Goal: Task Accomplishment & Management: Use online tool/utility

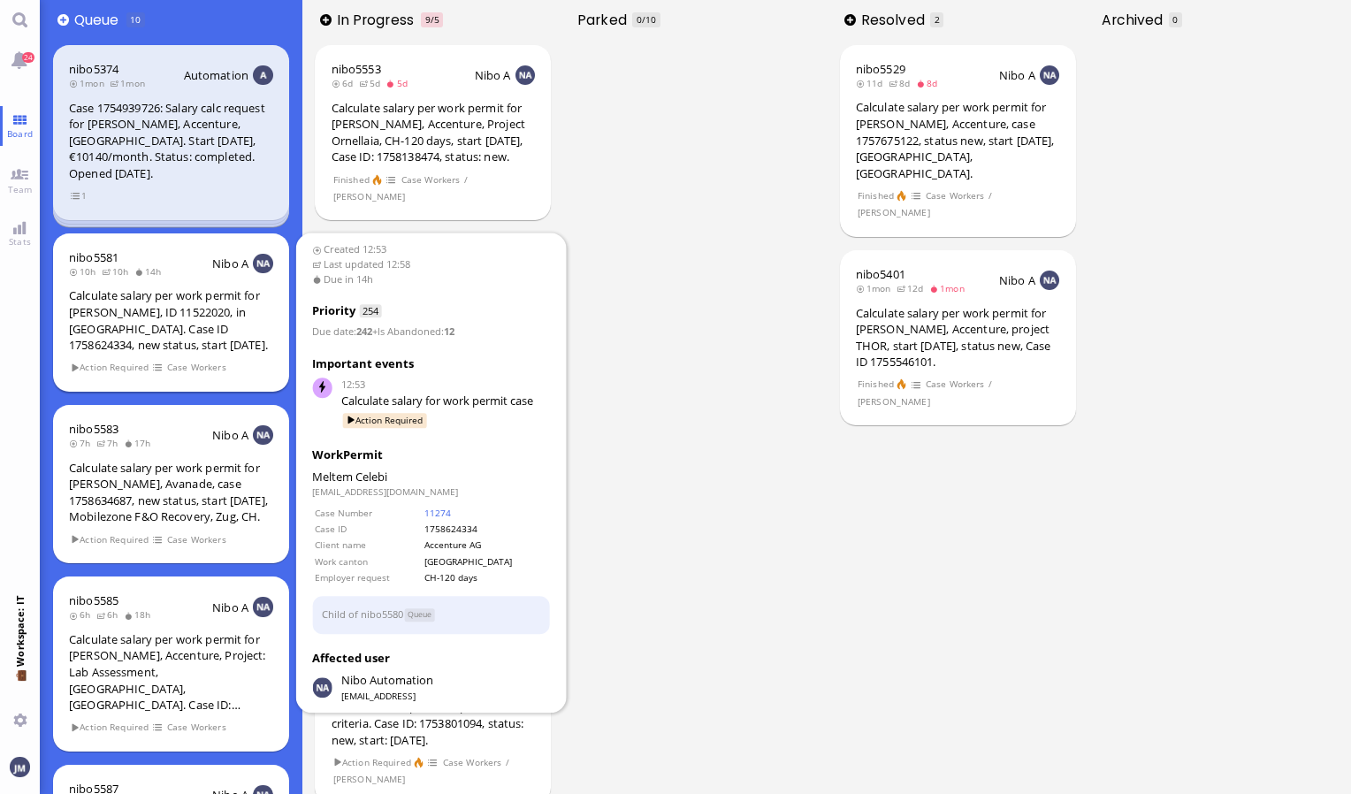
click at [164, 292] on div "Calculate salary per work permit for [PERSON_NAME], ID 11522020, in [GEOGRAPHIC…" at bounding box center [171, 319] width 204 height 65
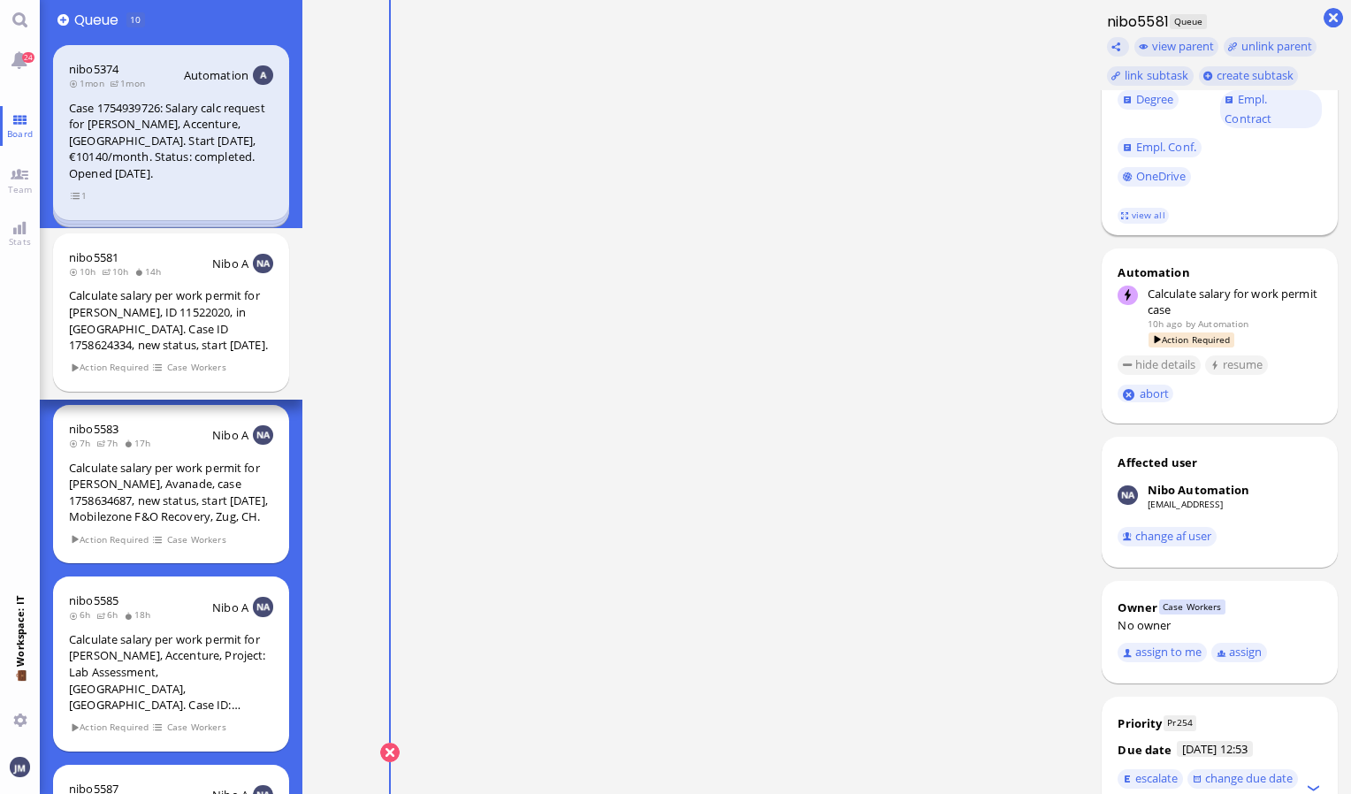
scroll to position [442, 0]
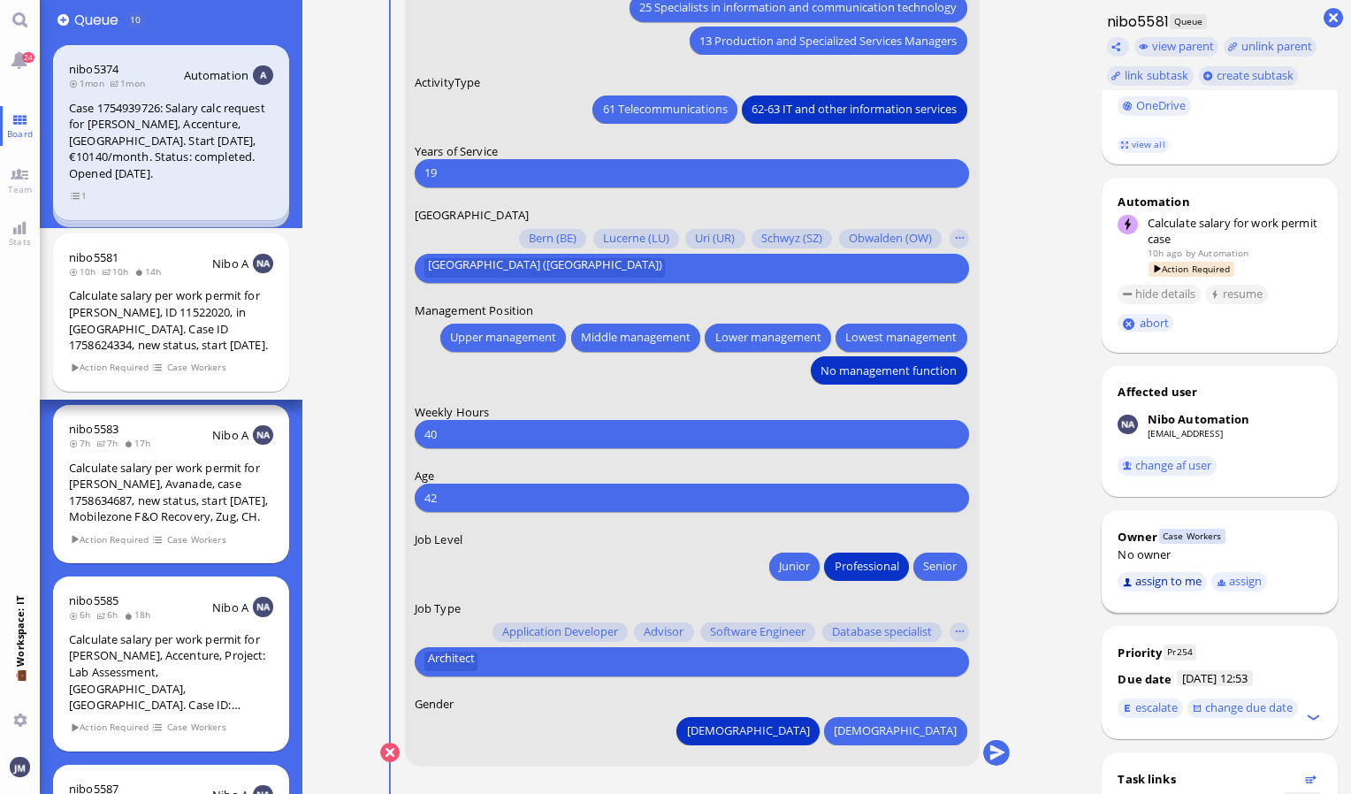
click at [1176, 585] on button "assign to me" at bounding box center [1162, 581] width 89 height 19
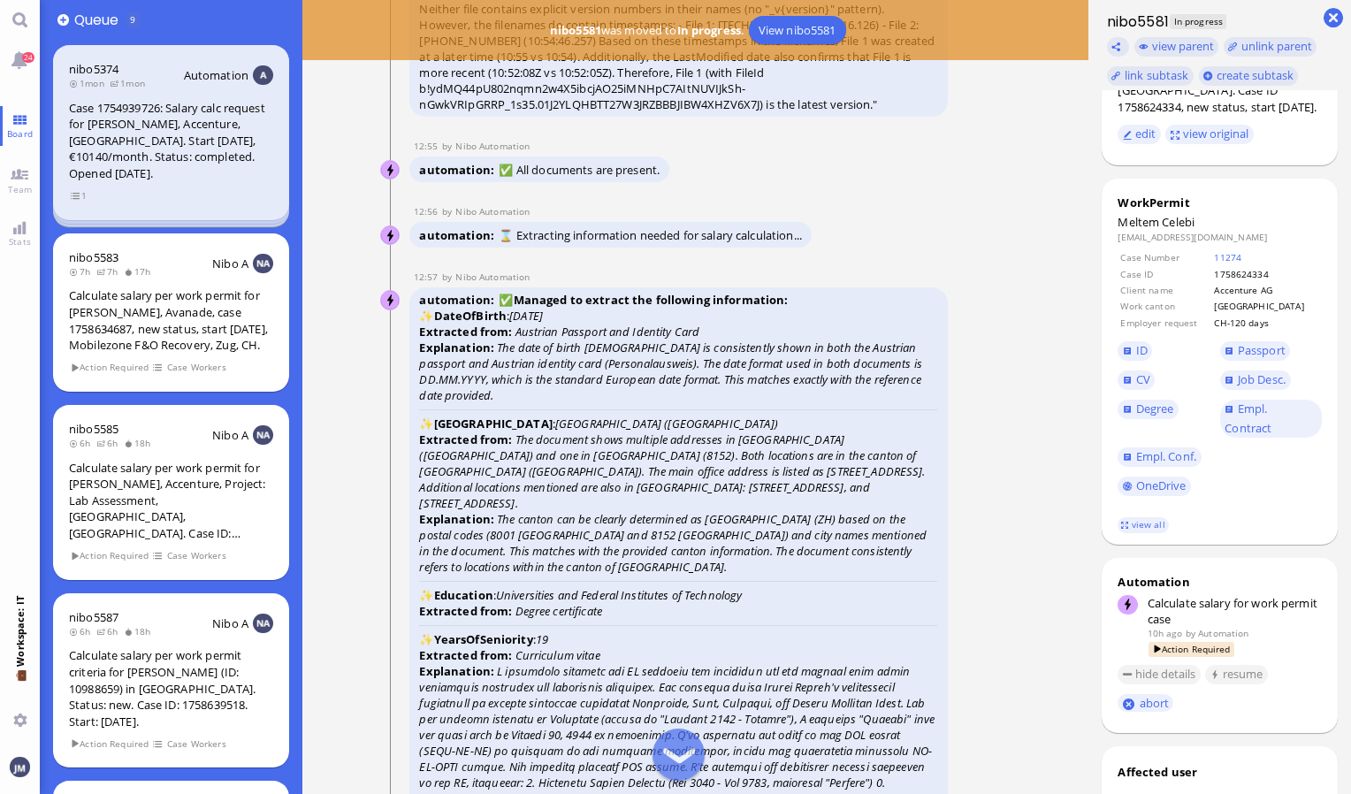
scroll to position [-3714, 0]
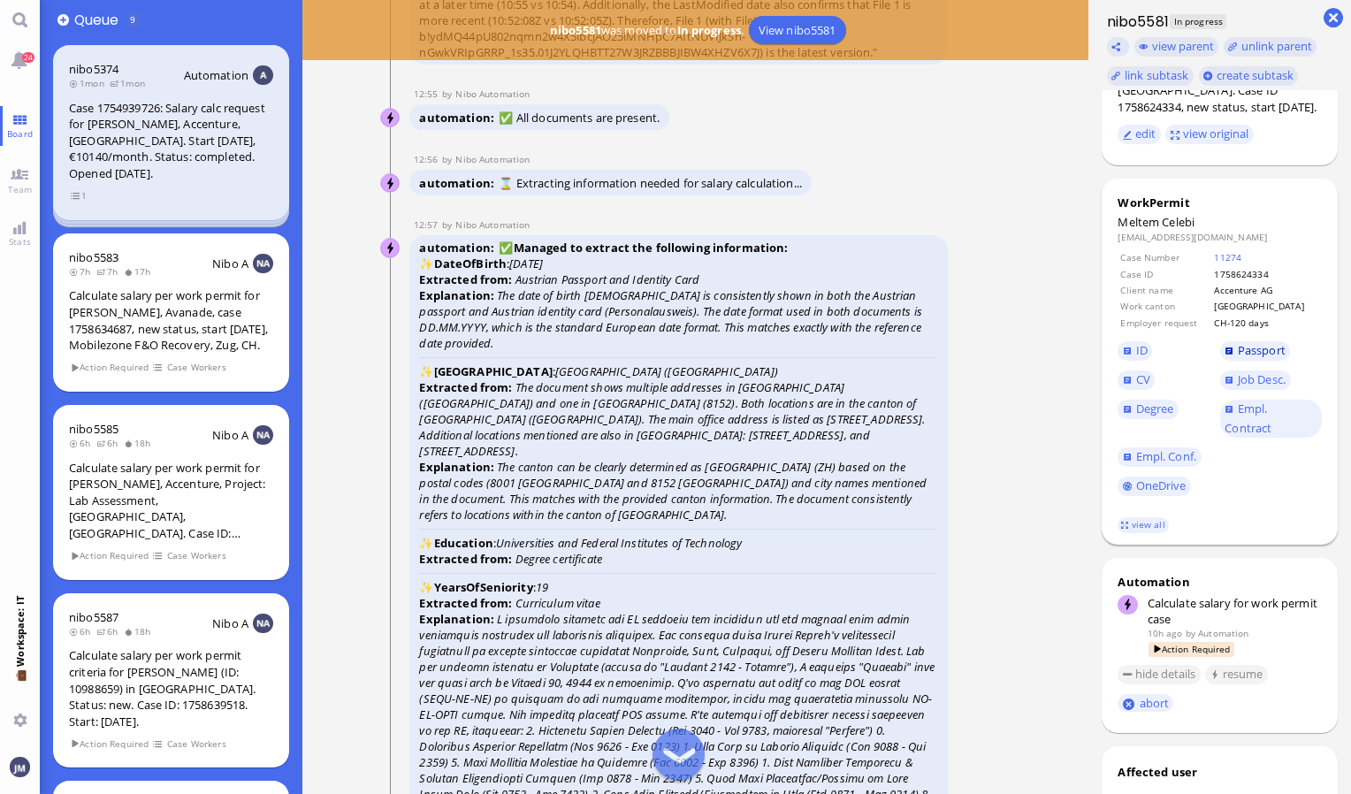
click at [1255, 349] on span "Passport" at bounding box center [1262, 350] width 48 height 16
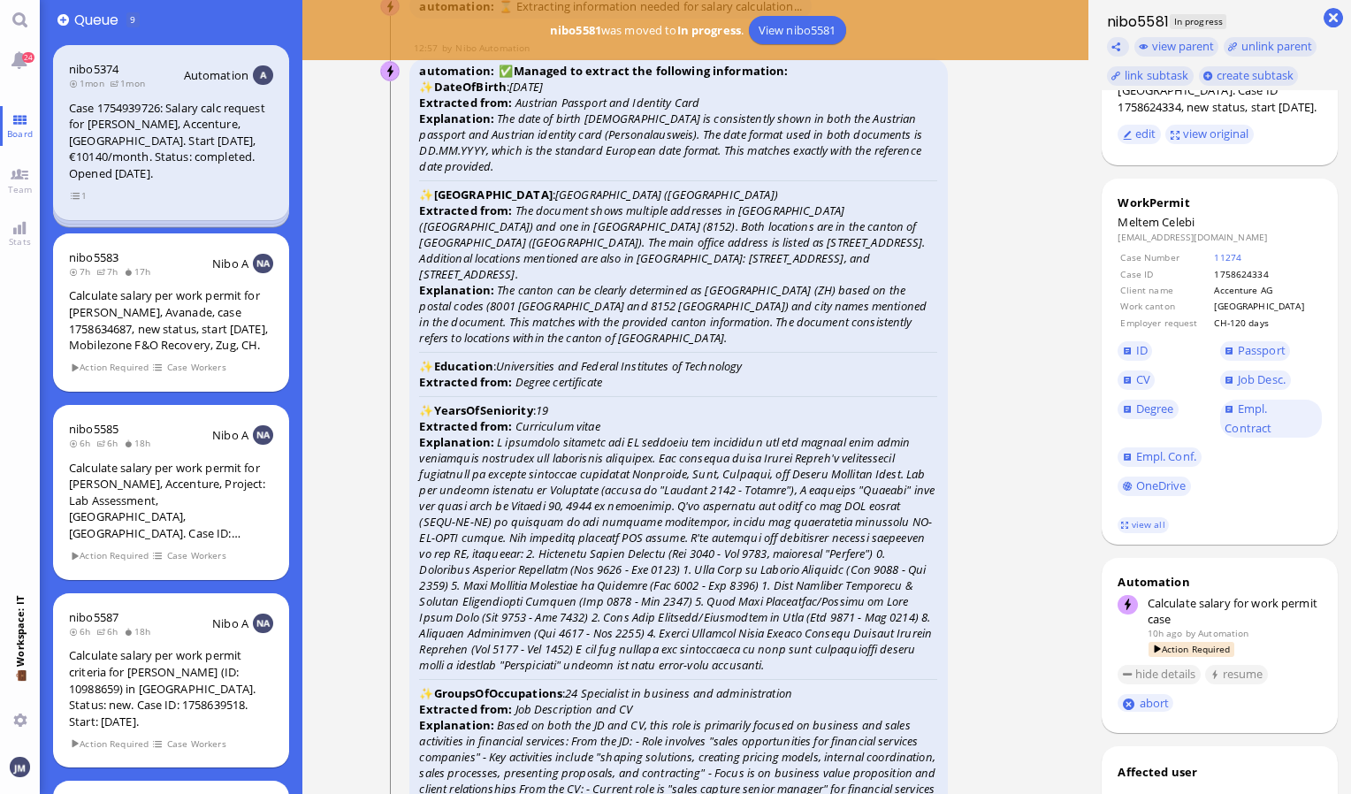
scroll to position [-3448, 0]
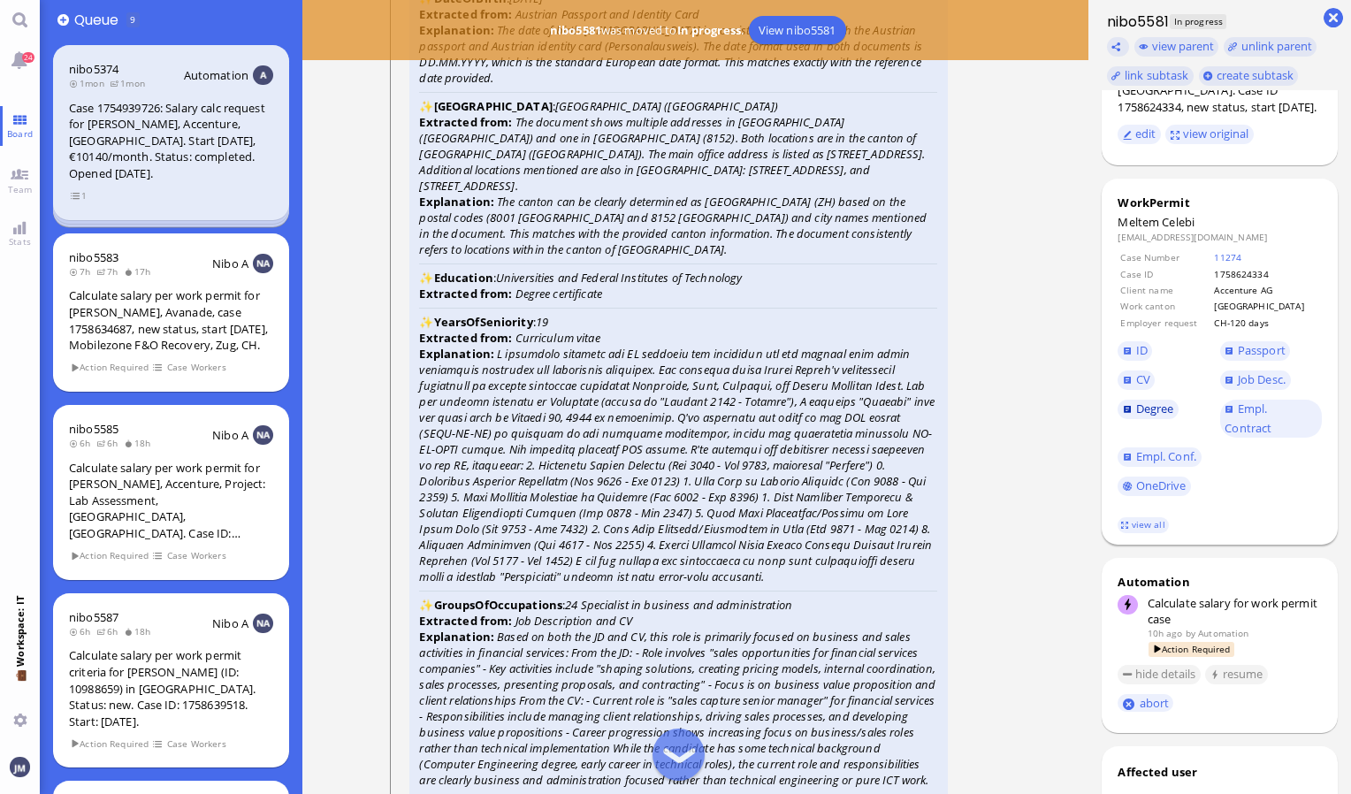
click at [1152, 416] on span "Degree" at bounding box center [1155, 409] width 38 height 16
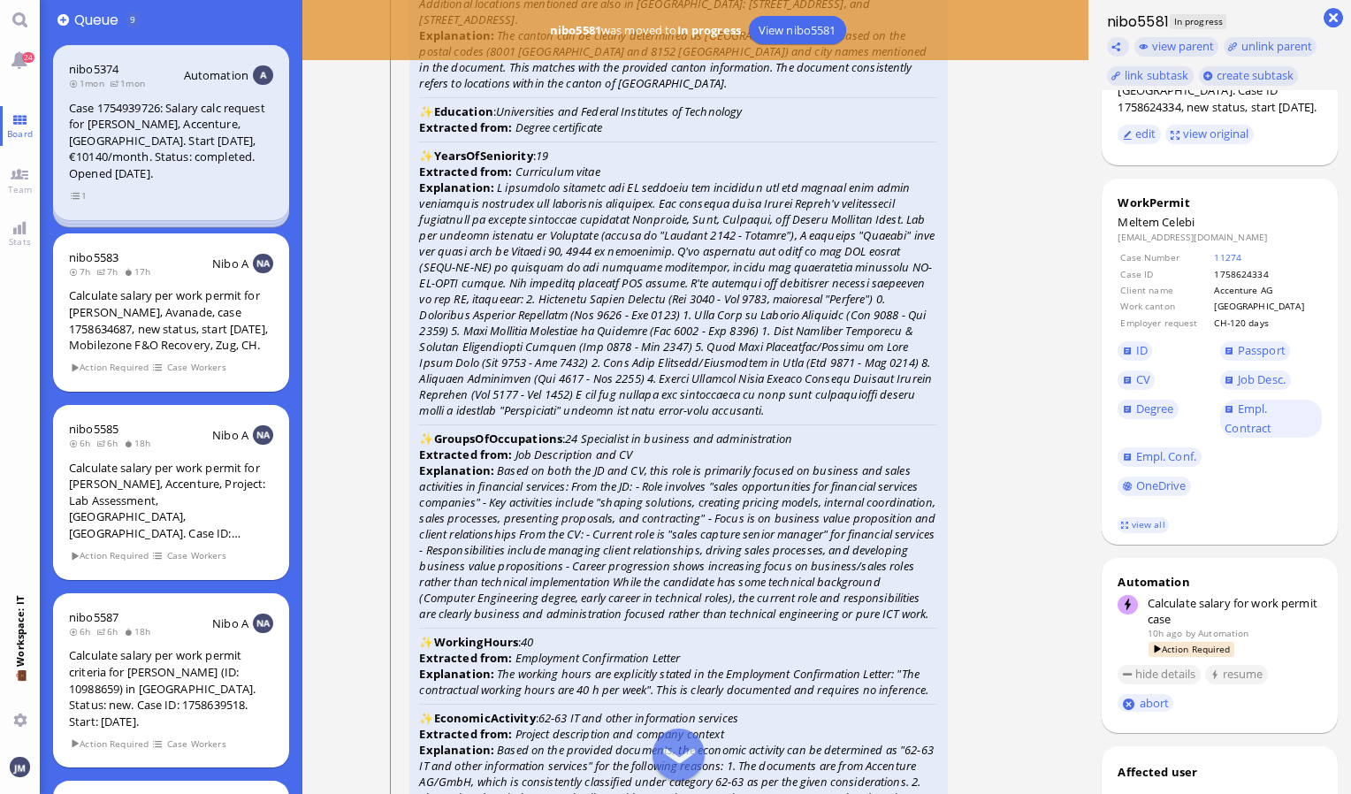
scroll to position [-3272, 0]
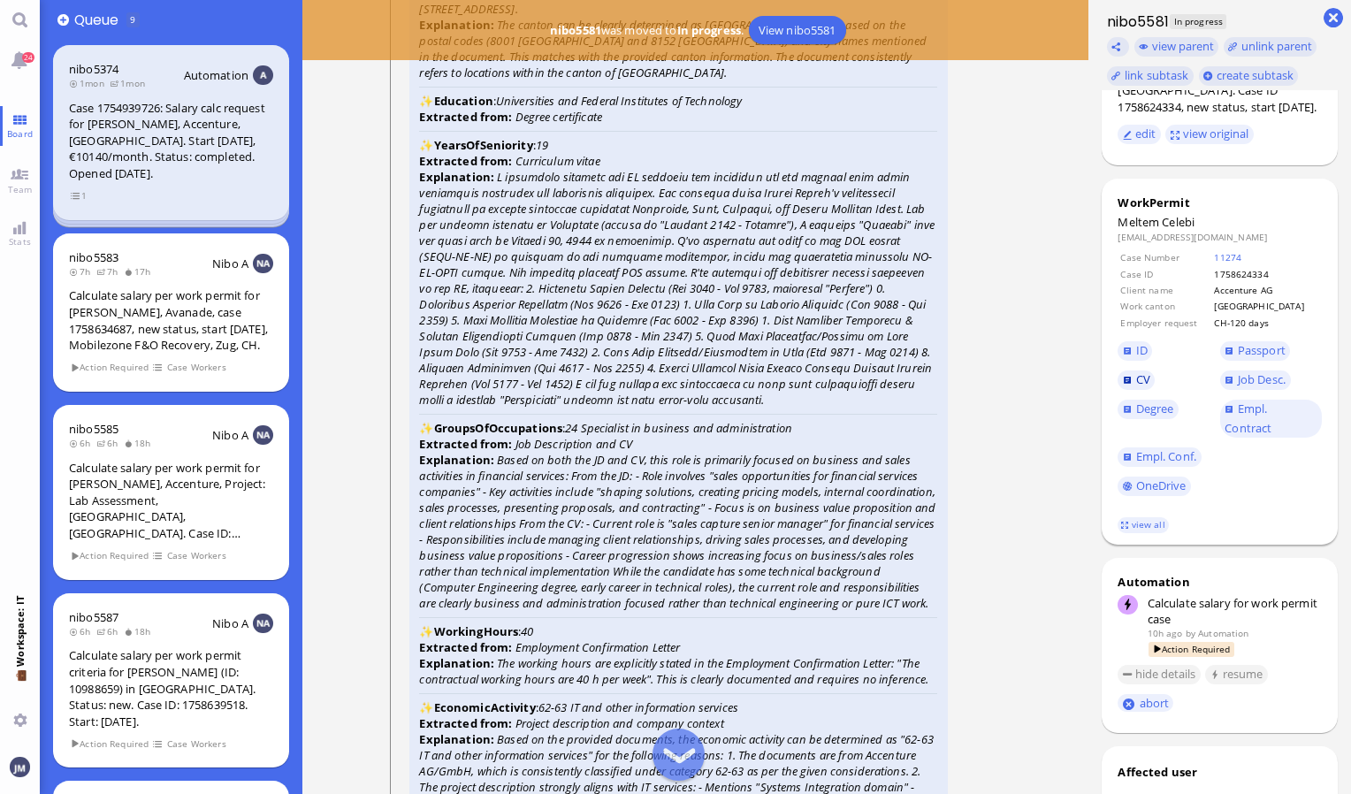
click at [1132, 385] on link "CV" at bounding box center [1136, 379] width 37 height 19
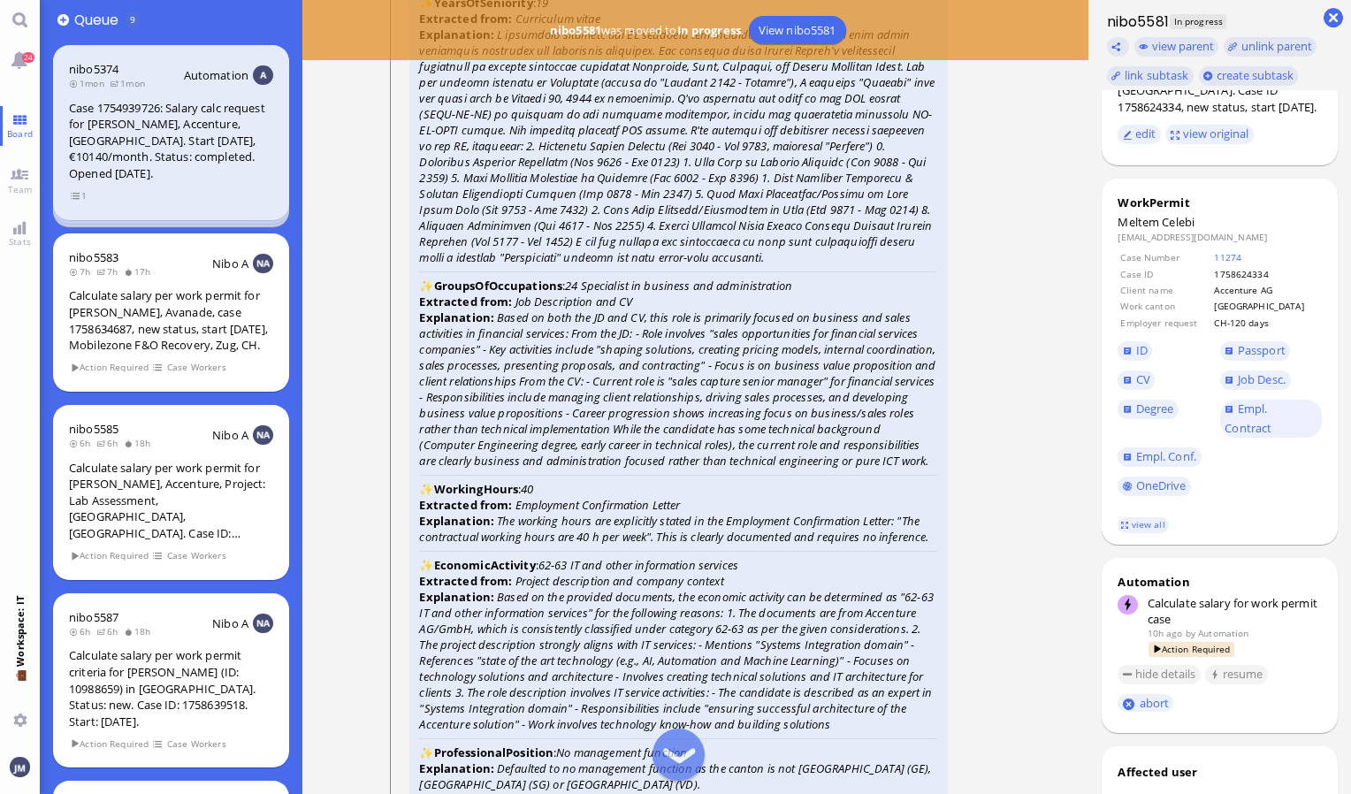
scroll to position [-3095, 0]
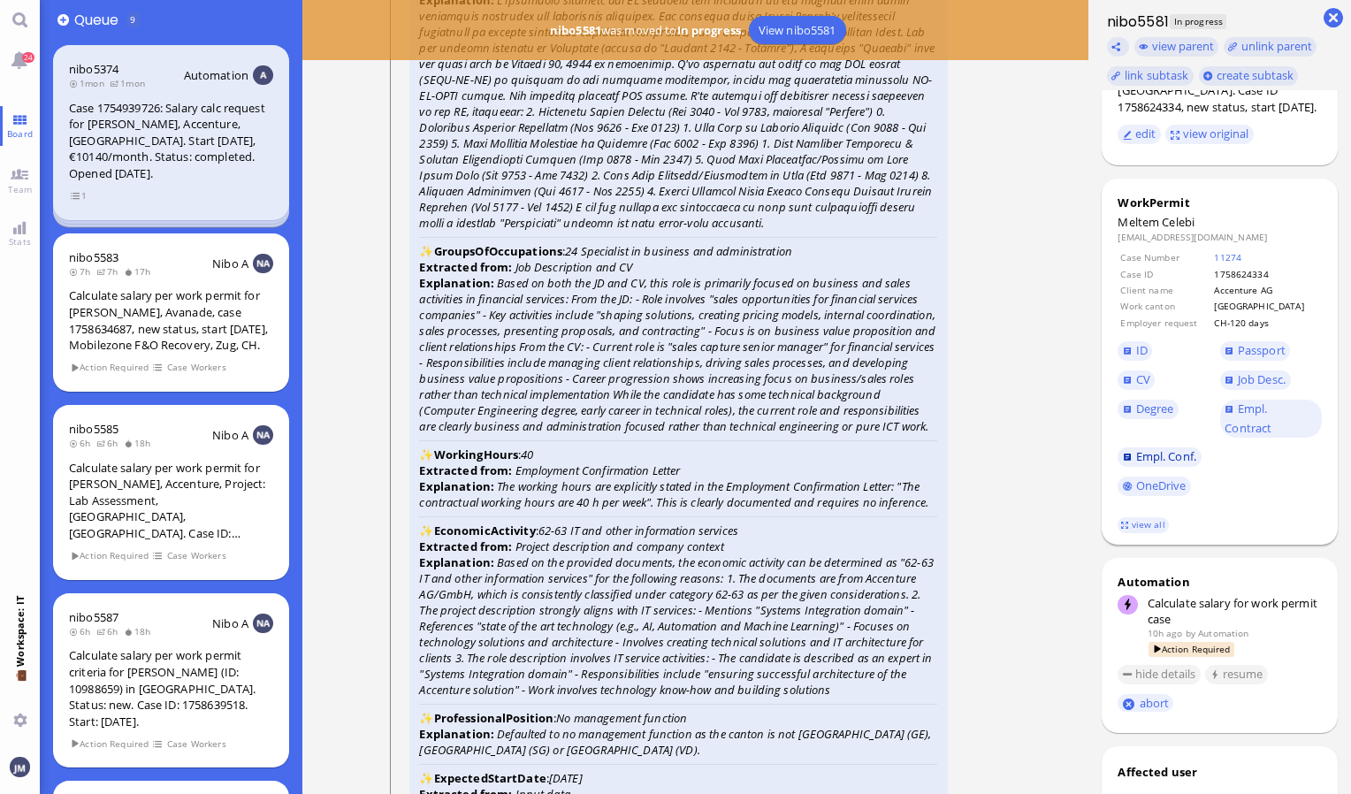
click at [1190, 454] on span "Empl. Conf." at bounding box center [1166, 456] width 60 height 16
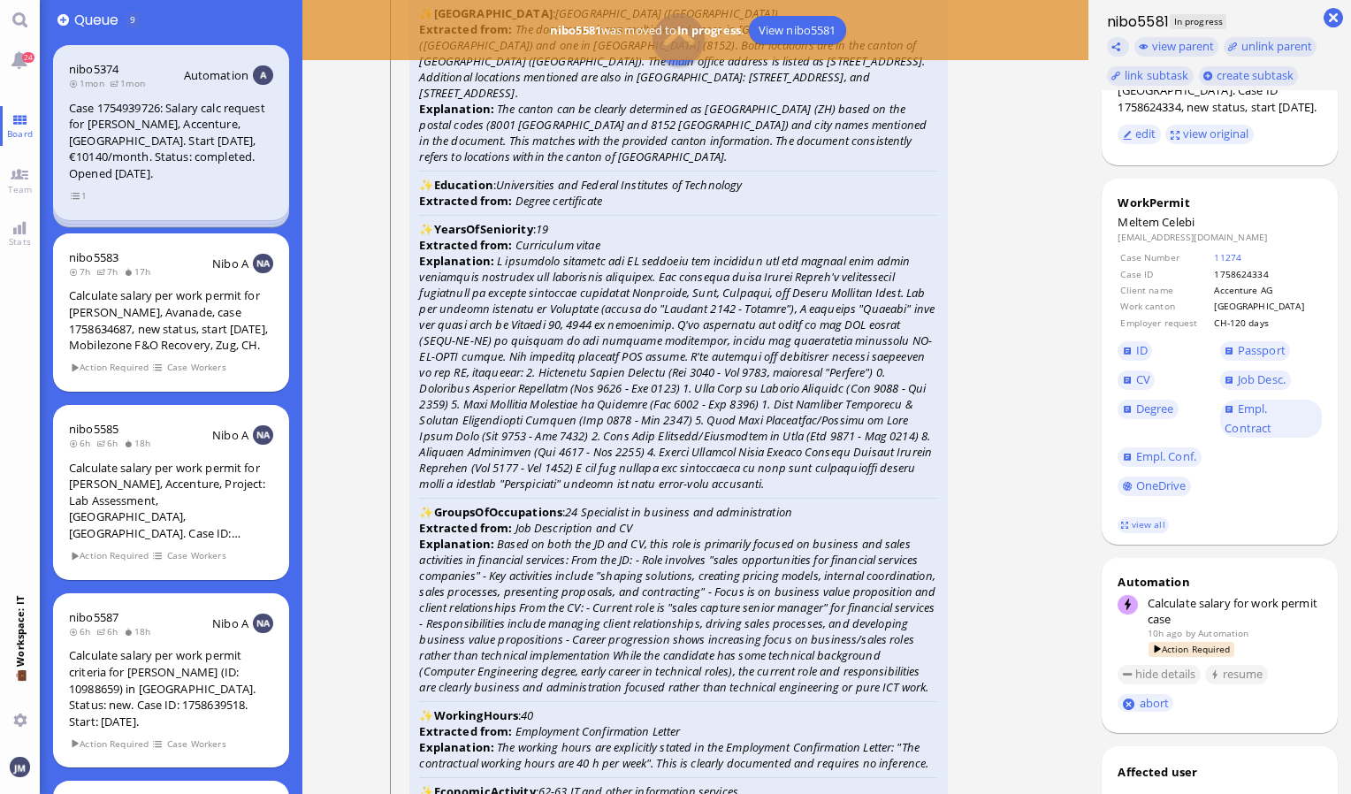
scroll to position [-3360, 0]
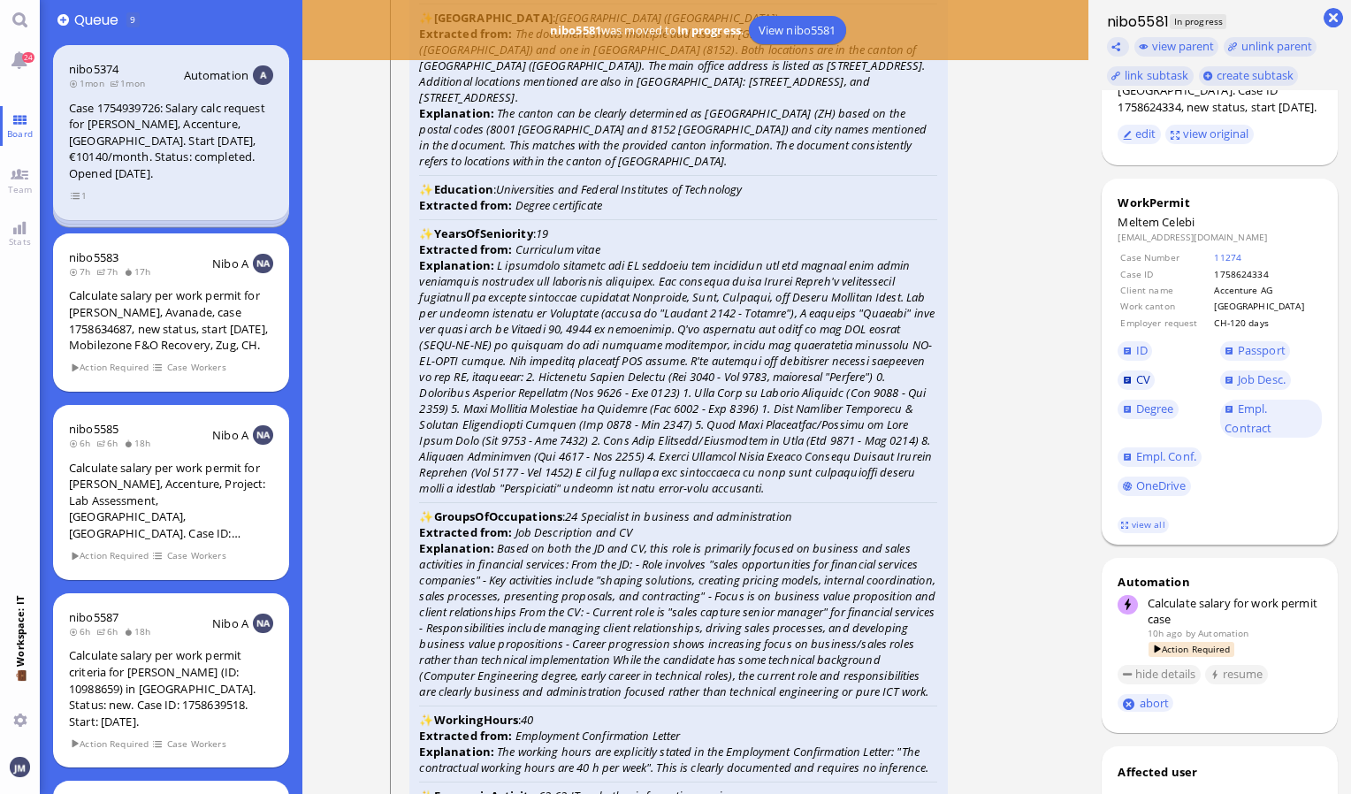
click at [1121, 388] on link "CV" at bounding box center [1136, 379] width 37 height 19
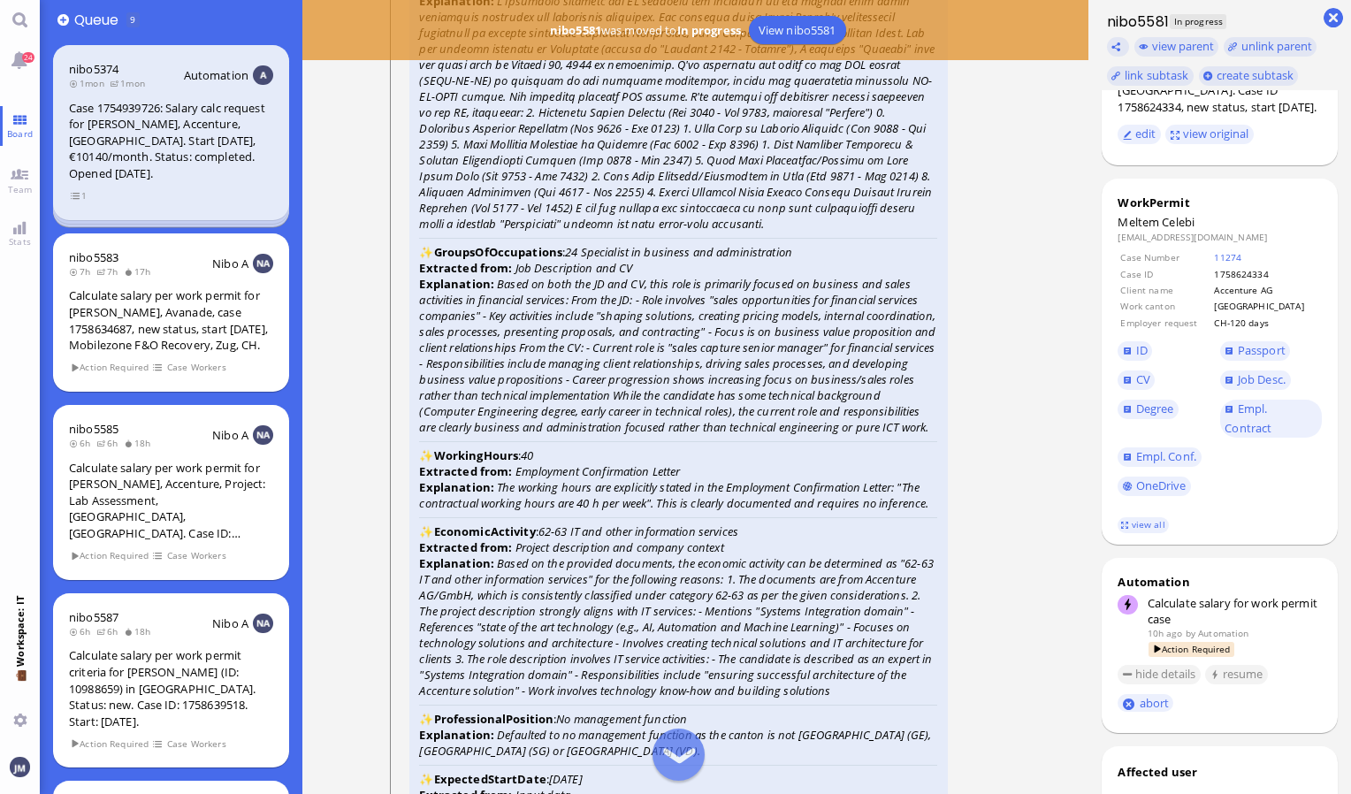
scroll to position [-3095, 0]
click at [1146, 382] on span "CV" at bounding box center [1143, 379] width 14 height 16
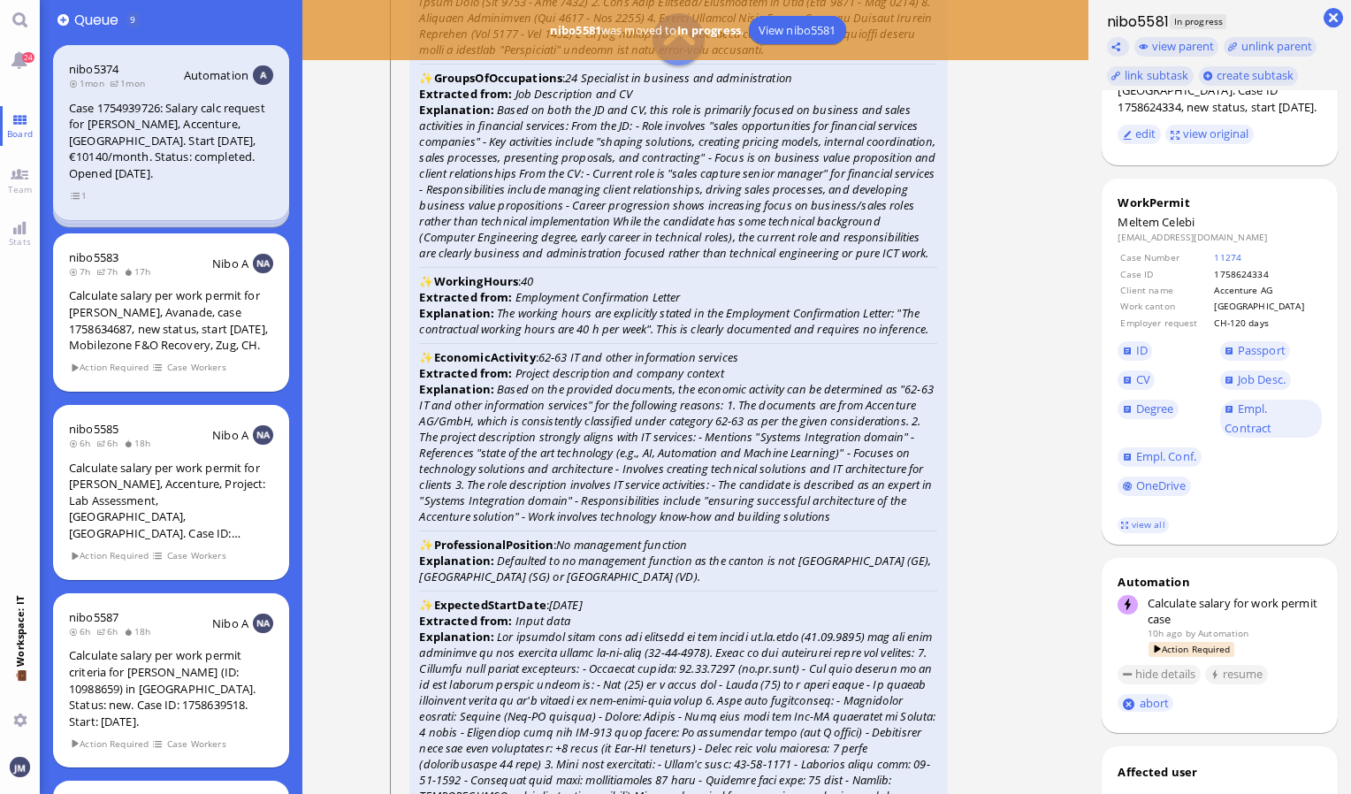
scroll to position [-2918, 0]
click at [1277, 423] on link "Empl. Contract" at bounding box center [1271, 419] width 102 height 38
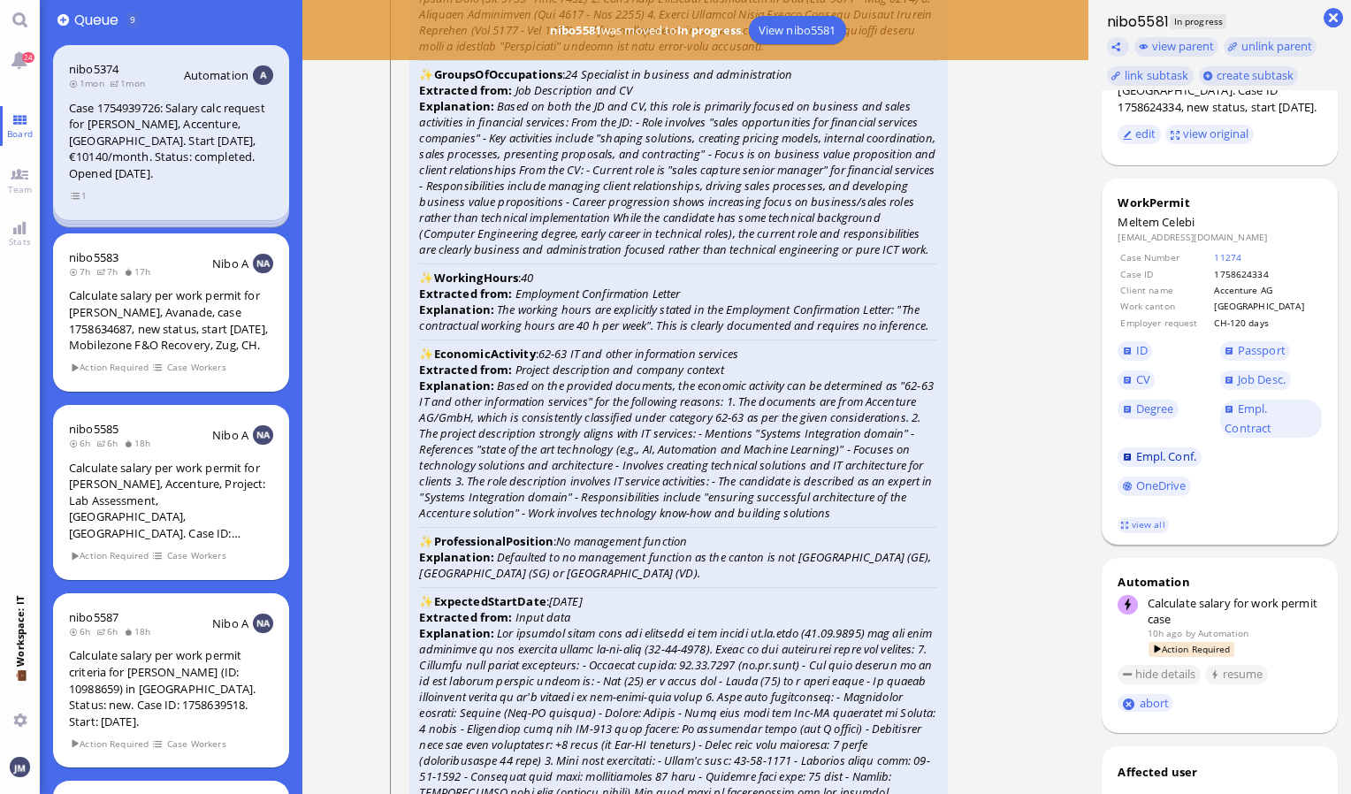
click at [1185, 455] on span "Empl. Conf." at bounding box center [1166, 456] width 60 height 16
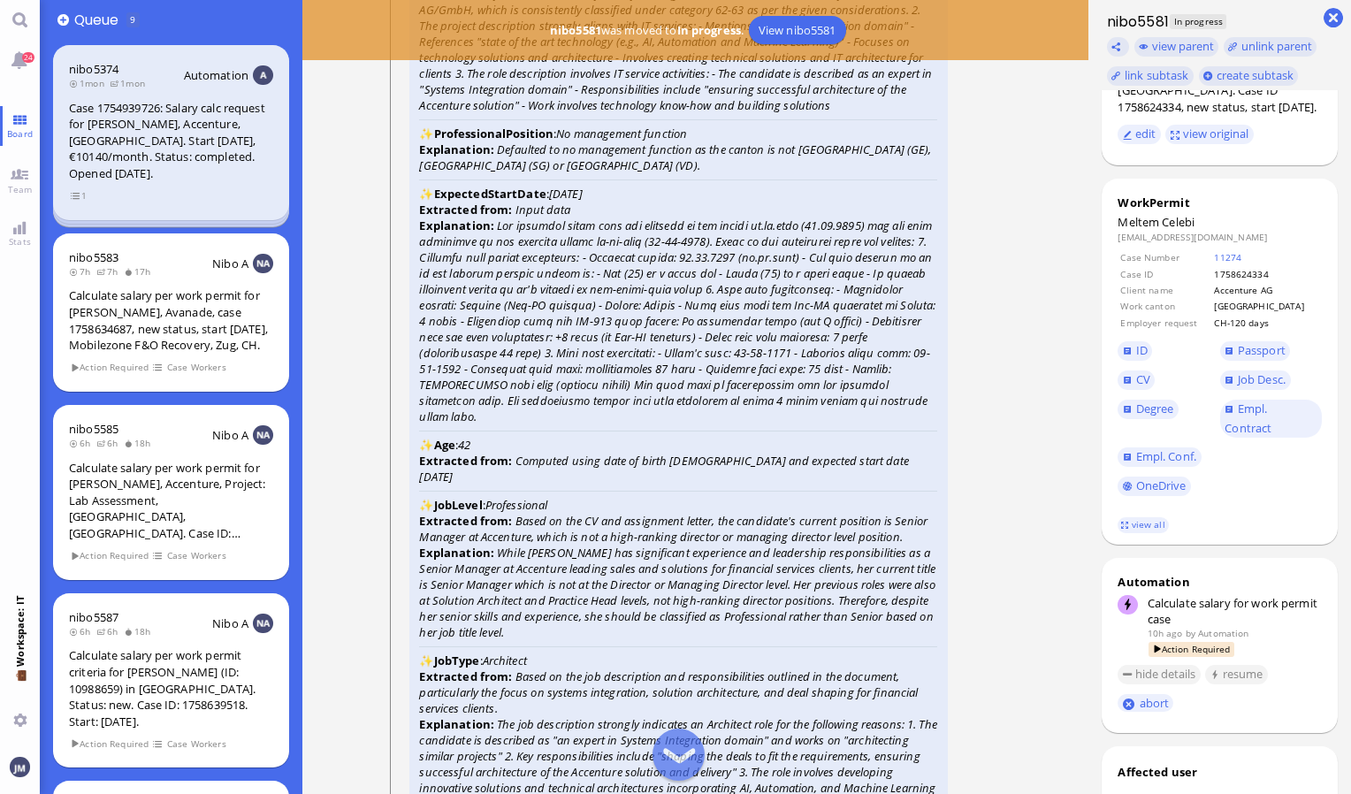
scroll to position [-2476, 0]
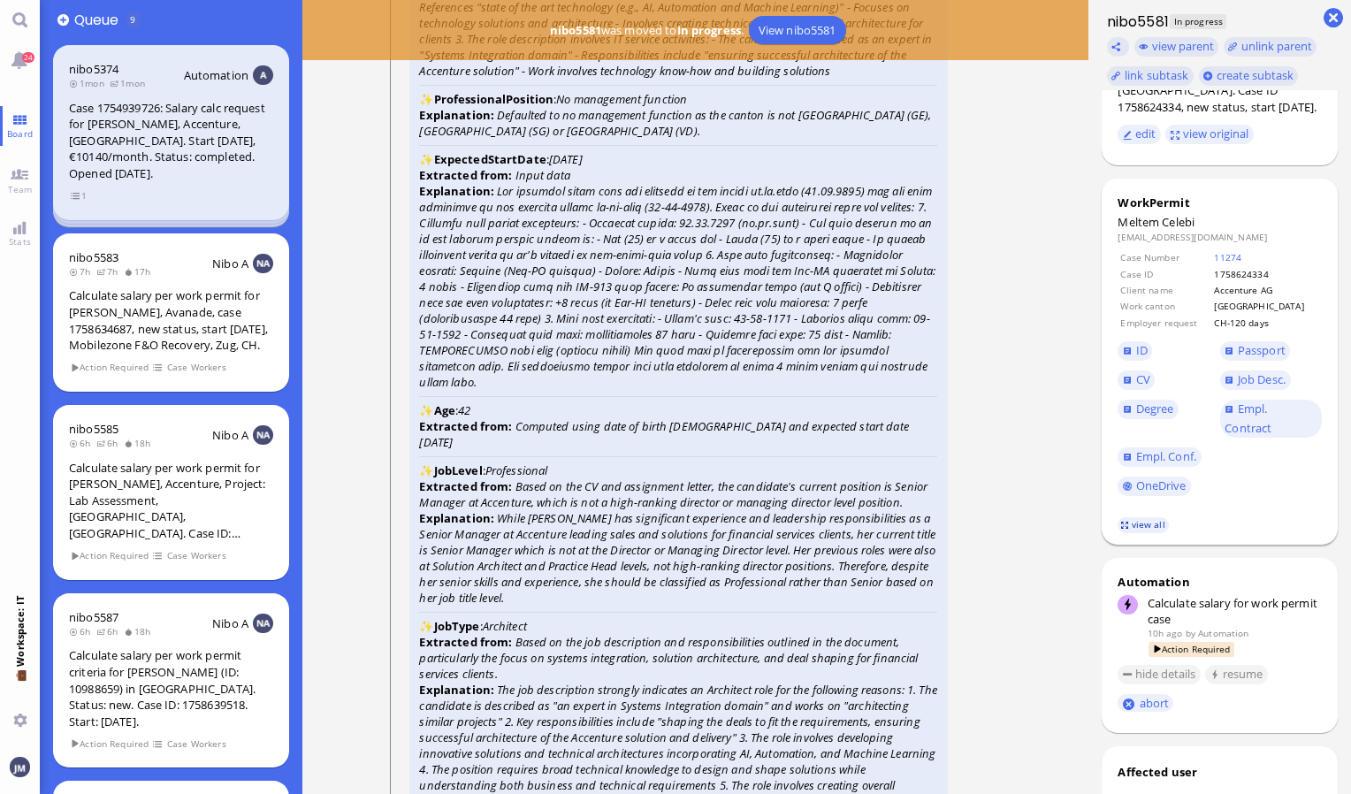
click at [1144, 525] on link "view all" at bounding box center [1143, 524] width 51 height 15
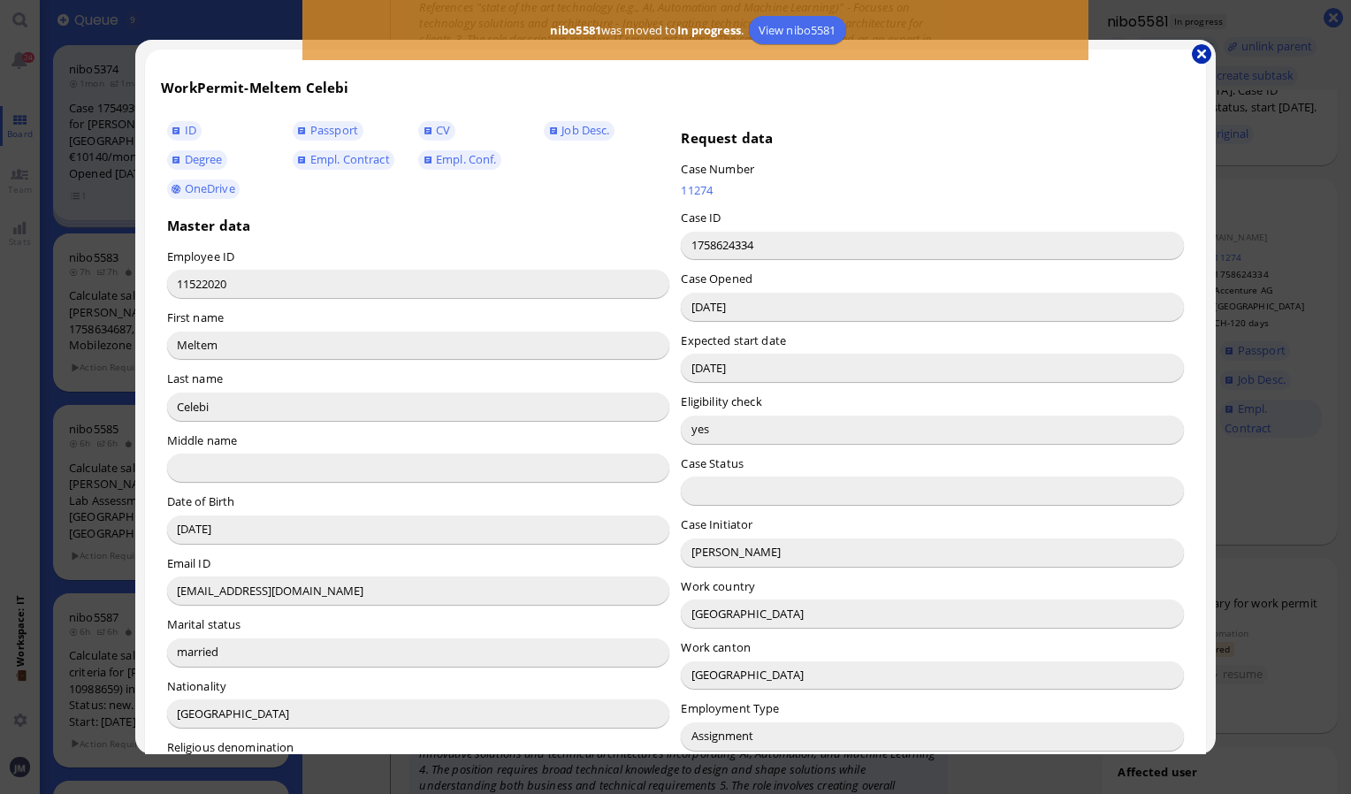
click at [1203, 60] on button "button" at bounding box center [1201, 53] width 19 height 19
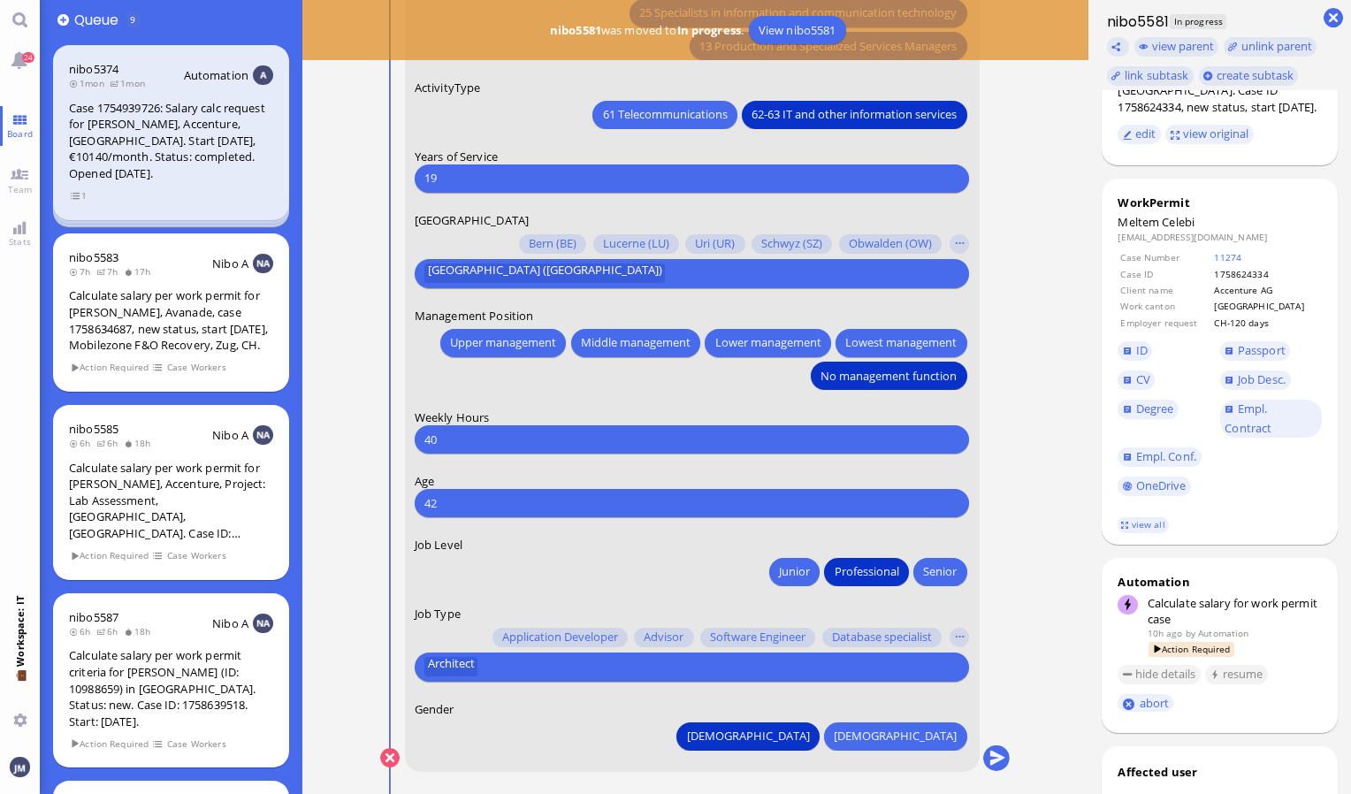
scroll to position [0, 0]
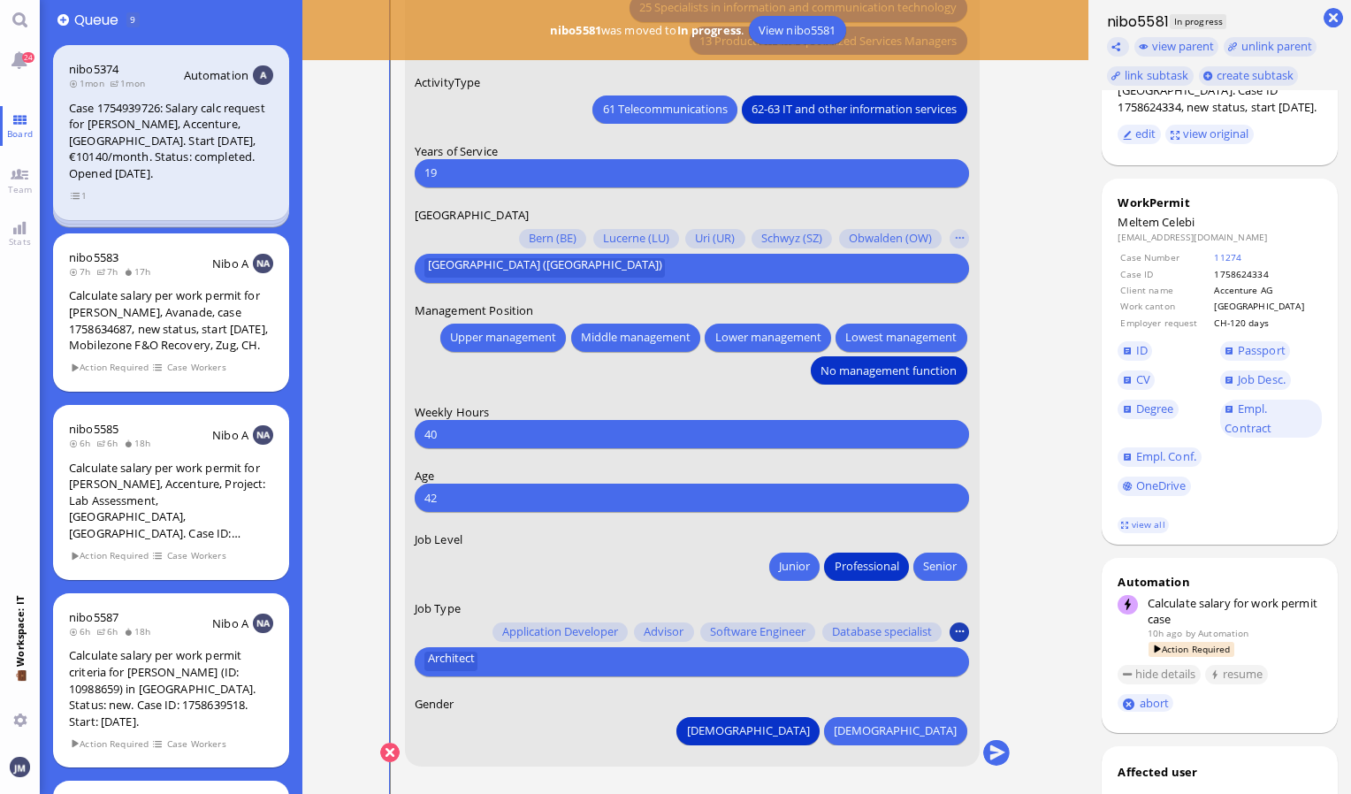
click at [956, 630] on button "button" at bounding box center [959, 631] width 19 height 19
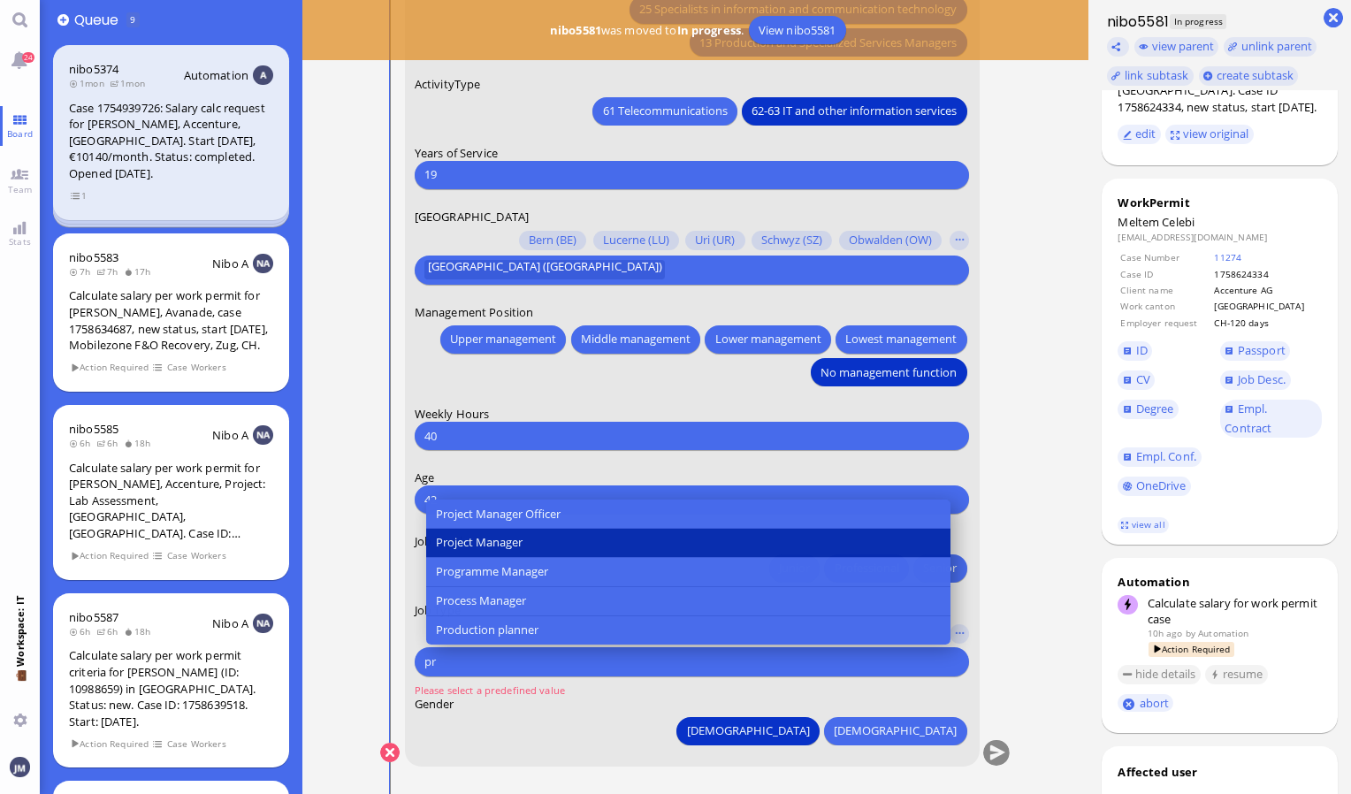
type input "pr"
click at [861, 532] on button "Project Manager" at bounding box center [688, 543] width 524 height 29
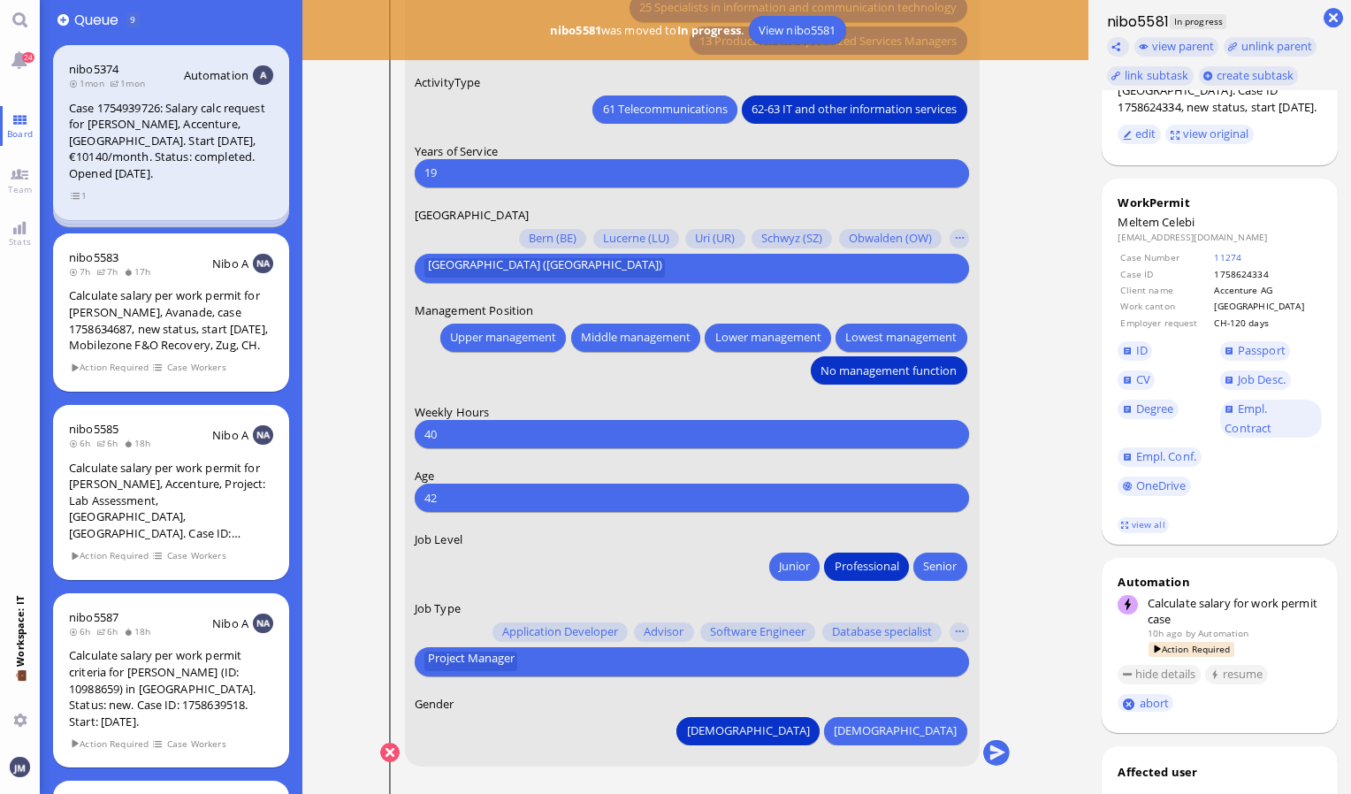
click at [526, 664] on input "text" at bounding box center [739, 662] width 432 height 19
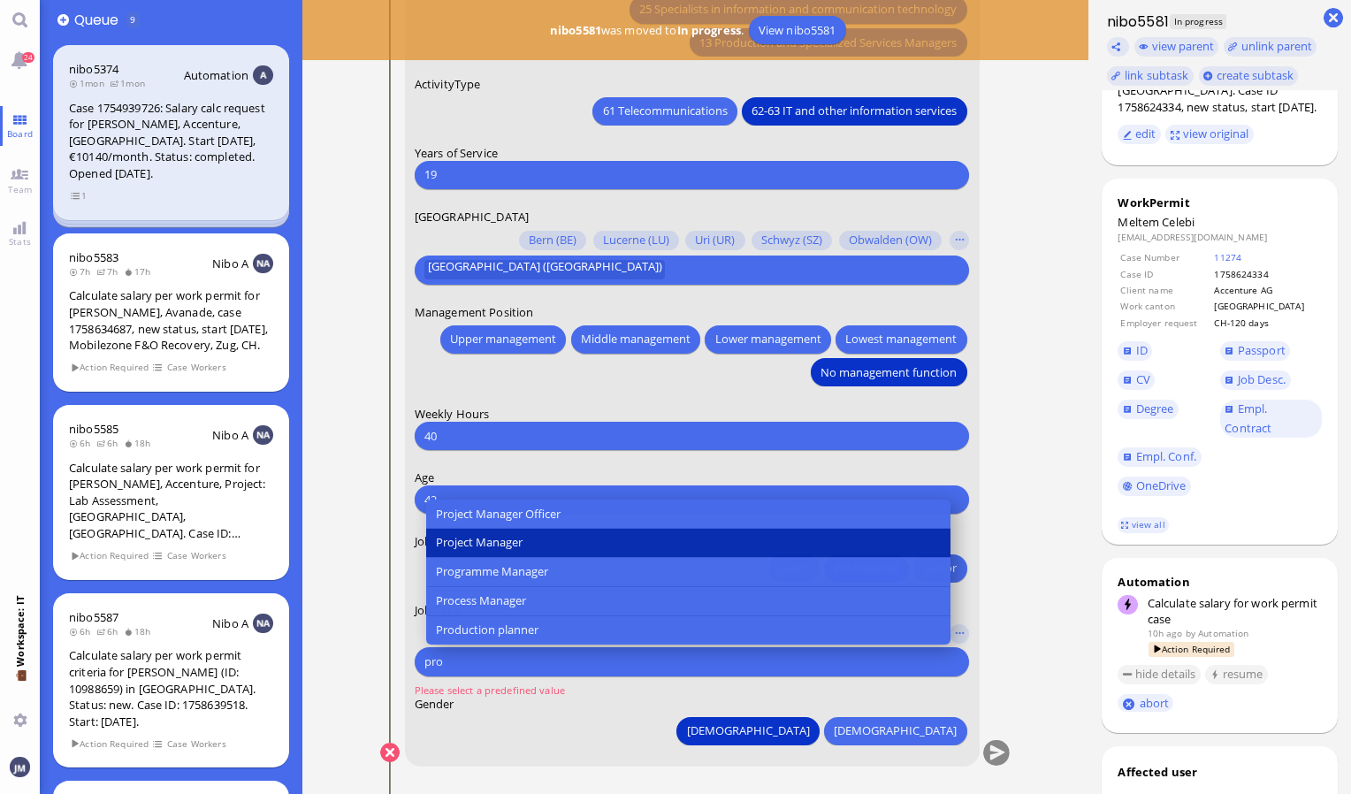
type input "pro"
click at [531, 540] on button "Project Manager" at bounding box center [688, 543] width 524 height 29
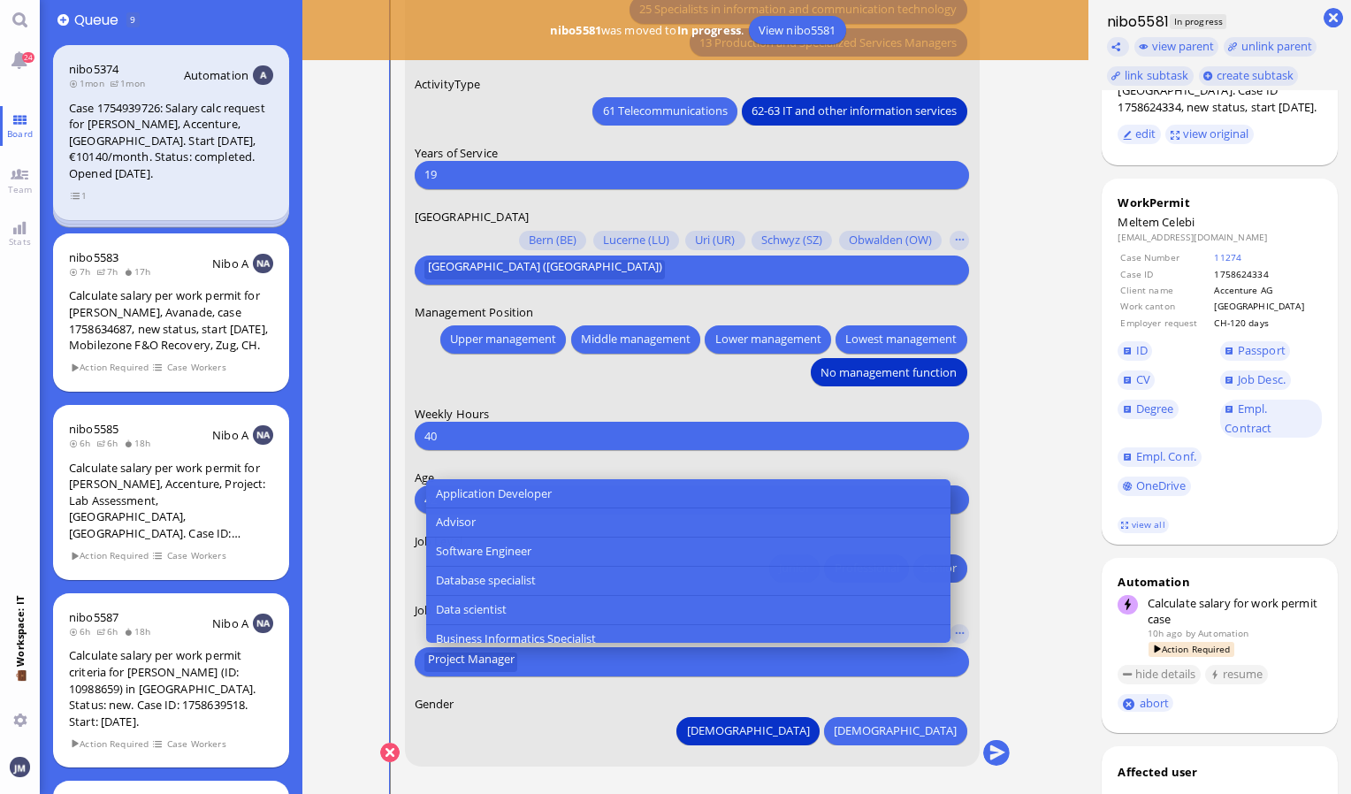
click at [679, 737] on div "[DEMOGRAPHIC_DATA] [DEMOGRAPHIC_DATA]" at bounding box center [692, 728] width 555 height 33
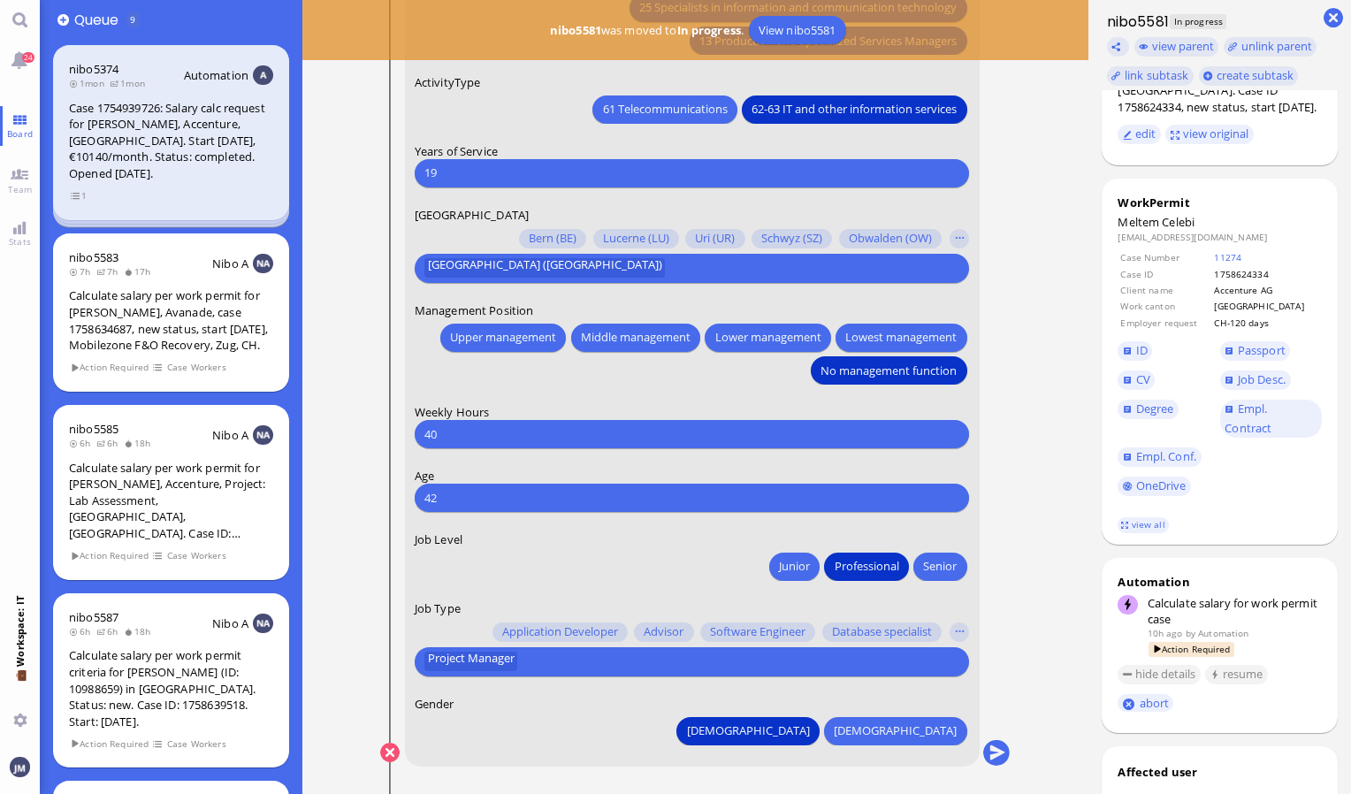
scroll to position [-1, 0]
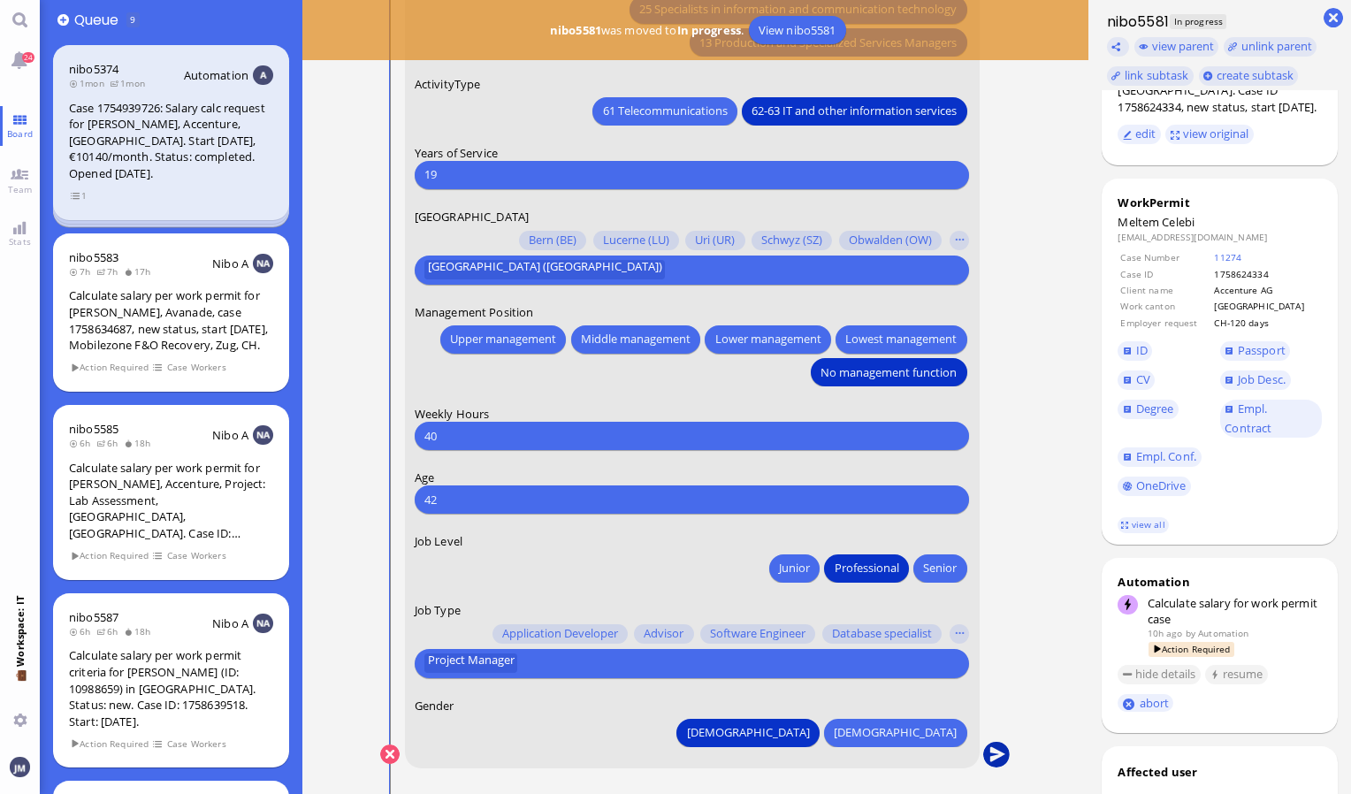
click at [987, 754] on button "submit" at bounding box center [996, 755] width 27 height 27
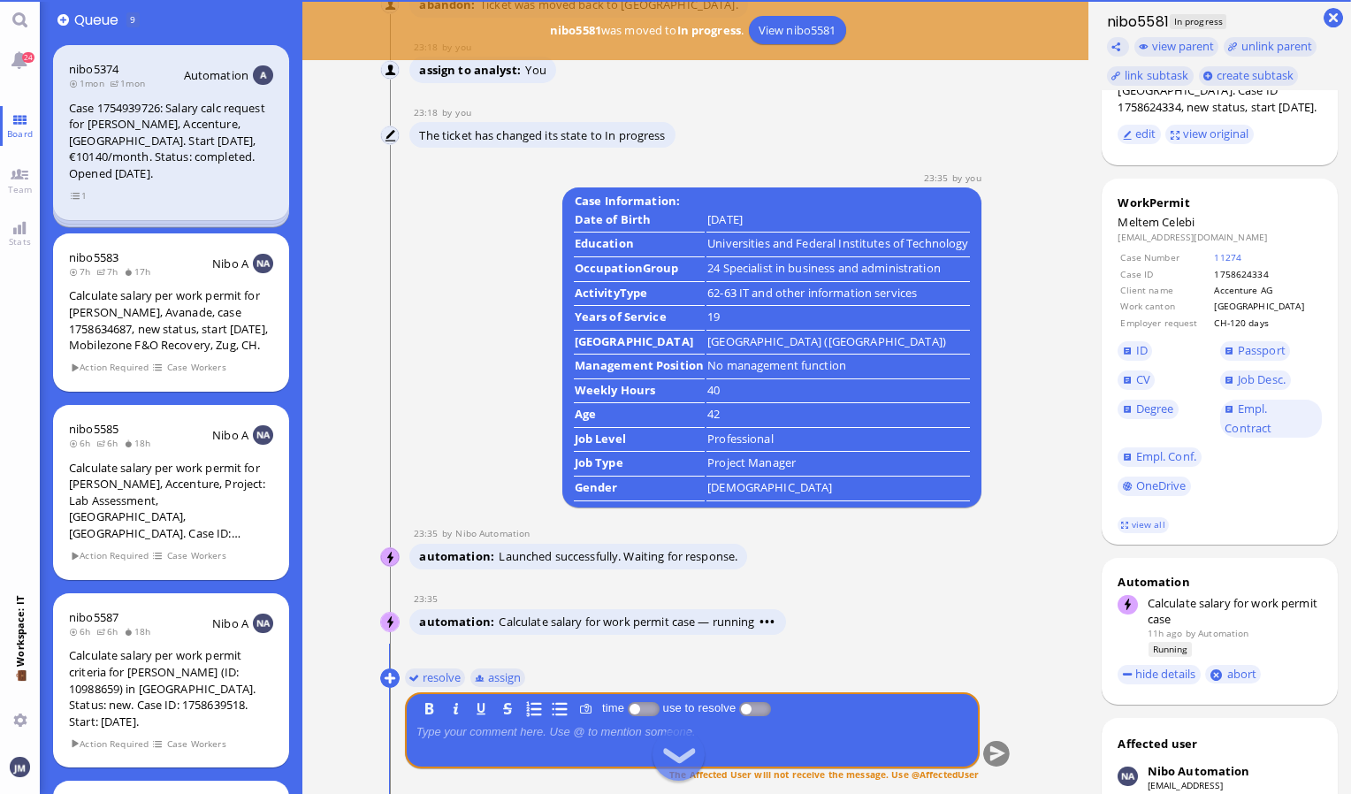
scroll to position [0, 0]
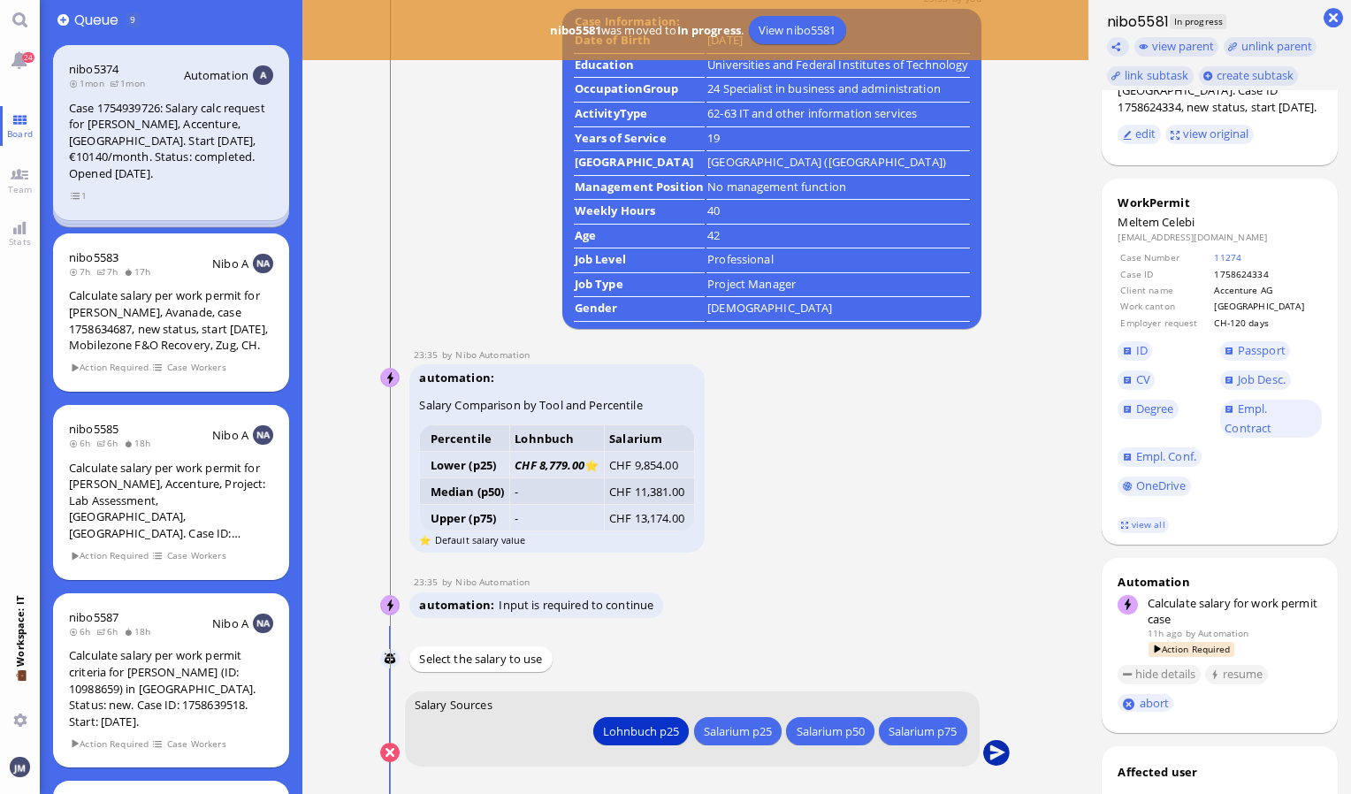
click at [994, 754] on button "submit" at bounding box center [996, 753] width 27 height 27
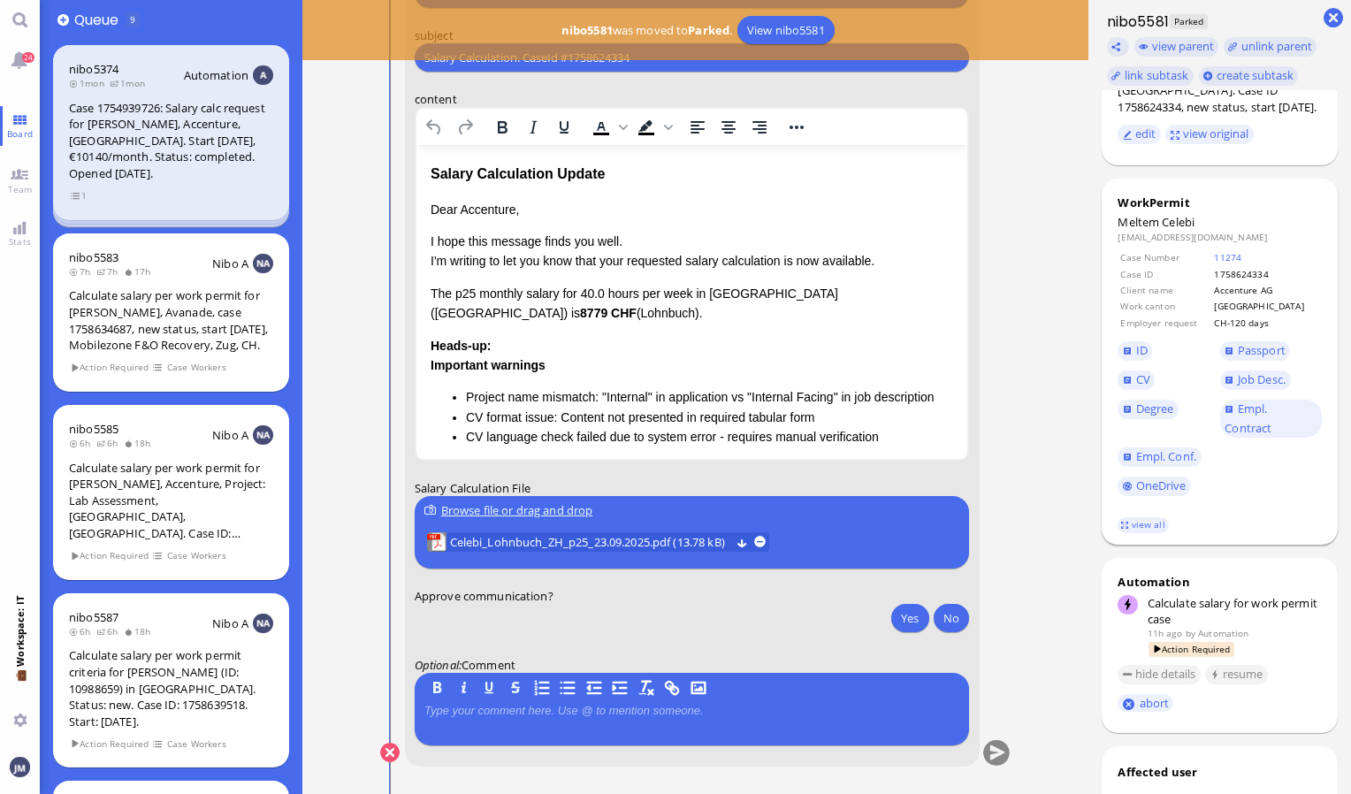
click at [1172, 222] on span "Celebi" at bounding box center [1178, 222] width 33 height 16
copy span "Celebi"
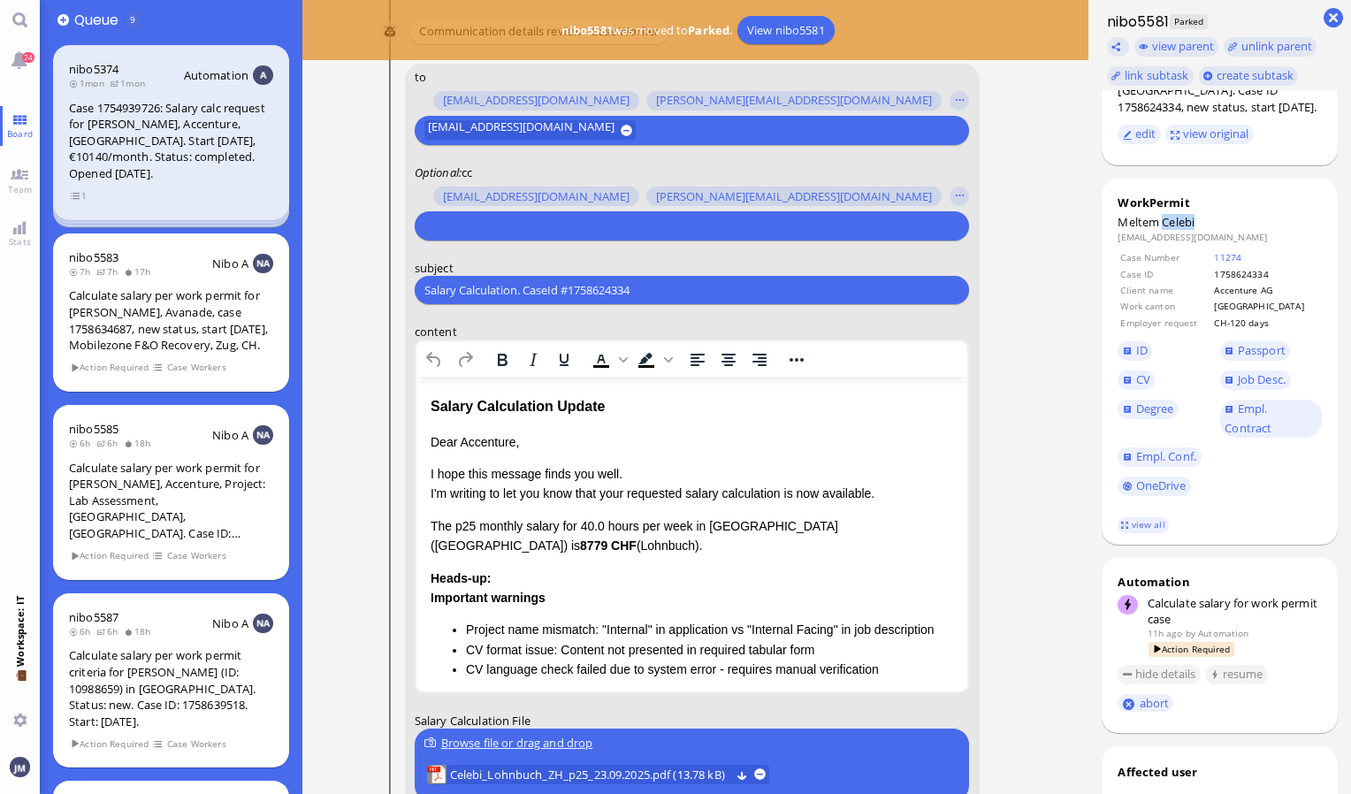
scroll to position [-265, 0]
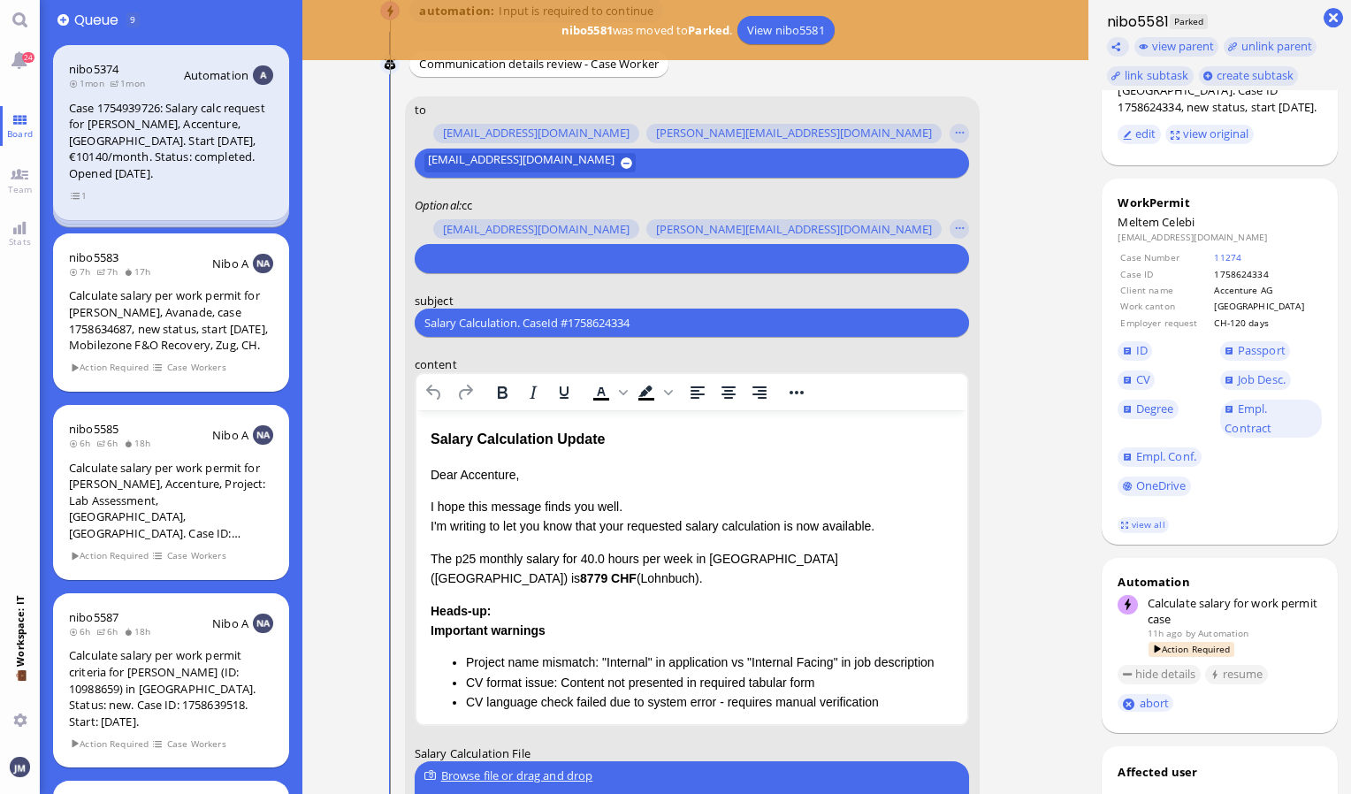
click at [676, 334] on form "to [PERSON_NAME][EMAIL_ADDRESS][DOMAIN_NAME] [DOMAIN_NAME][EMAIL_ADDRESS][DOMAI…" at bounding box center [692, 564] width 575 height 936
drag, startPoint x: 676, startPoint y: 334, endPoint x: 667, endPoint y: 317, distance: 19.8
click at [667, 317] on input "Salary Calculation. CaseId #1758624334" at bounding box center [691, 323] width 535 height 19
drag, startPoint x: 665, startPoint y: 317, endPoint x: 272, endPoint y: 340, distance: 393.3
click at [272, 340] on board-view "👥 Queue 9 nibo5374 1mon 1mon Automation Case 1754939726: Salary calc request fo…" at bounding box center [695, 397] width 1311 height 794
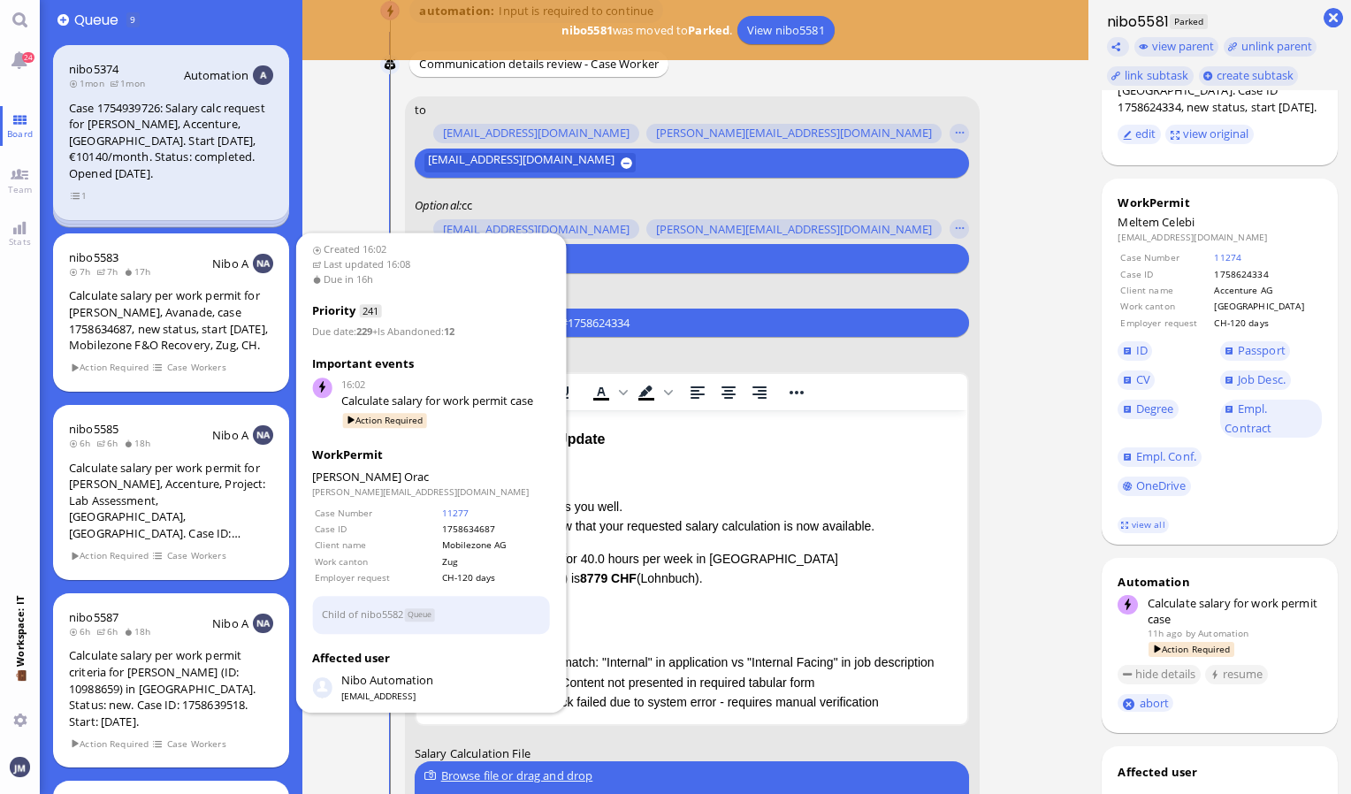
paste input "PazPerTout new case: [PERSON_NAME] (1758624334 / 11522020), Employer Request: C…"
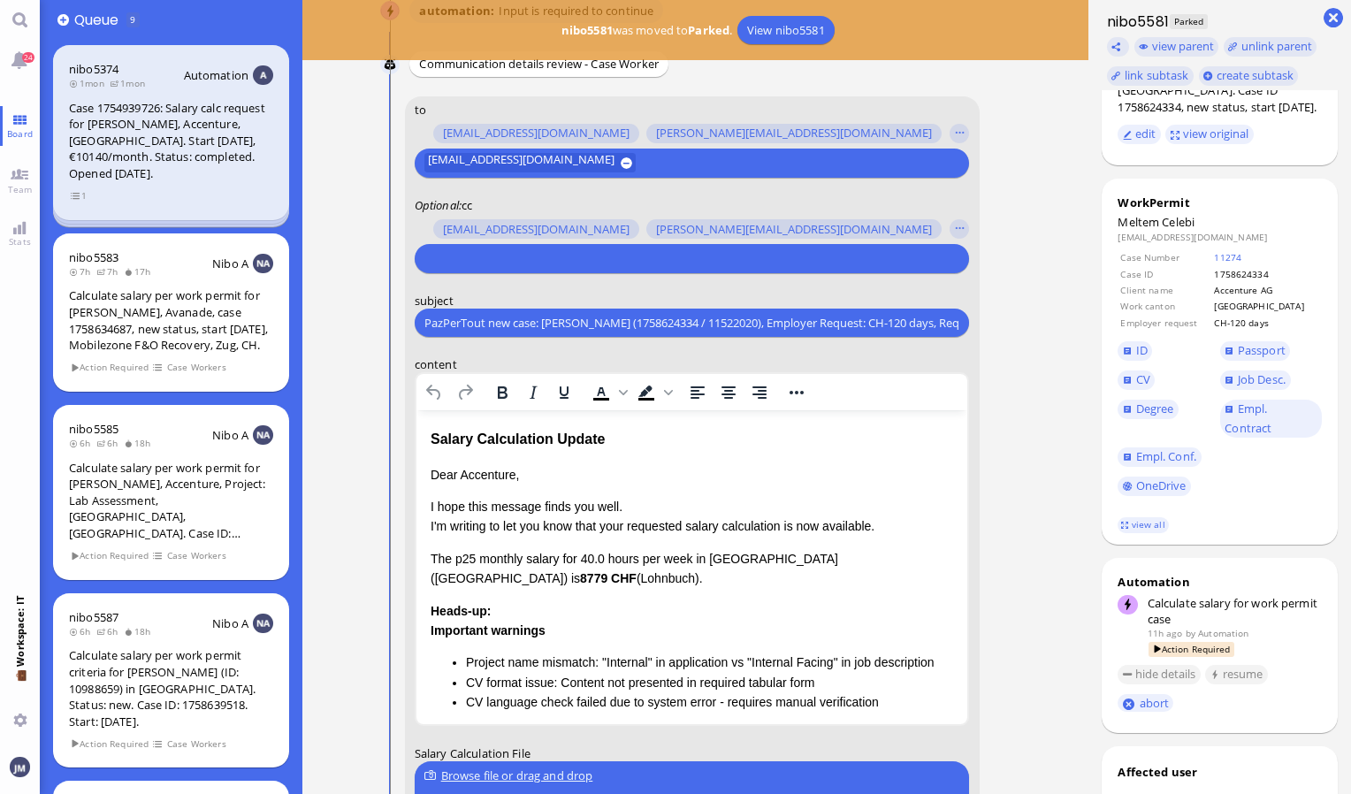
scroll to position [0, 152]
type input "PazPerTout new case: [PERSON_NAME] (1758624334 / 11522020), Employer Request: C…"
click at [524, 257] on input "text" at bounding box center [689, 258] width 531 height 19
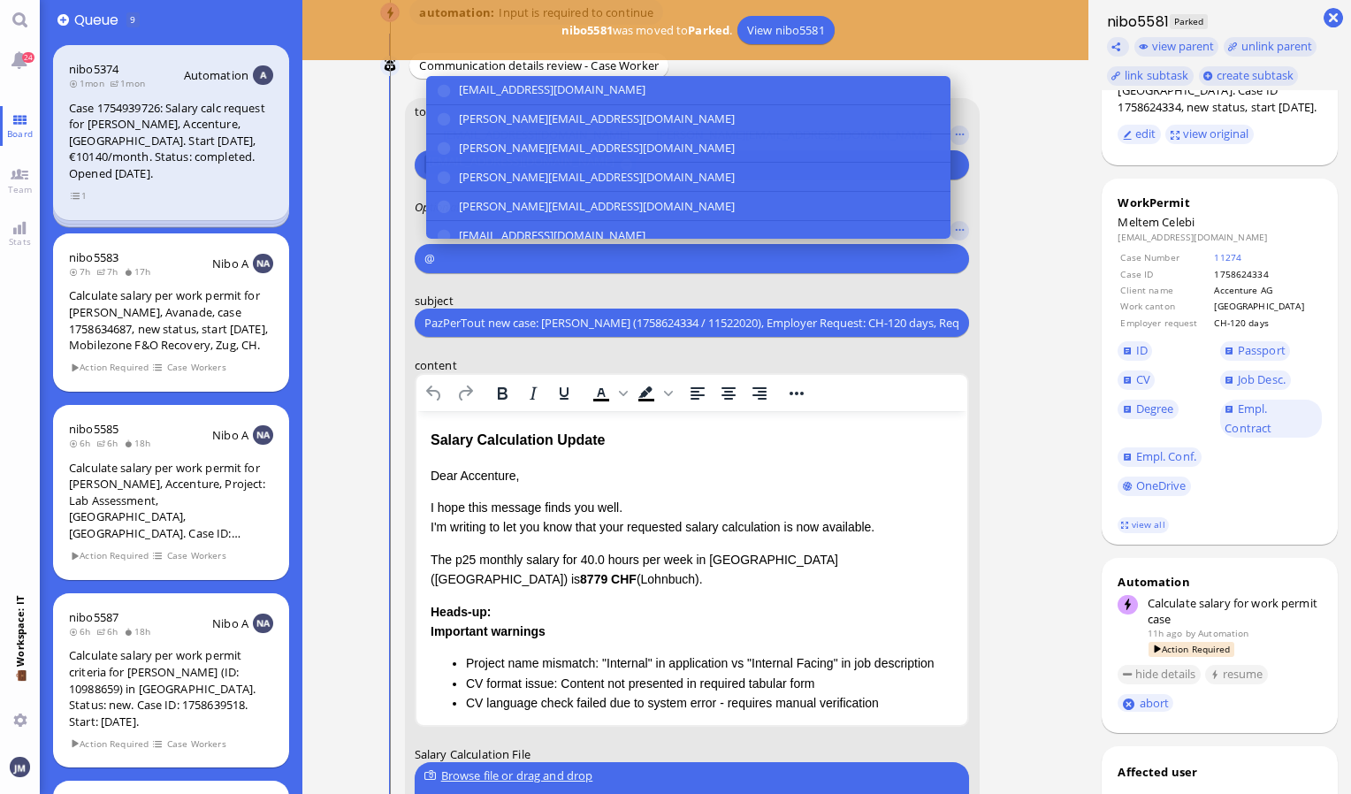
scroll to position [-263, 0]
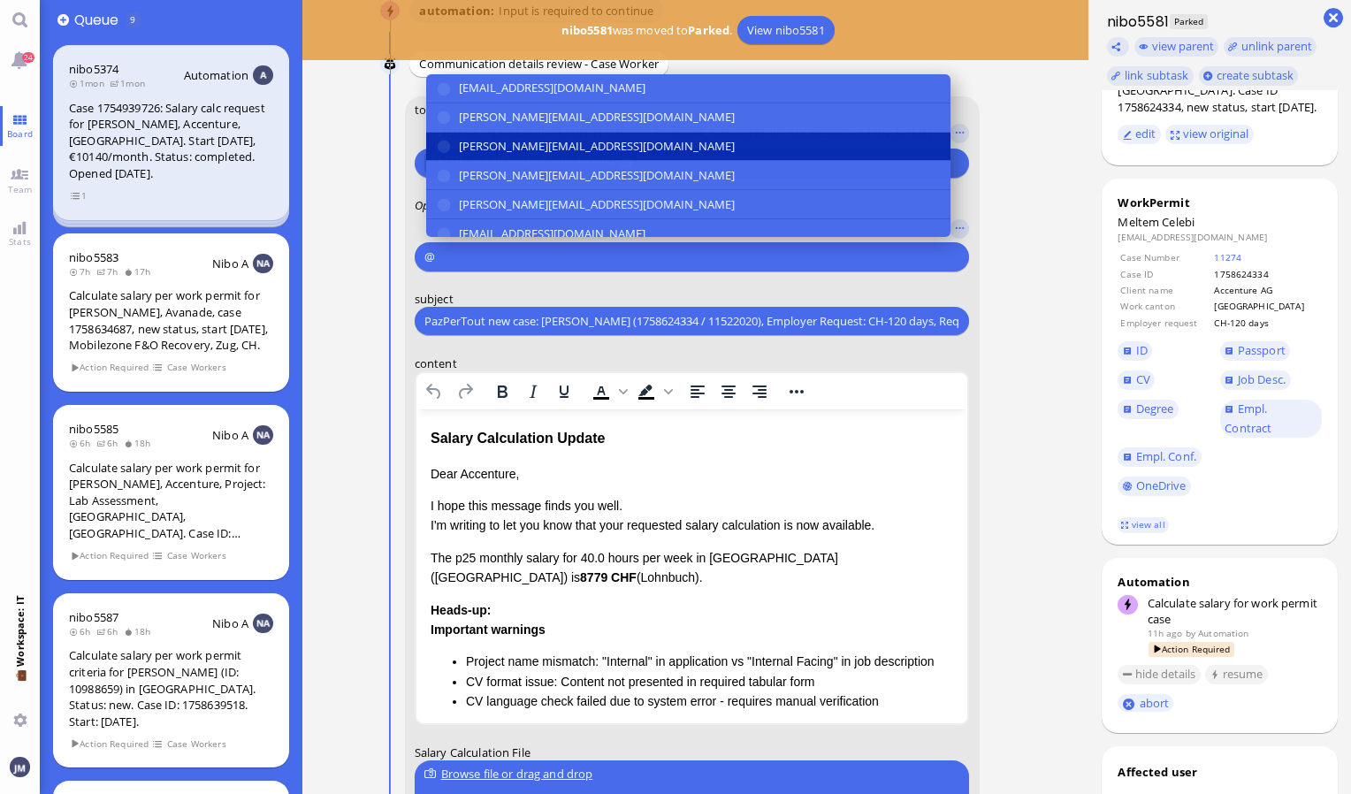
type input "@"
click at [495, 140] on span "[PERSON_NAME][EMAIL_ADDRESS][DOMAIN_NAME]" at bounding box center [597, 146] width 276 height 19
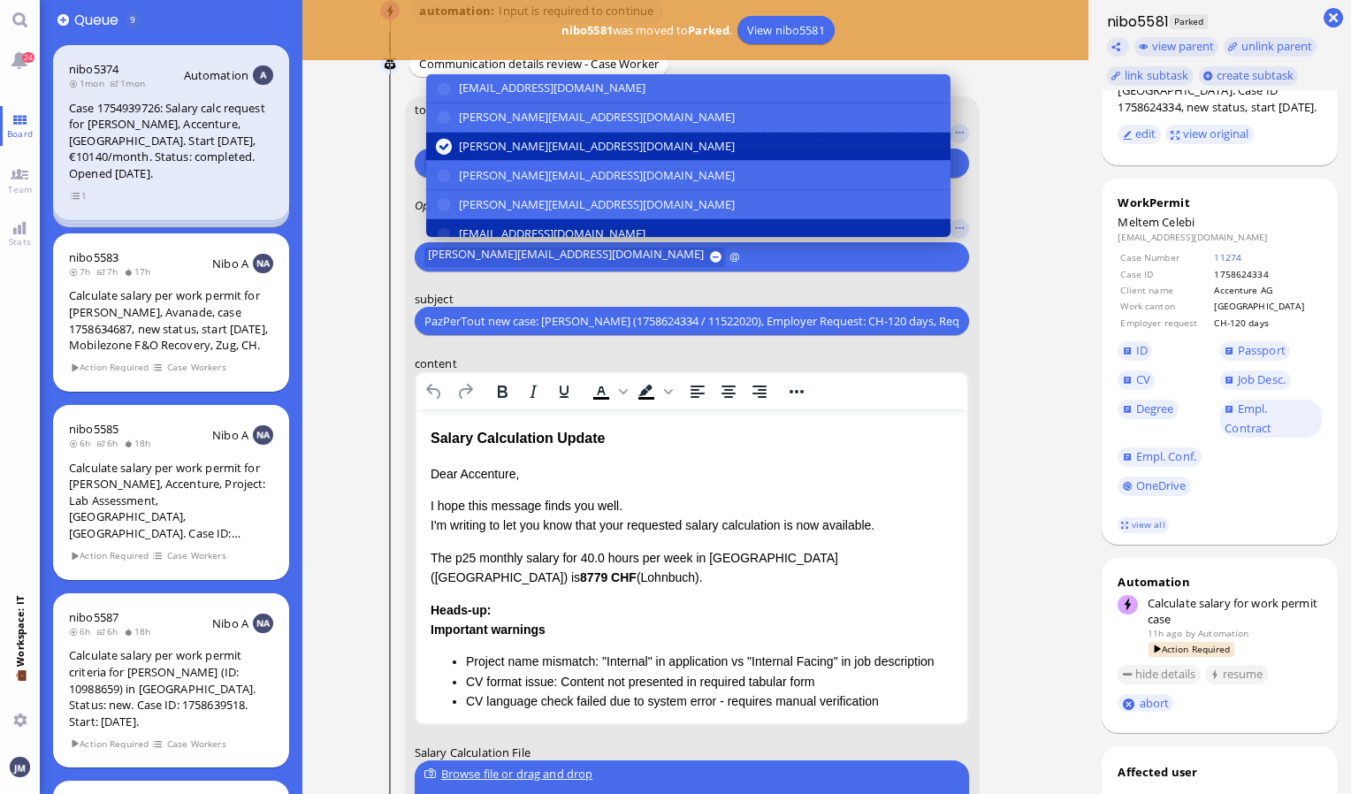
type input "@"
click at [511, 232] on span "[EMAIL_ADDRESS][DOMAIN_NAME]" at bounding box center [552, 234] width 187 height 19
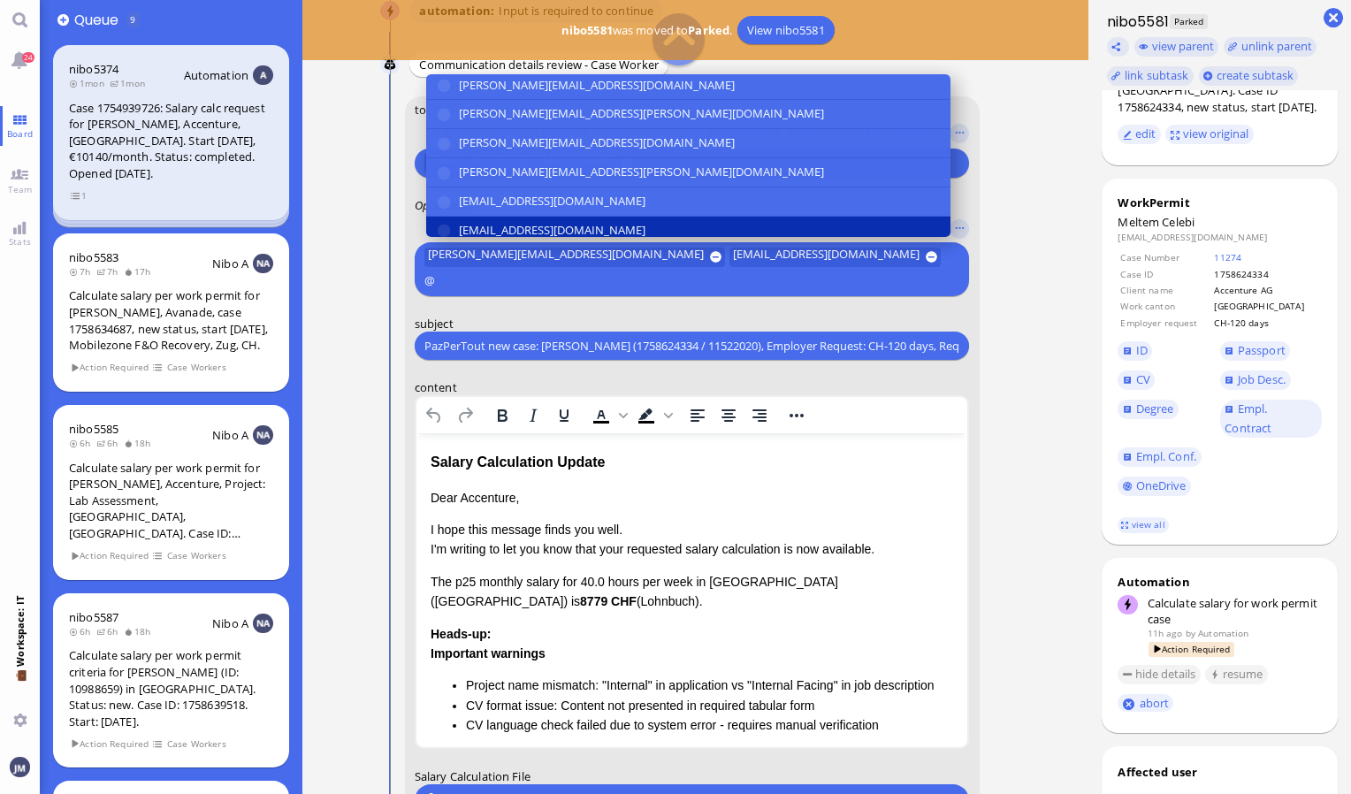
scroll to position [326, 0]
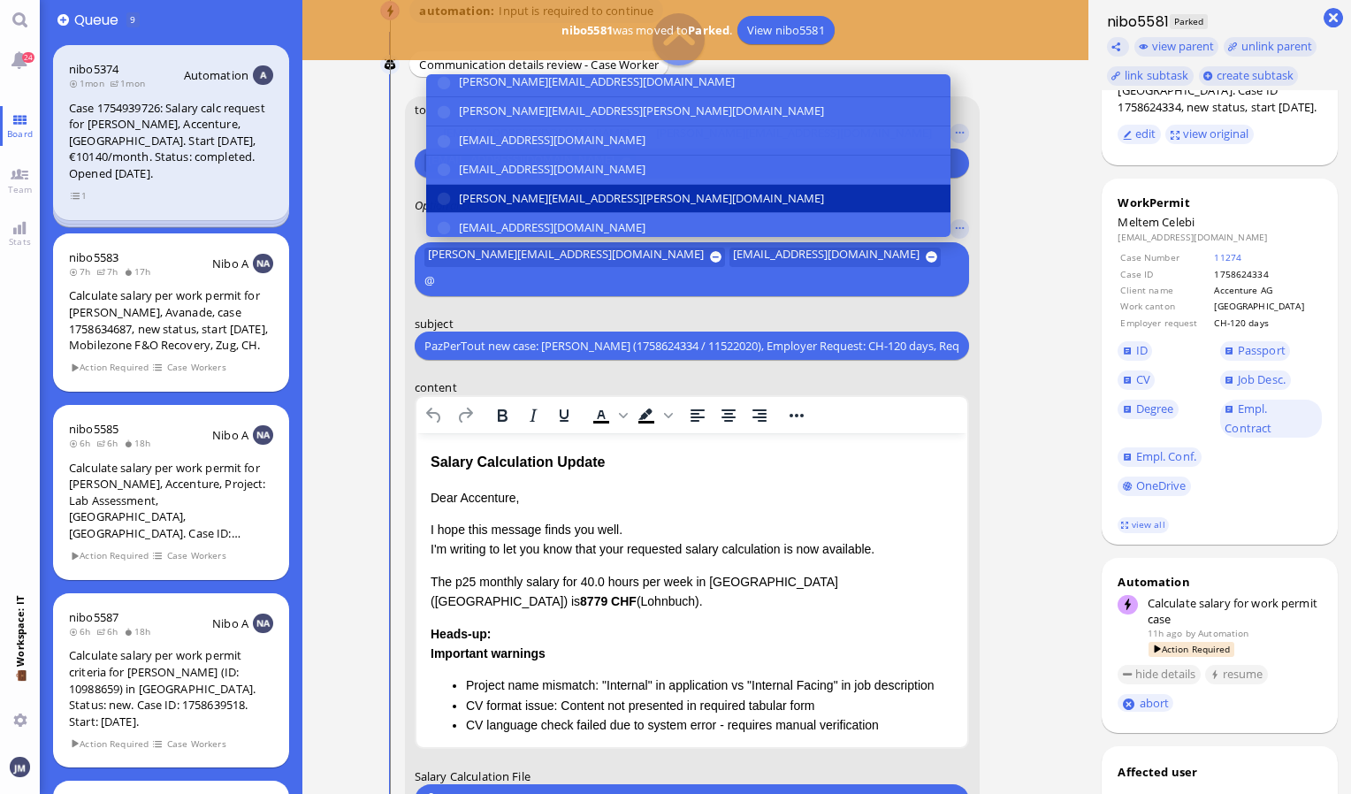
type input "@"
click at [512, 185] on button "[PERSON_NAME][EMAIL_ADDRESS][PERSON_NAME][DOMAIN_NAME]" at bounding box center [688, 199] width 524 height 29
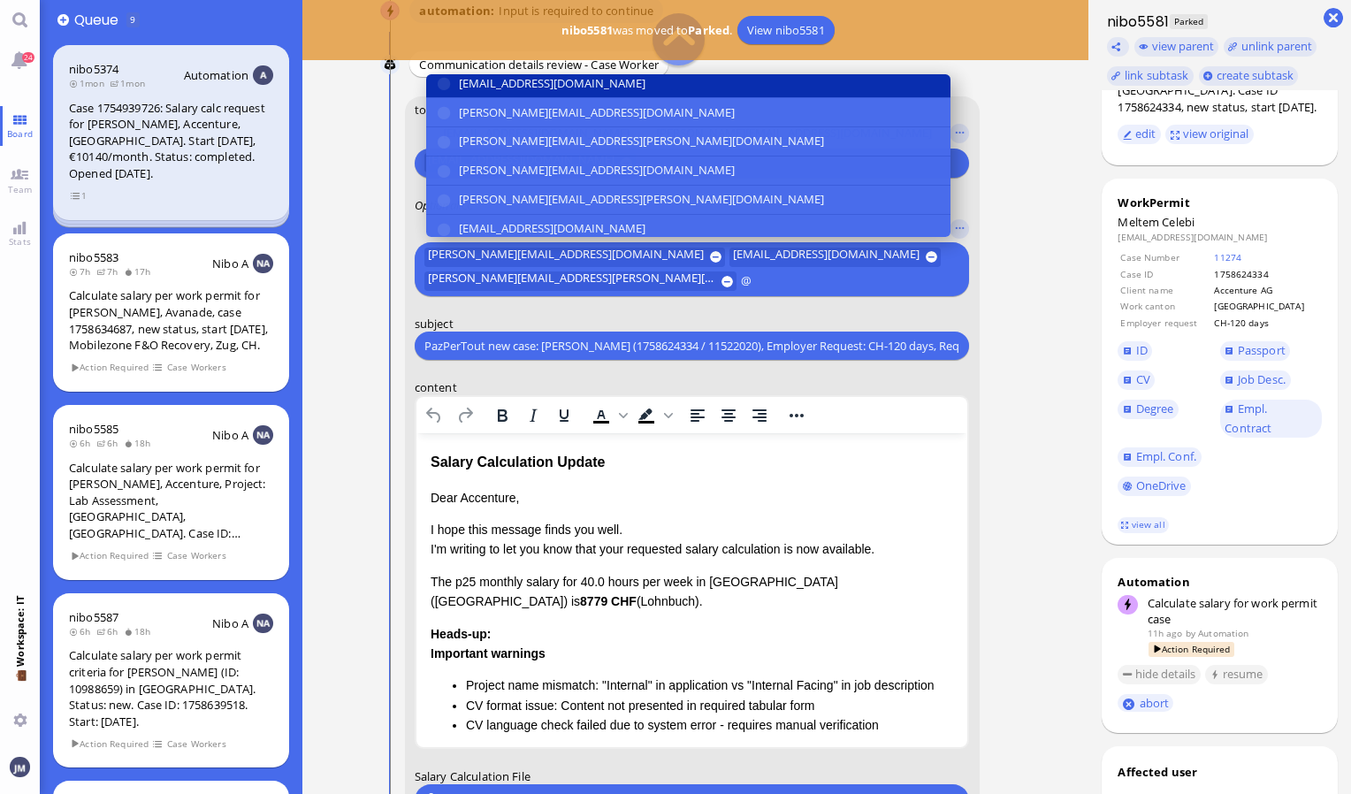
type input "@"
click at [512, 87] on span "[EMAIL_ADDRESS][DOMAIN_NAME]" at bounding box center [552, 83] width 187 height 19
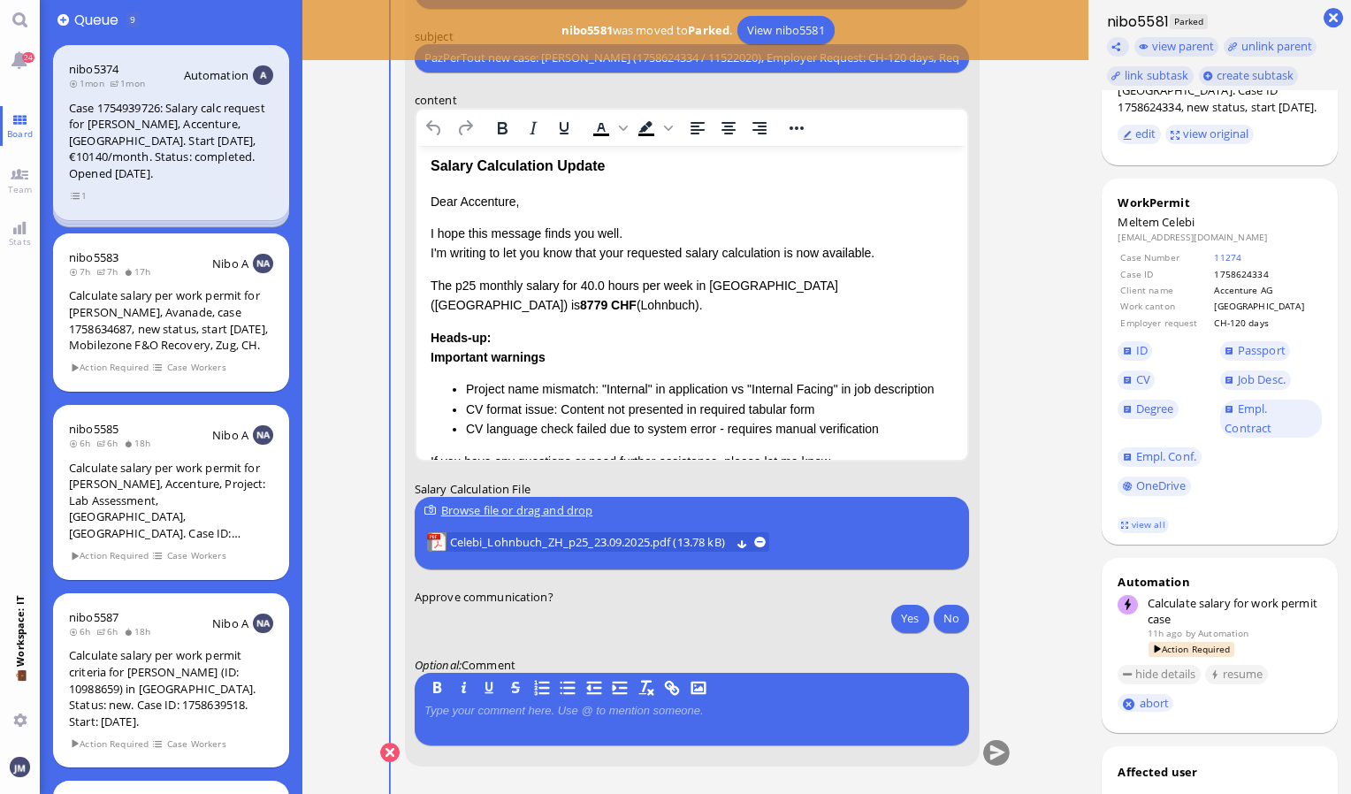
scroll to position [0, 0]
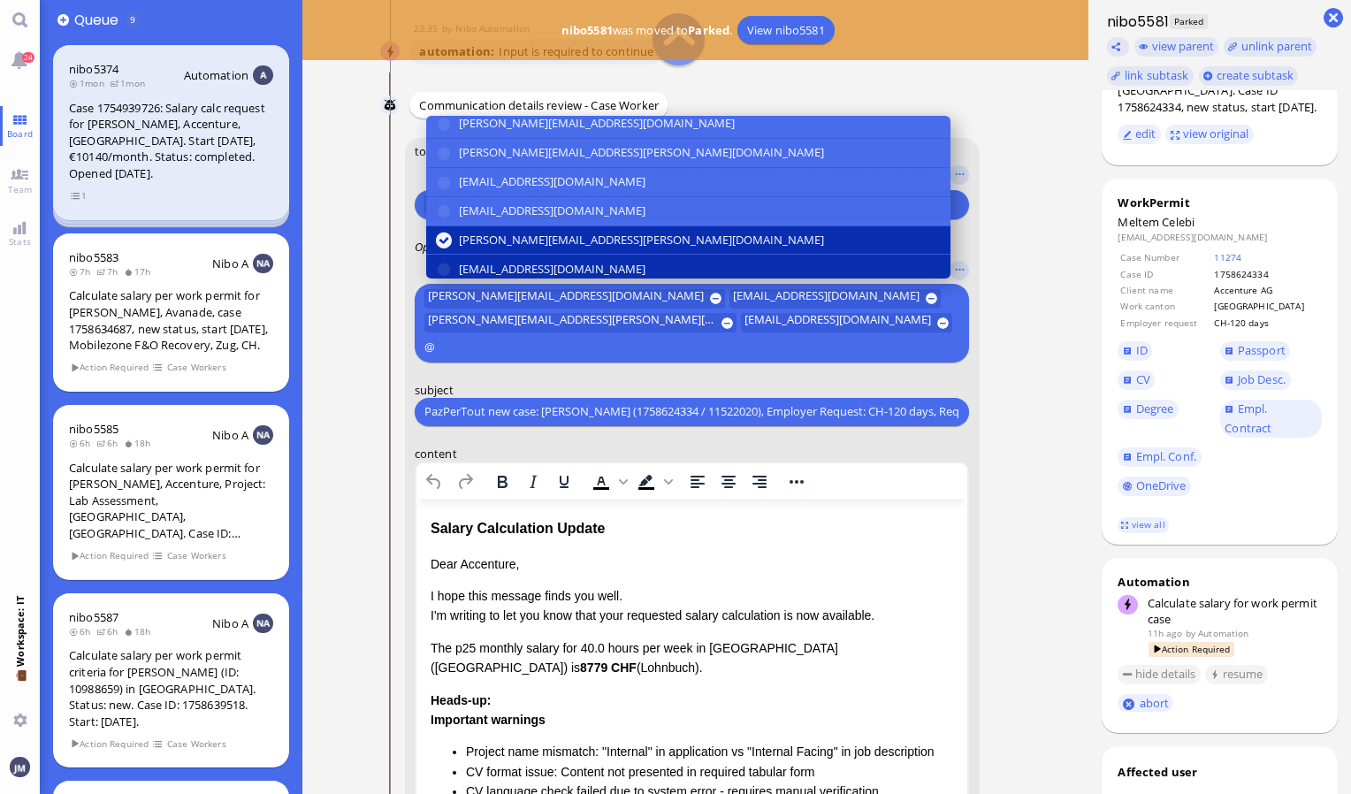
type input "@"
click at [506, 263] on span "[EMAIL_ADDRESS][DOMAIN_NAME]" at bounding box center [552, 269] width 187 height 19
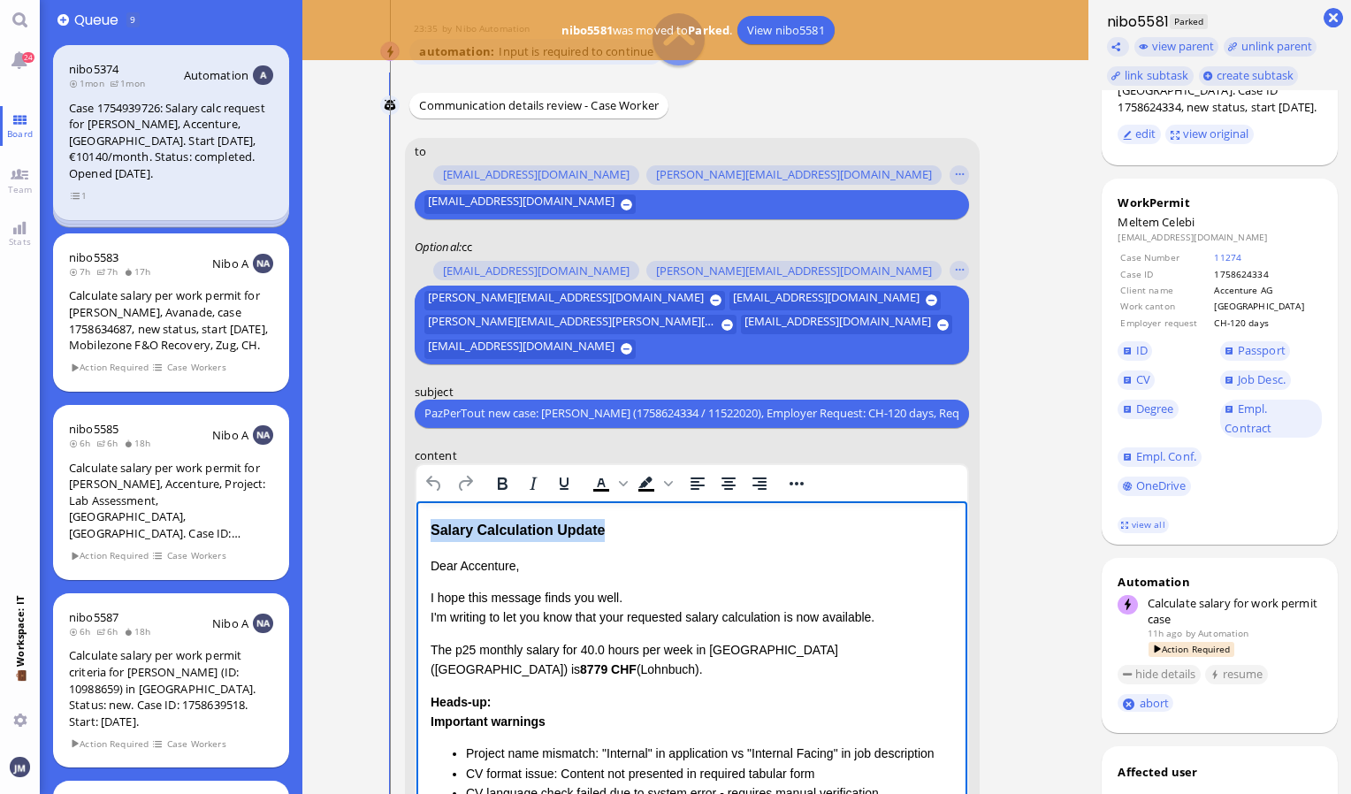
drag, startPoint x: 619, startPoint y: 534, endPoint x: 826, endPoint y: 1024, distance: 531.8
click at [416, 523] on html "Salary Calculation Update Dear Accenture, I hope this message finds you well. I…" at bounding box center [692, 730] width 552 height 461
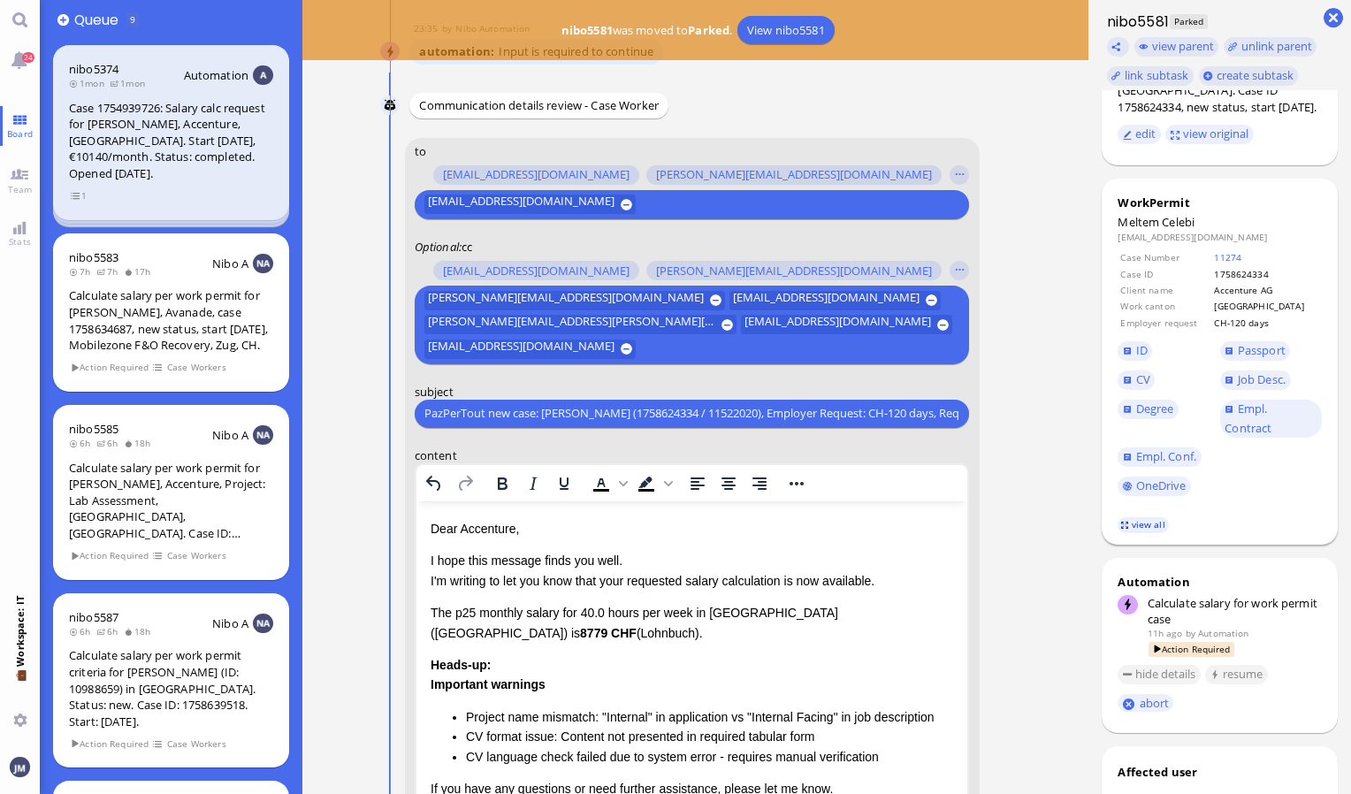
click at [1149, 523] on link "view all" at bounding box center [1143, 524] width 51 height 15
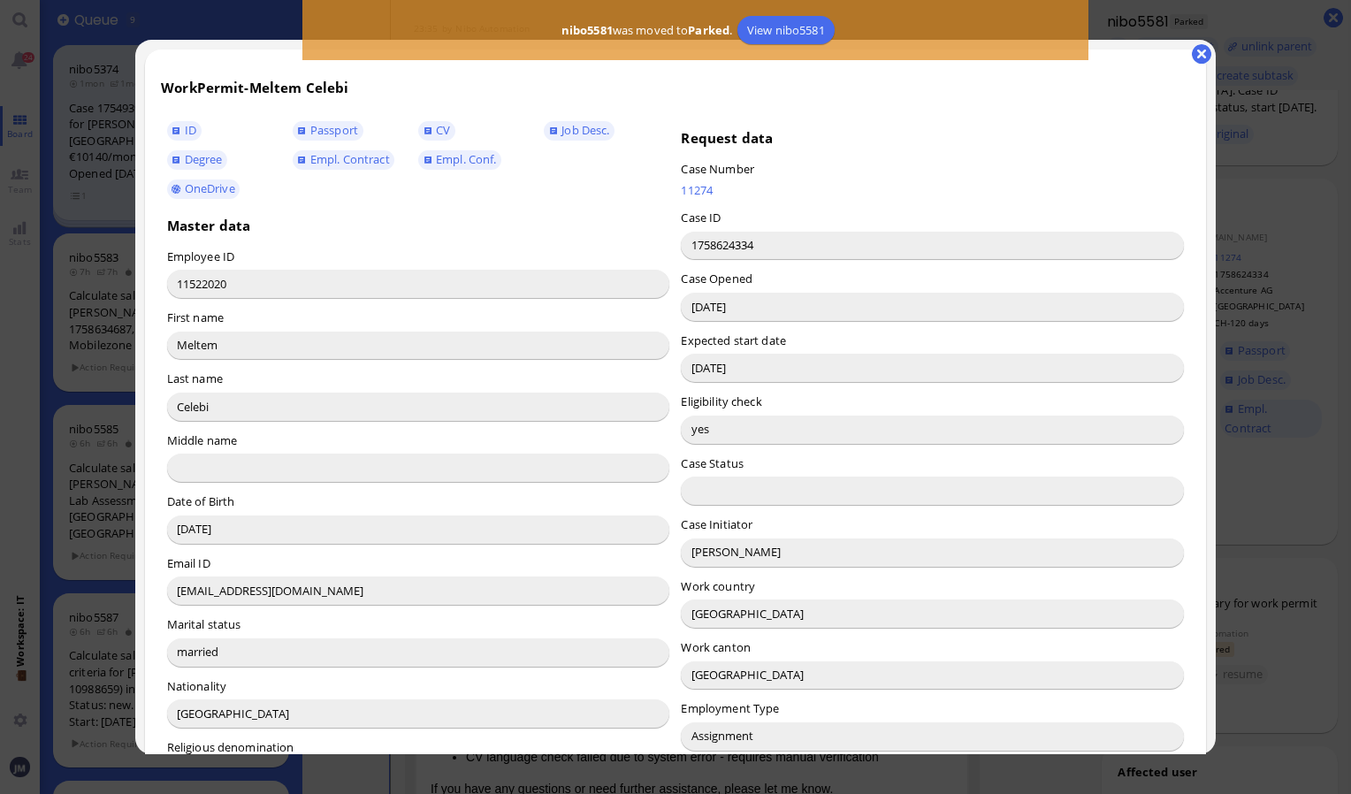
click at [702, 542] on input "[PERSON_NAME]" at bounding box center [932, 552] width 503 height 28
click at [1199, 52] on button "button" at bounding box center [1201, 53] width 19 height 19
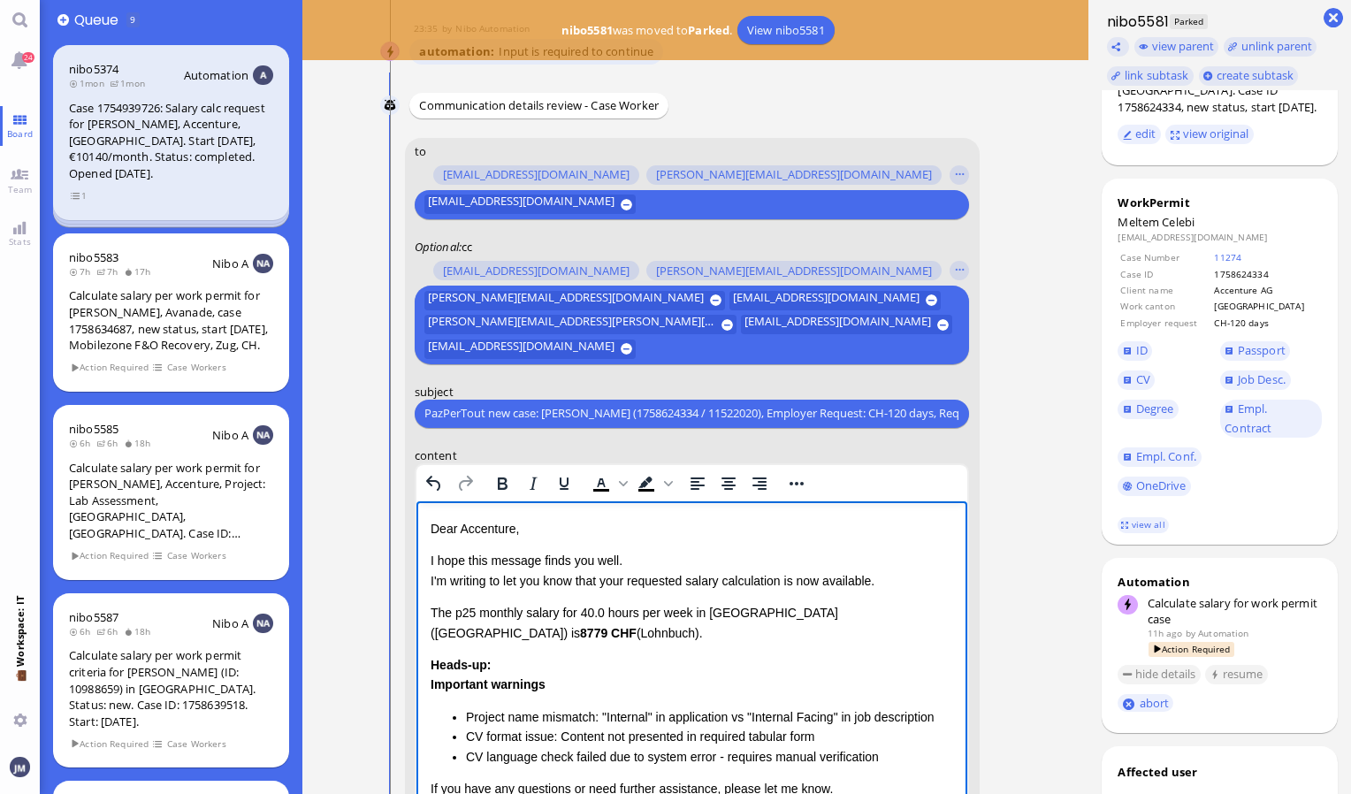
click at [483, 528] on p "Dear Accenture," at bounding box center [691, 527] width 523 height 19
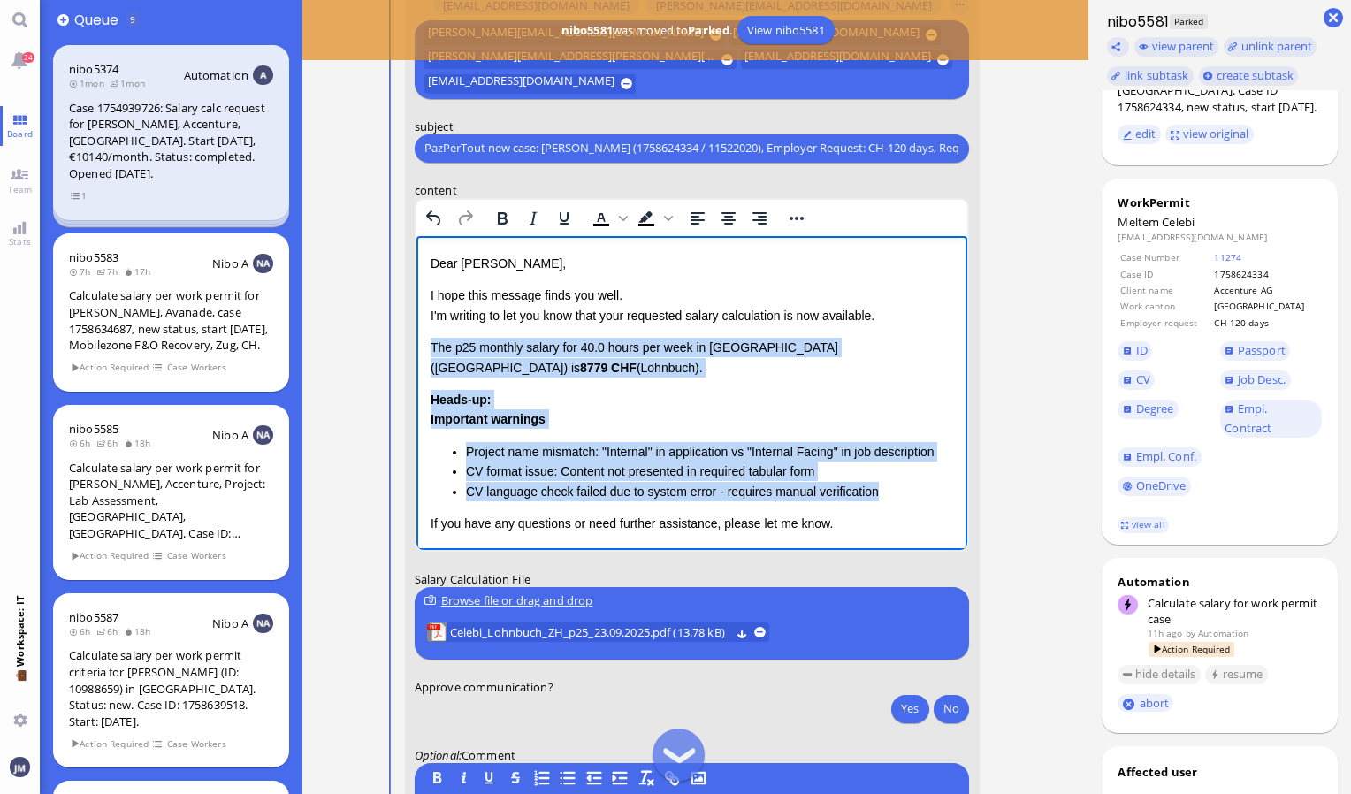
drag, startPoint x: 429, startPoint y: 347, endPoint x: 902, endPoint y: 493, distance: 494.8
click at [902, 493] on div "Dear [PERSON_NAME], I hope this message finds you well. I'm writing to let you …" at bounding box center [691, 428] width 523 height 351
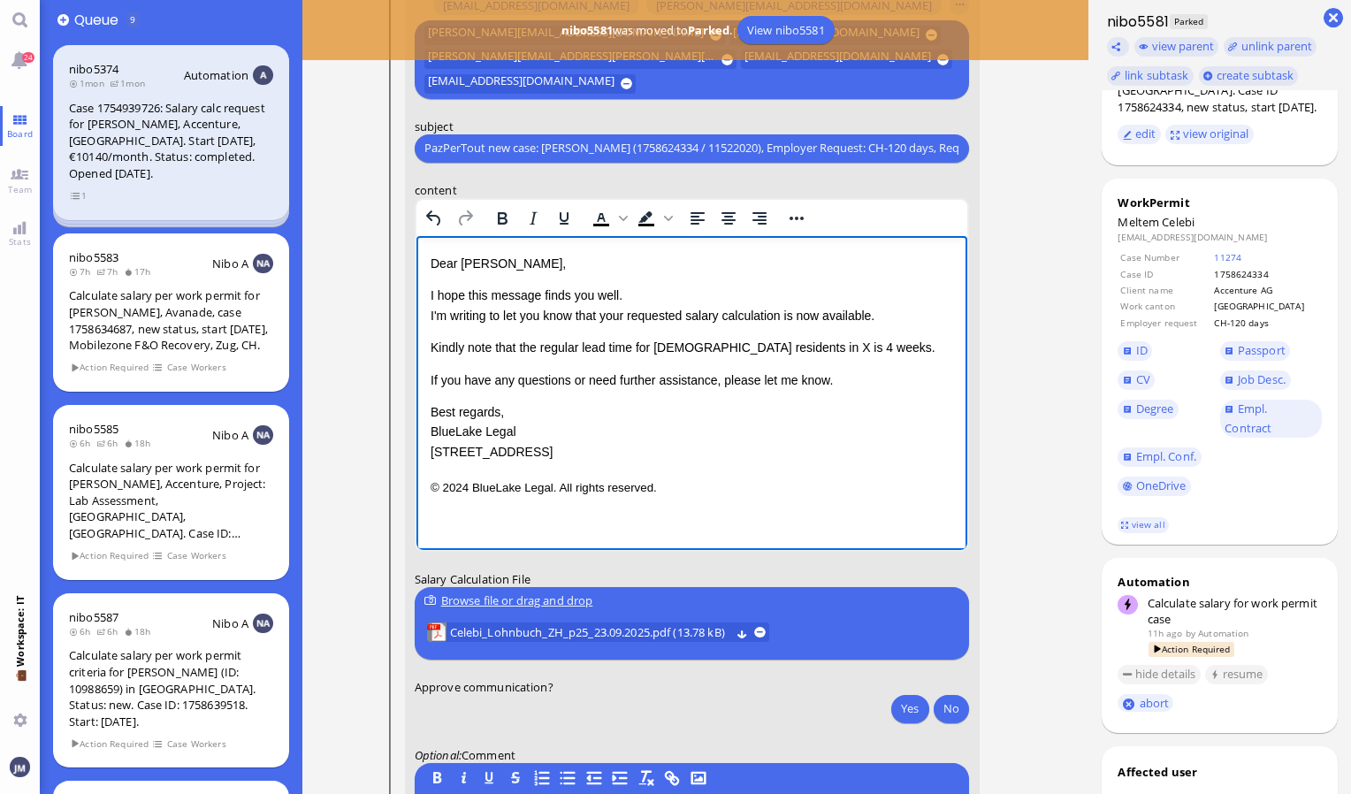
click at [740, 344] on span "Kindly note that the regular lead time for [DEMOGRAPHIC_DATA] residents in X is…" at bounding box center [682, 347] width 505 height 14
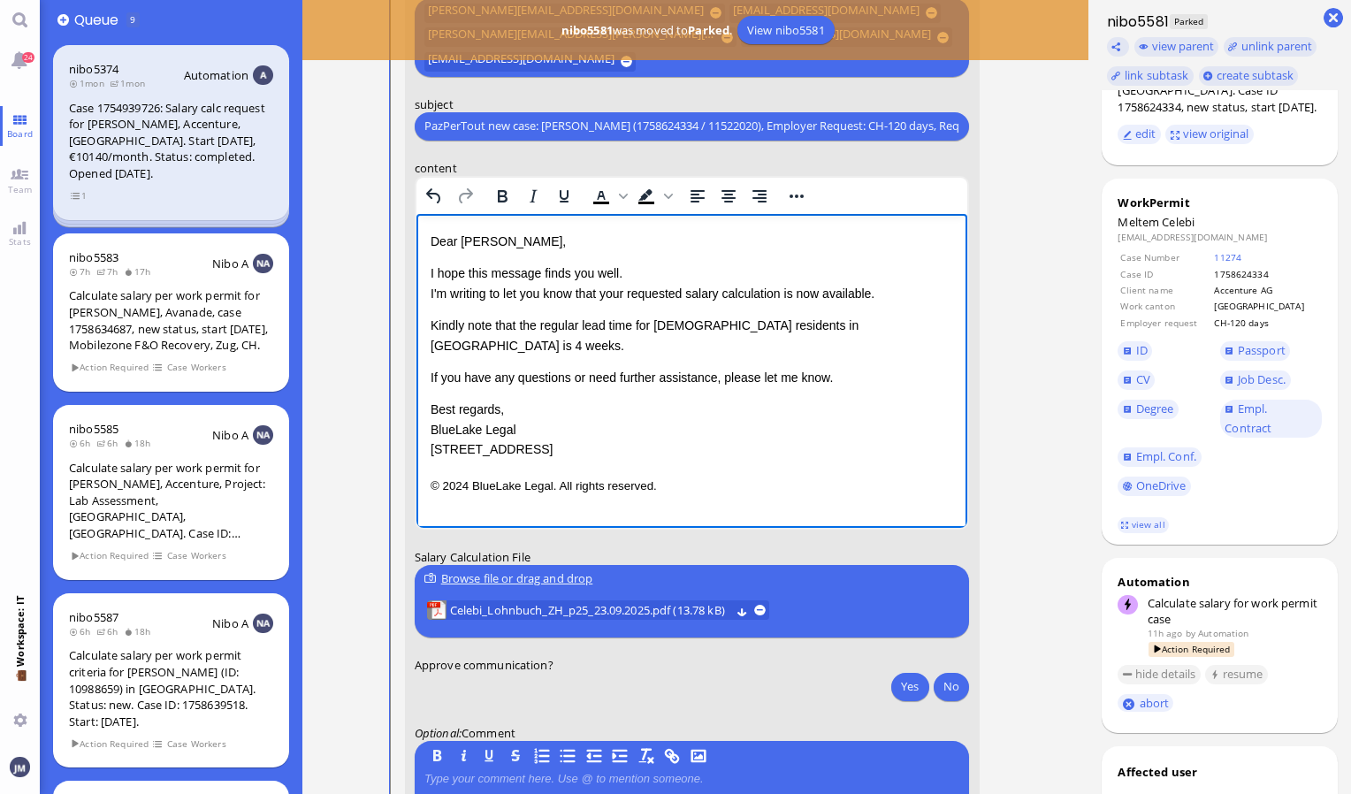
scroll to position [-2, 0]
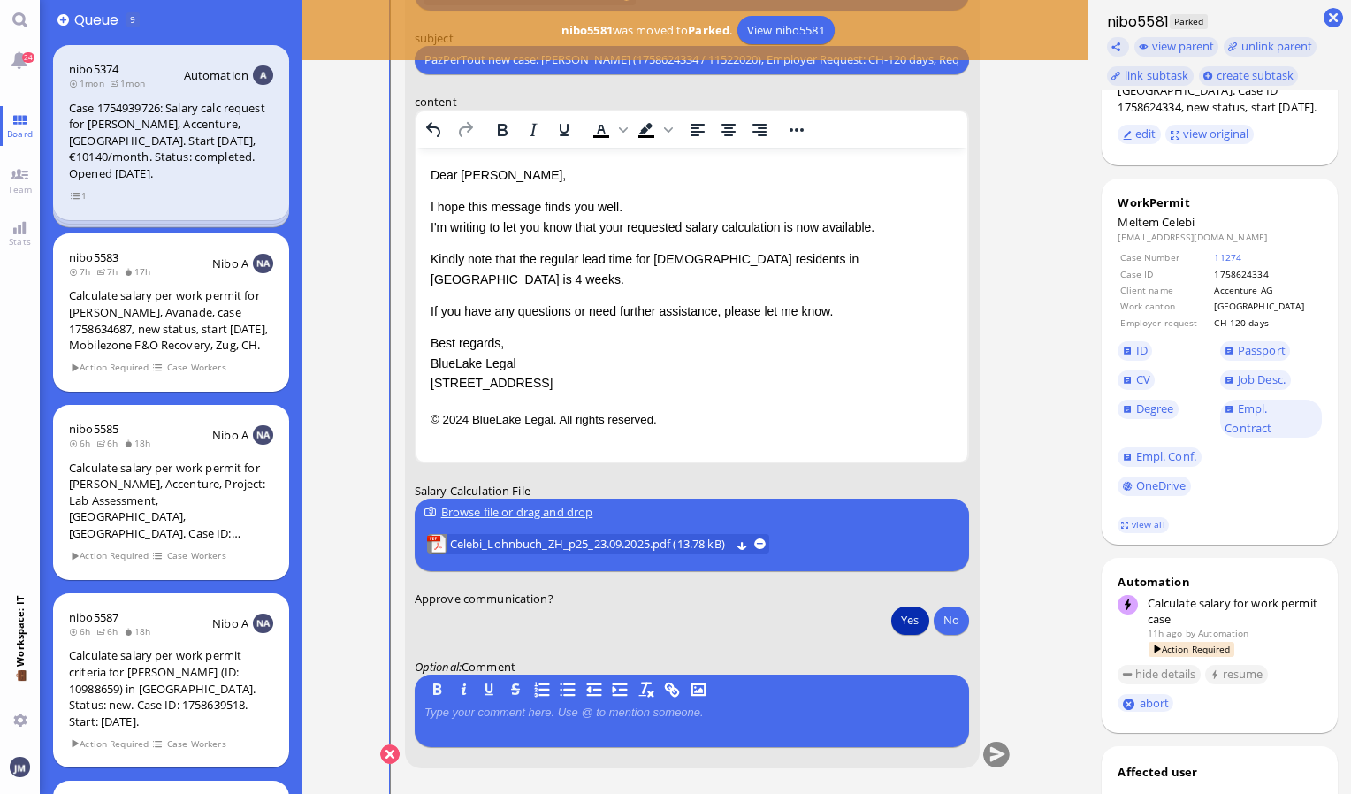
click at [903, 622] on button "Yes" at bounding box center [909, 620] width 37 height 28
click at [660, 540] on span "Celebi_Lohnbuch_ZH_p25_23.09.2025.pdf (13.78 kB)" at bounding box center [590, 543] width 280 height 19
click at [1150, 531] on link "view all" at bounding box center [1143, 524] width 51 height 15
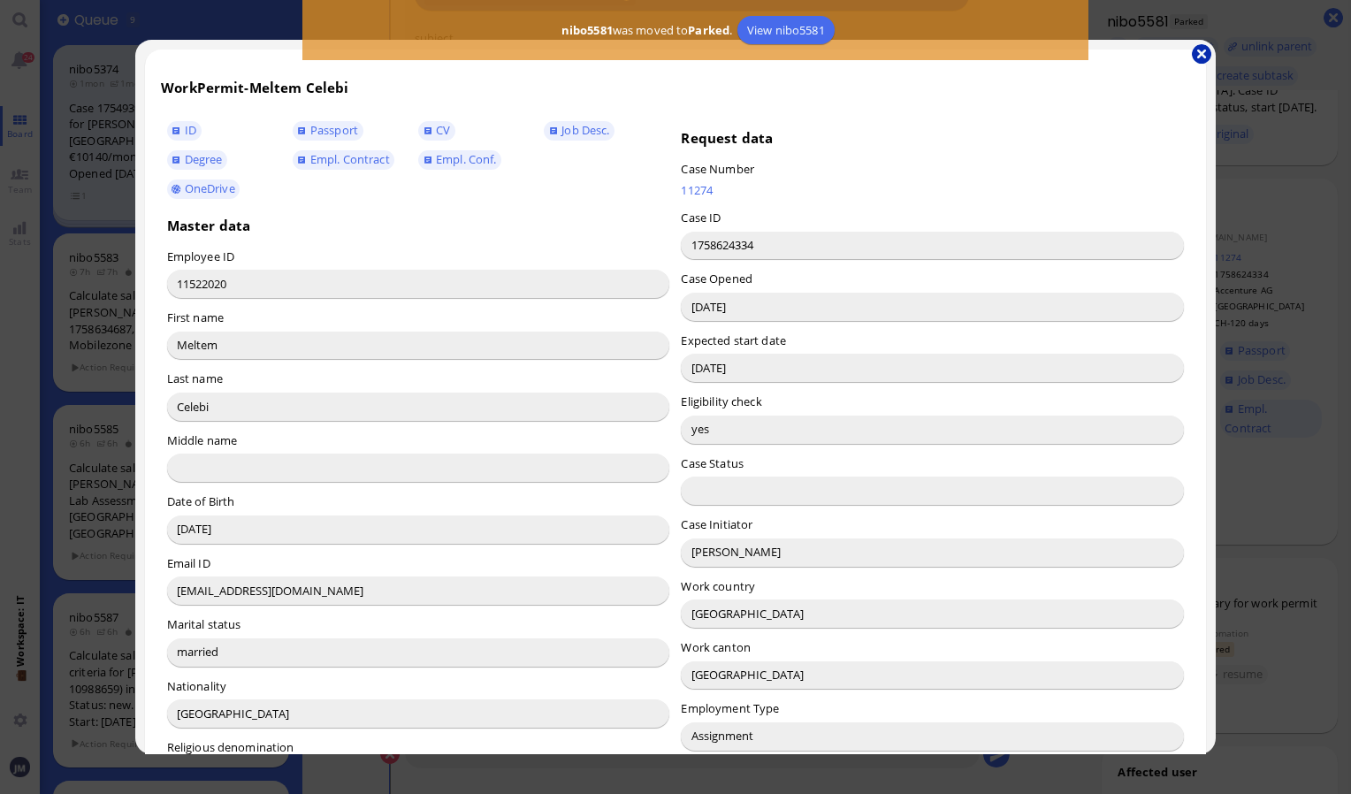
click at [1200, 51] on button "button" at bounding box center [1201, 53] width 19 height 19
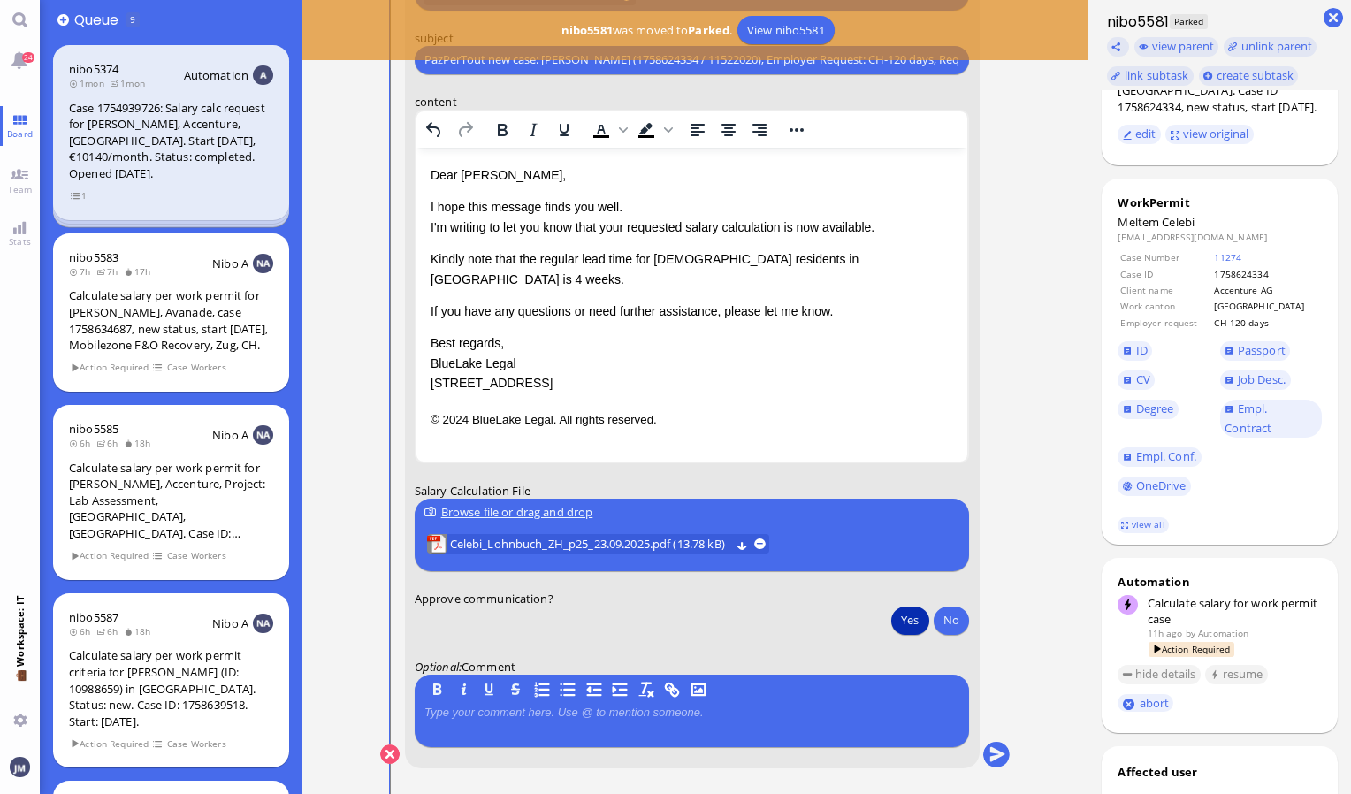
click at [560, 503] on div "Browse file or drag and drop" at bounding box center [691, 512] width 535 height 19
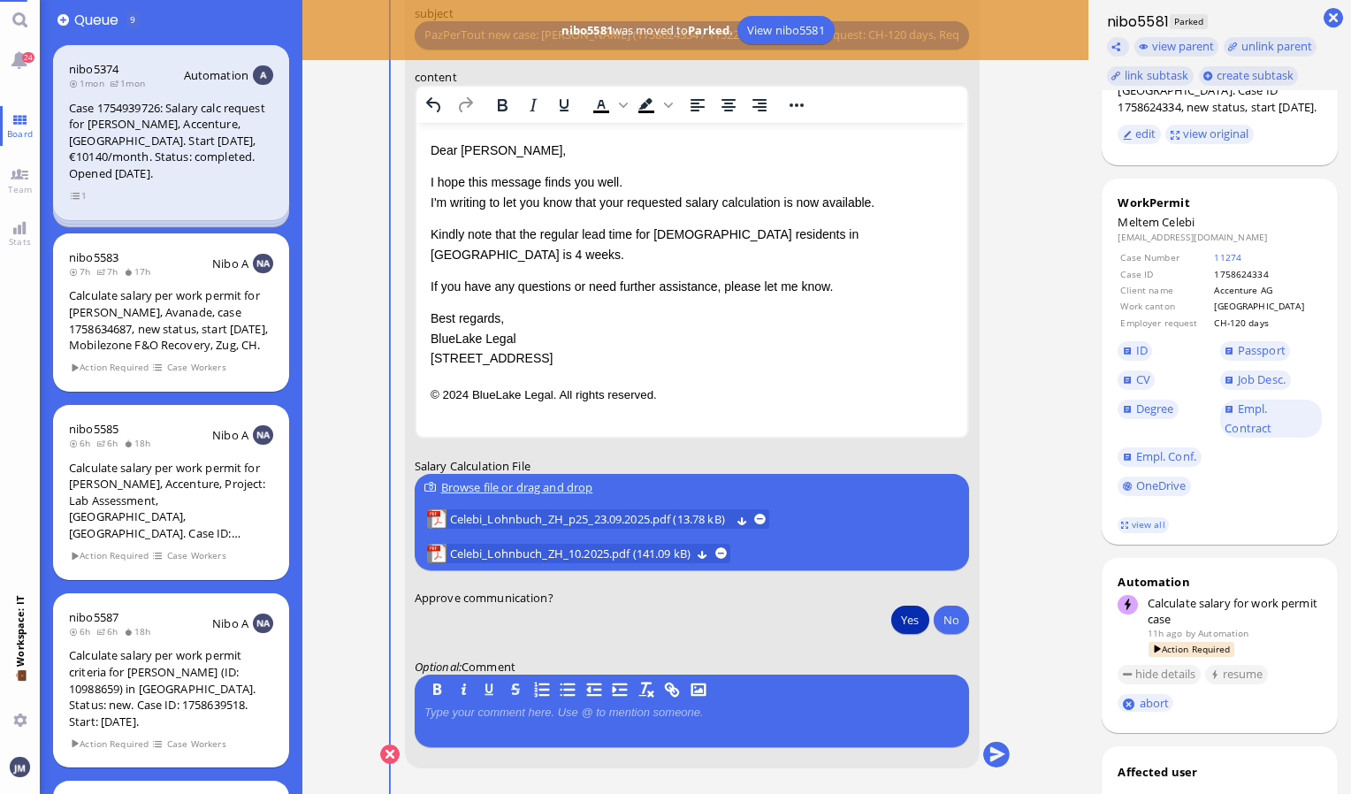
scroll to position [-26, 0]
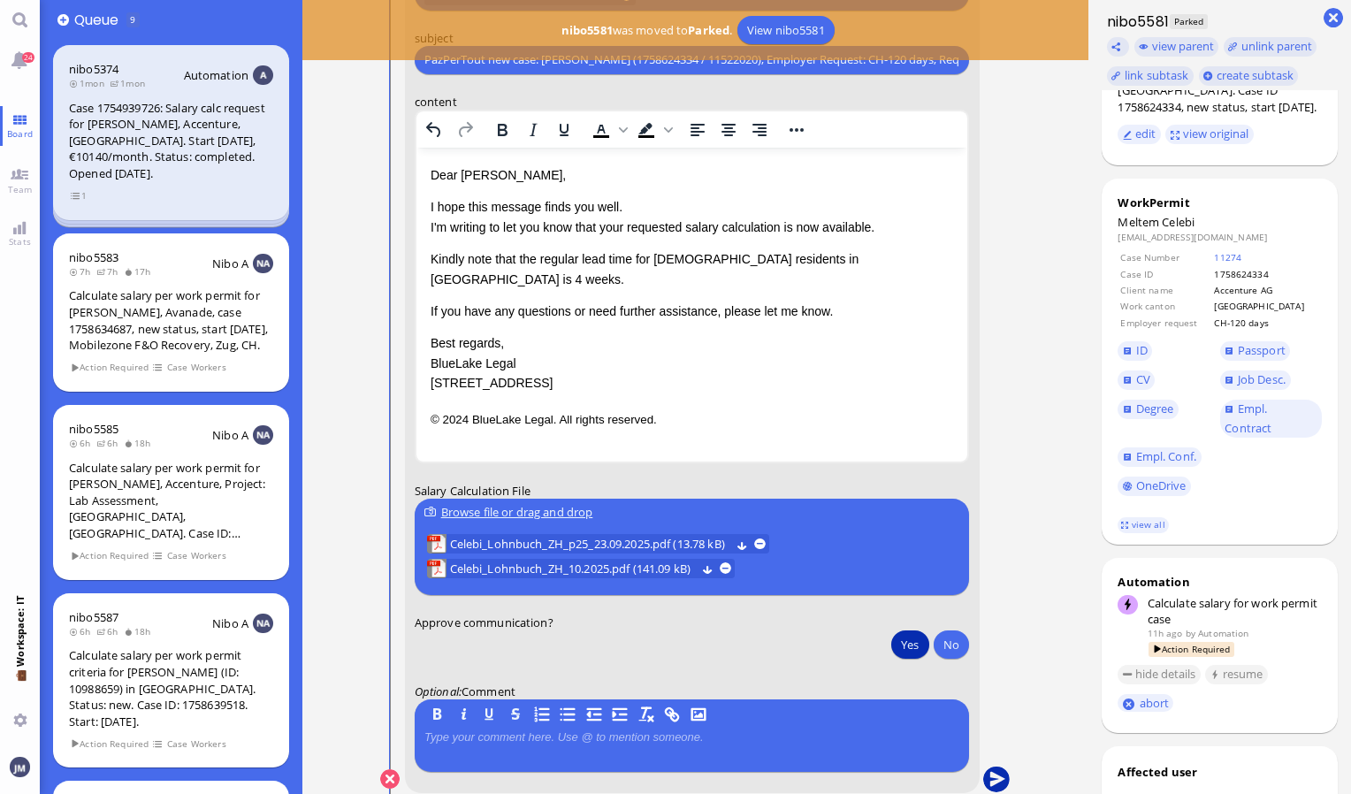
click at [989, 781] on button "submit" at bounding box center [996, 780] width 27 height 27
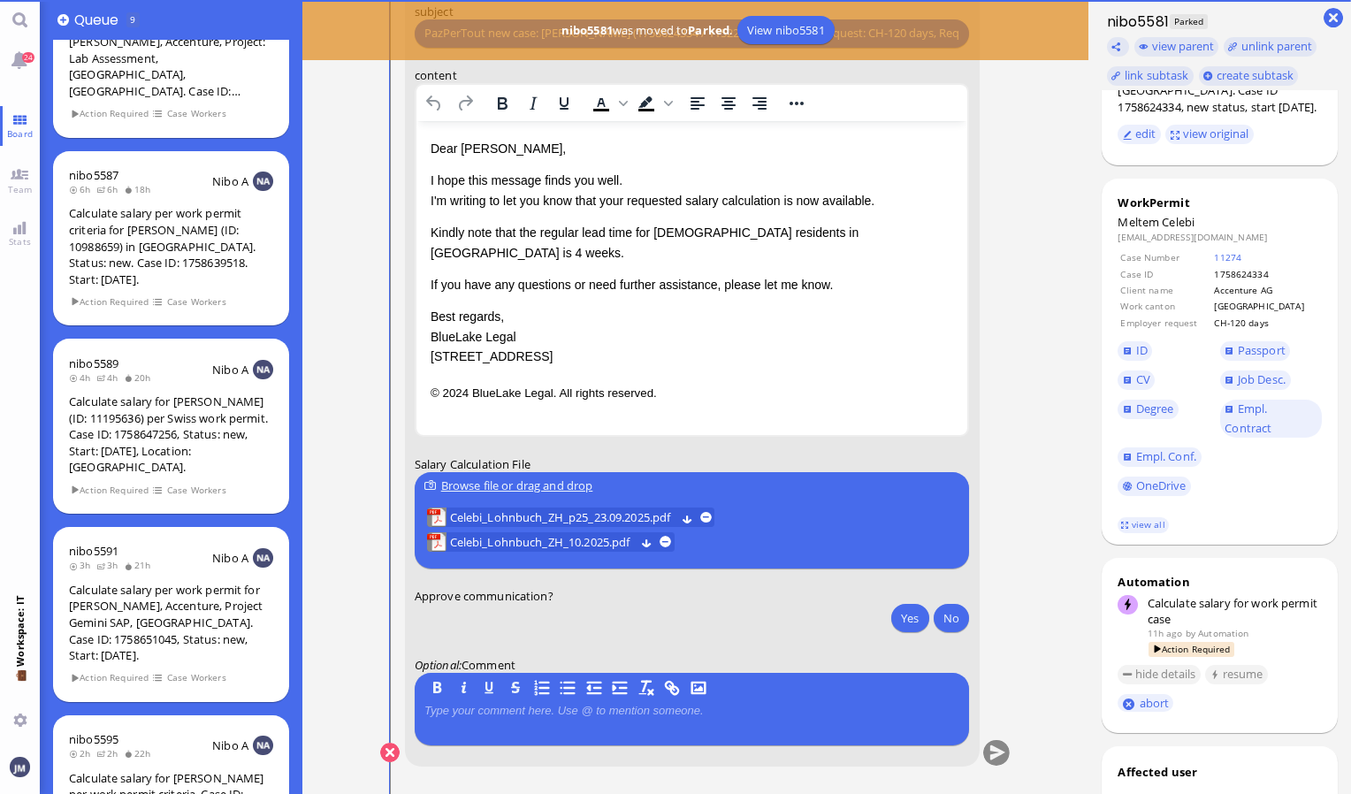
scroll to position [0, 0]
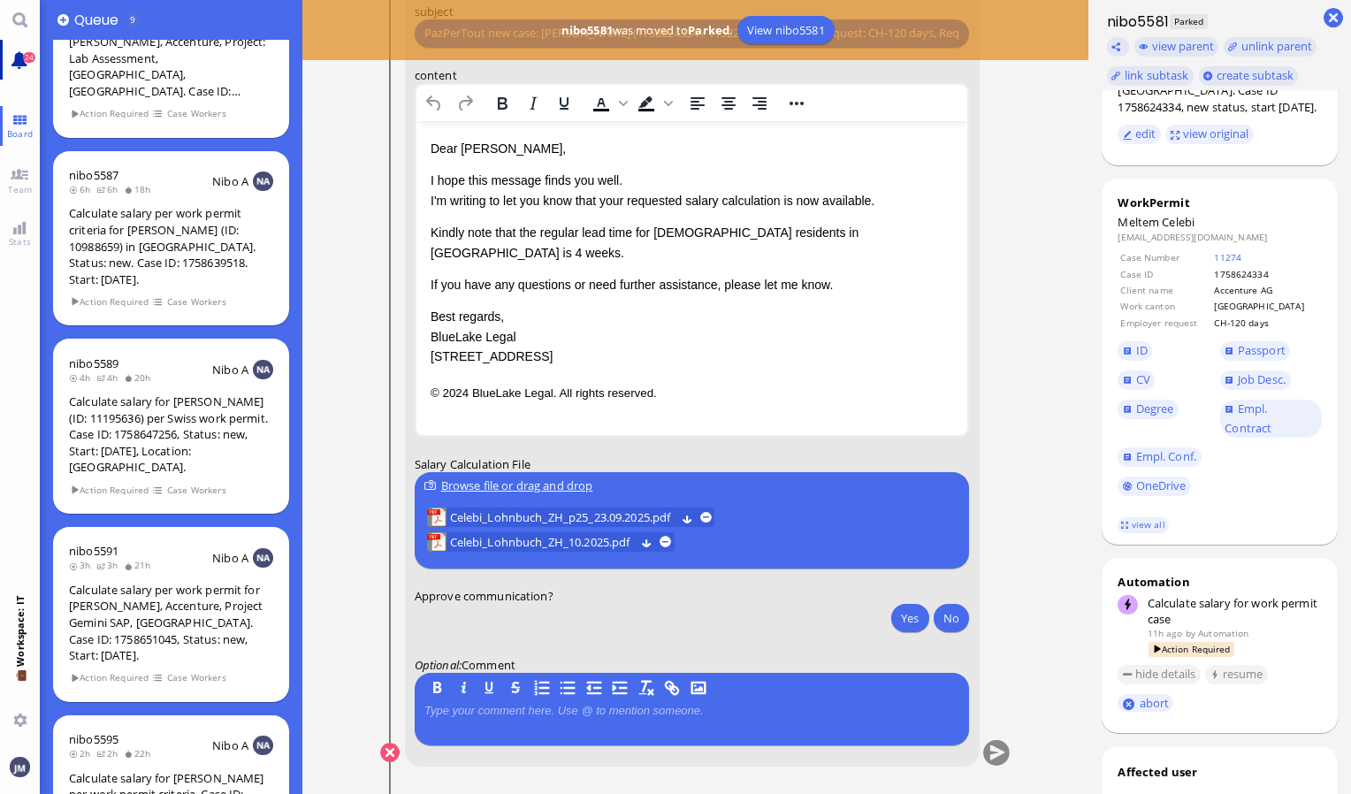
click at [28, 65] on link "24" at bounding box center [20, 60] width 40 height 40
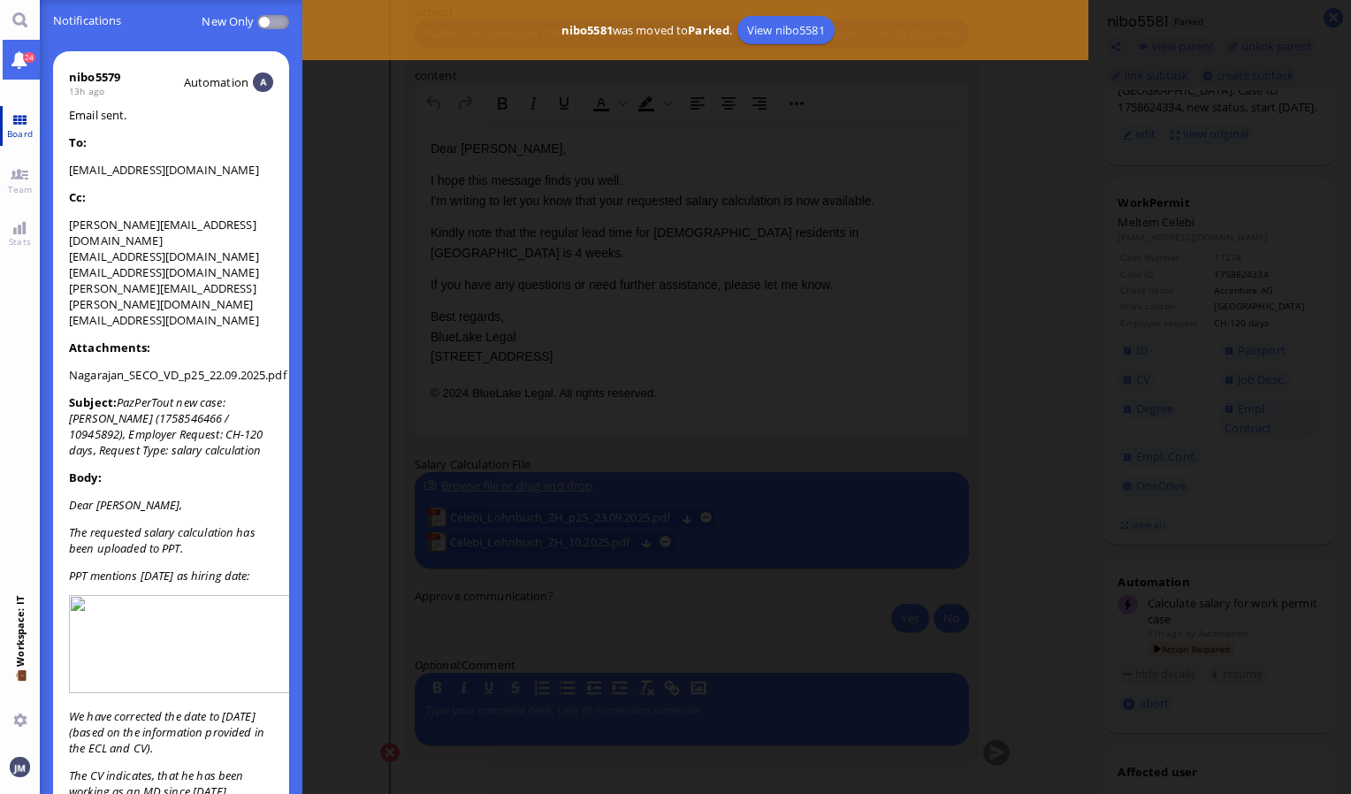
click at [15, 134] on span "Board" at bounding box center [20, 133] width 34 height 12
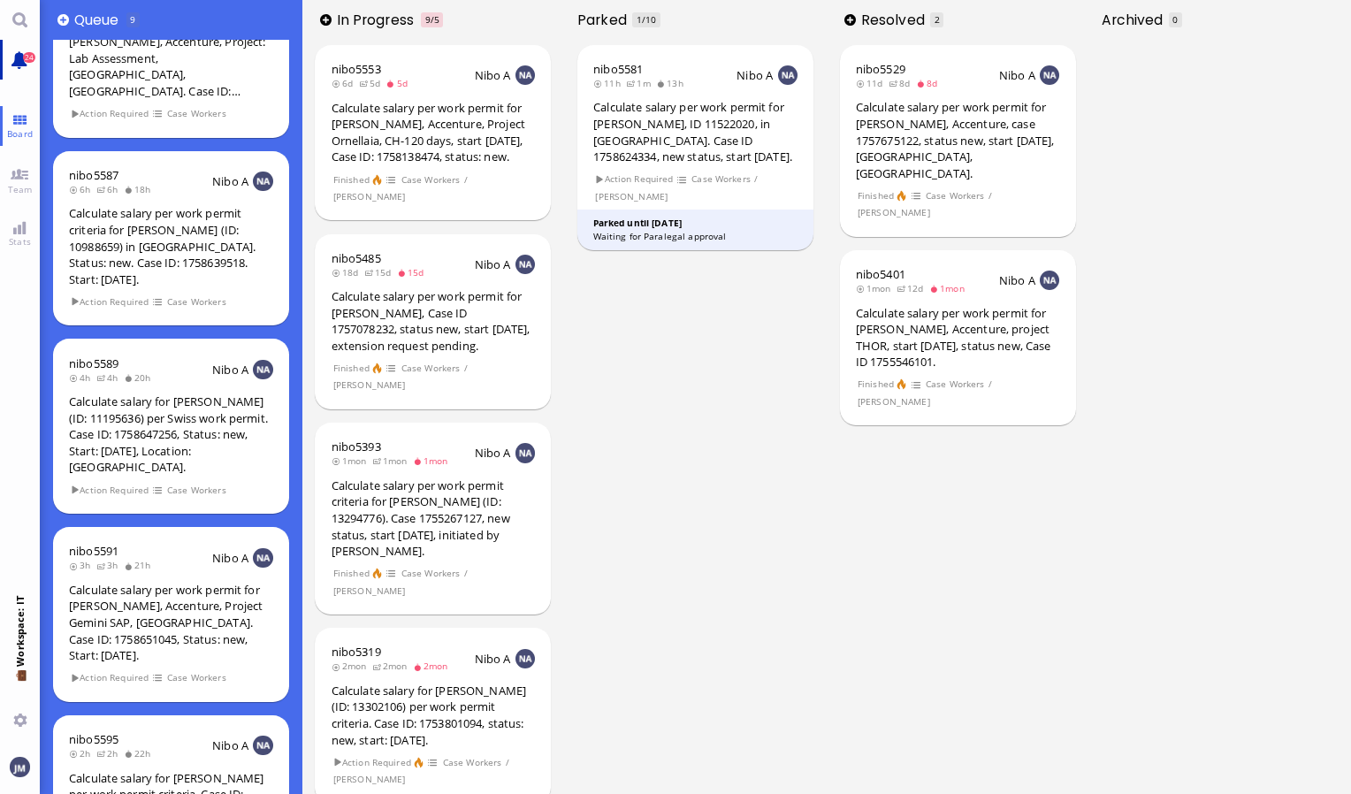
click at [13, 58] on link "24" at bounding box center [20, 60] width 40 height 40
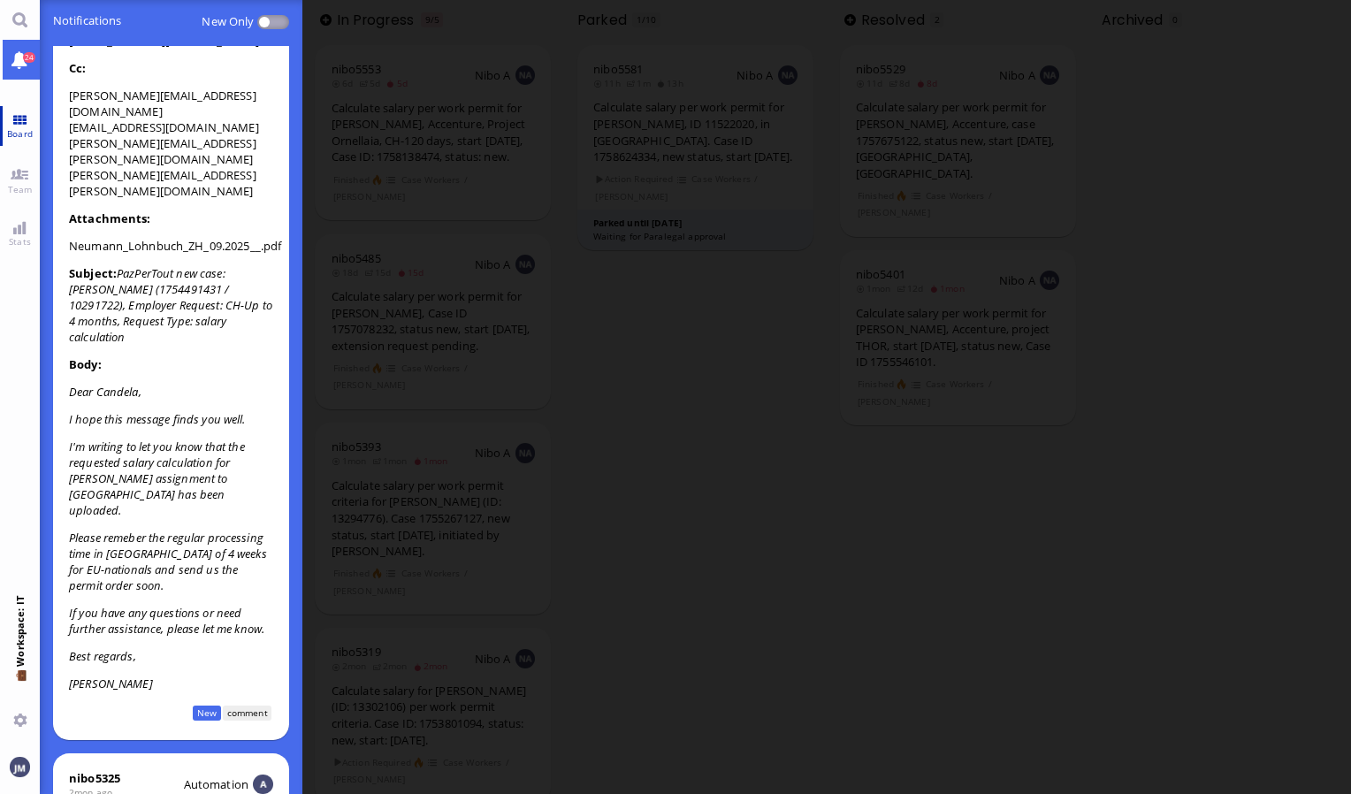
scroll to position [10432, 0]
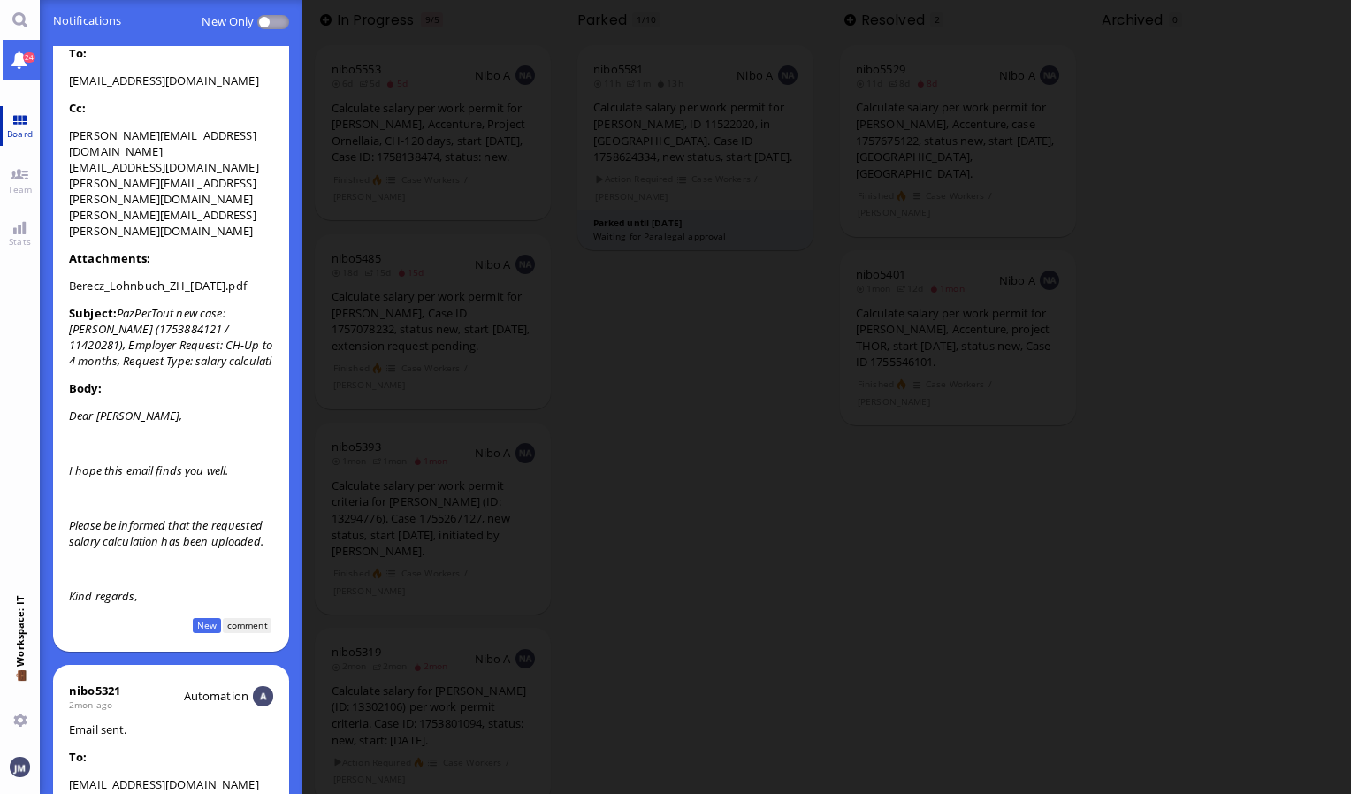
click at [28, 126] on link "Board" at bounding box center [20, 126] width 40 height 40
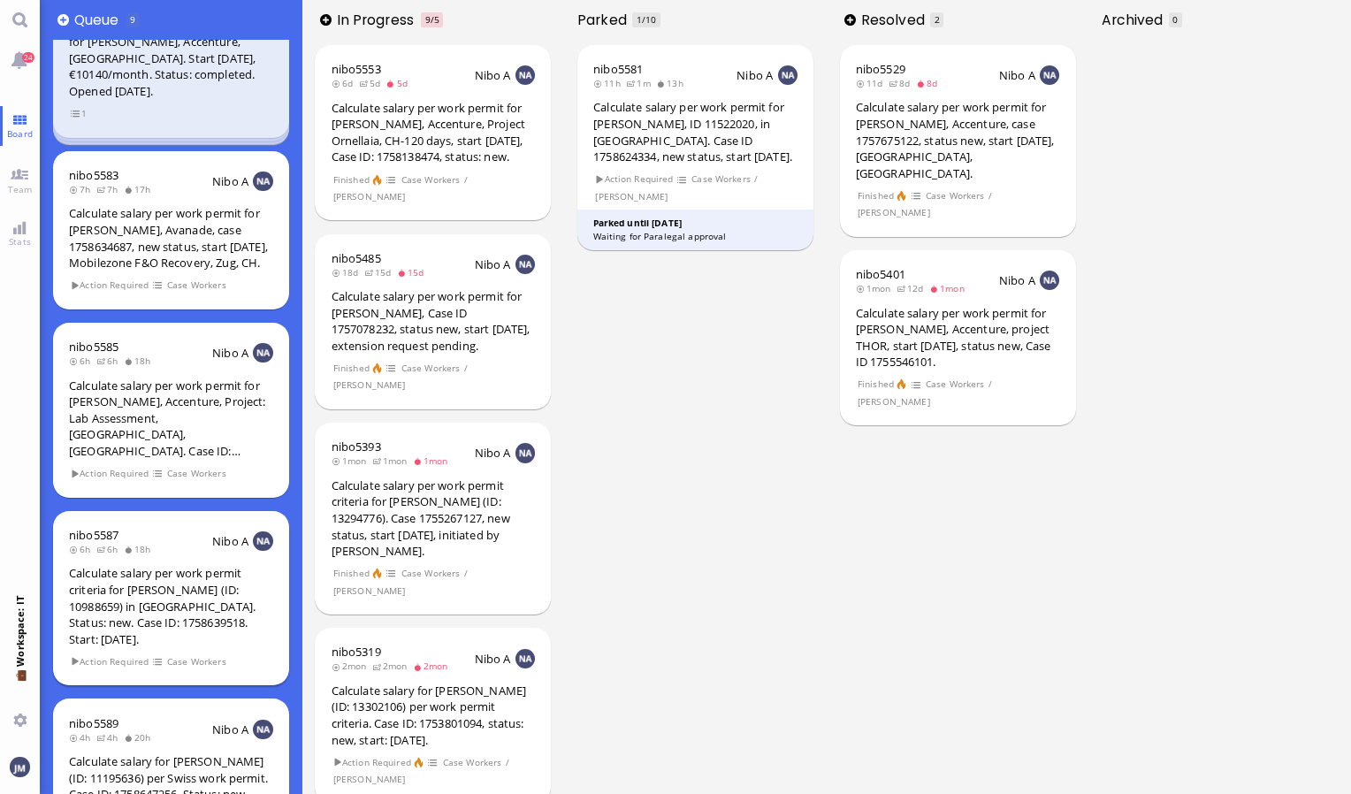
scroll to position [0, 0]
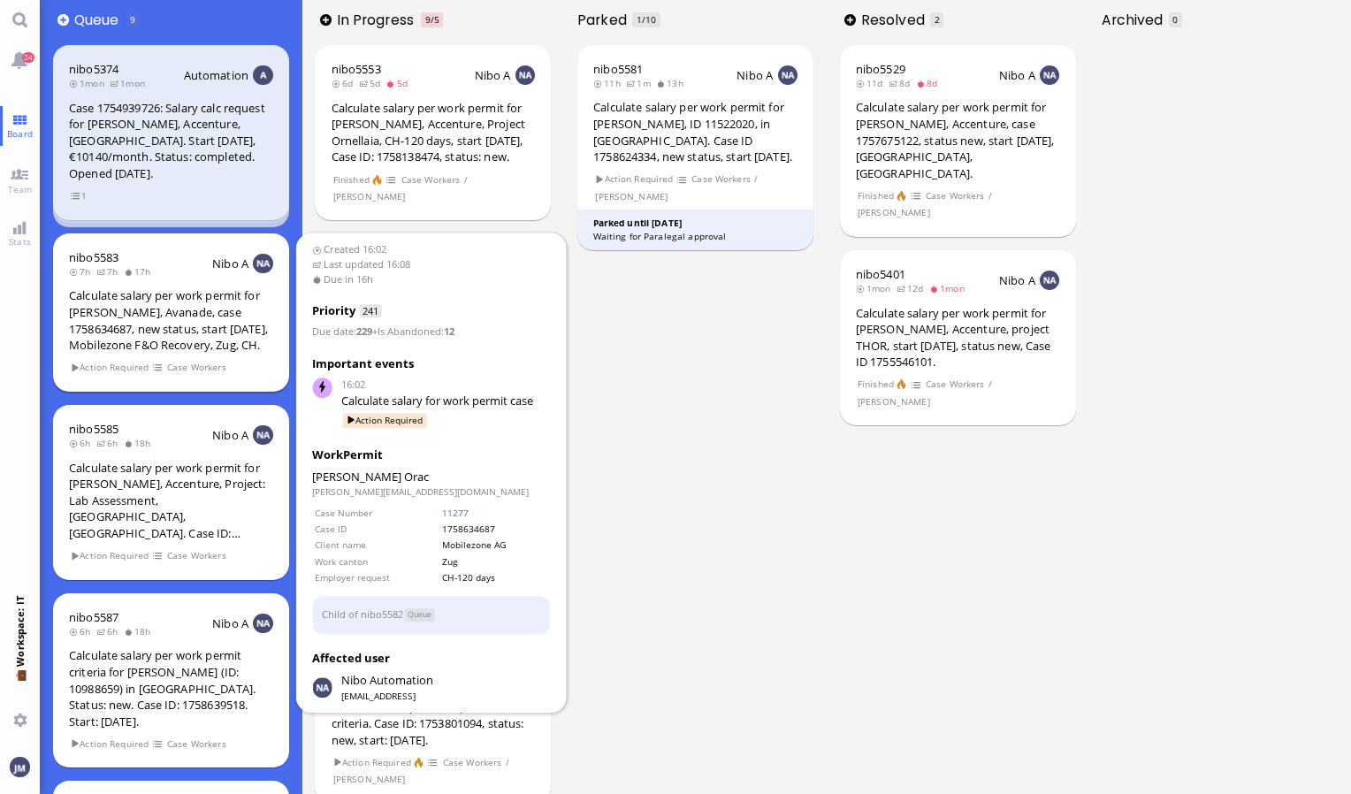
click at [238, 342] on div "Calculate salary per work permit for [PERSON_NAME], Avanade, case 1758634687, n…" at bounding box center [171, 319] width 204 height 65
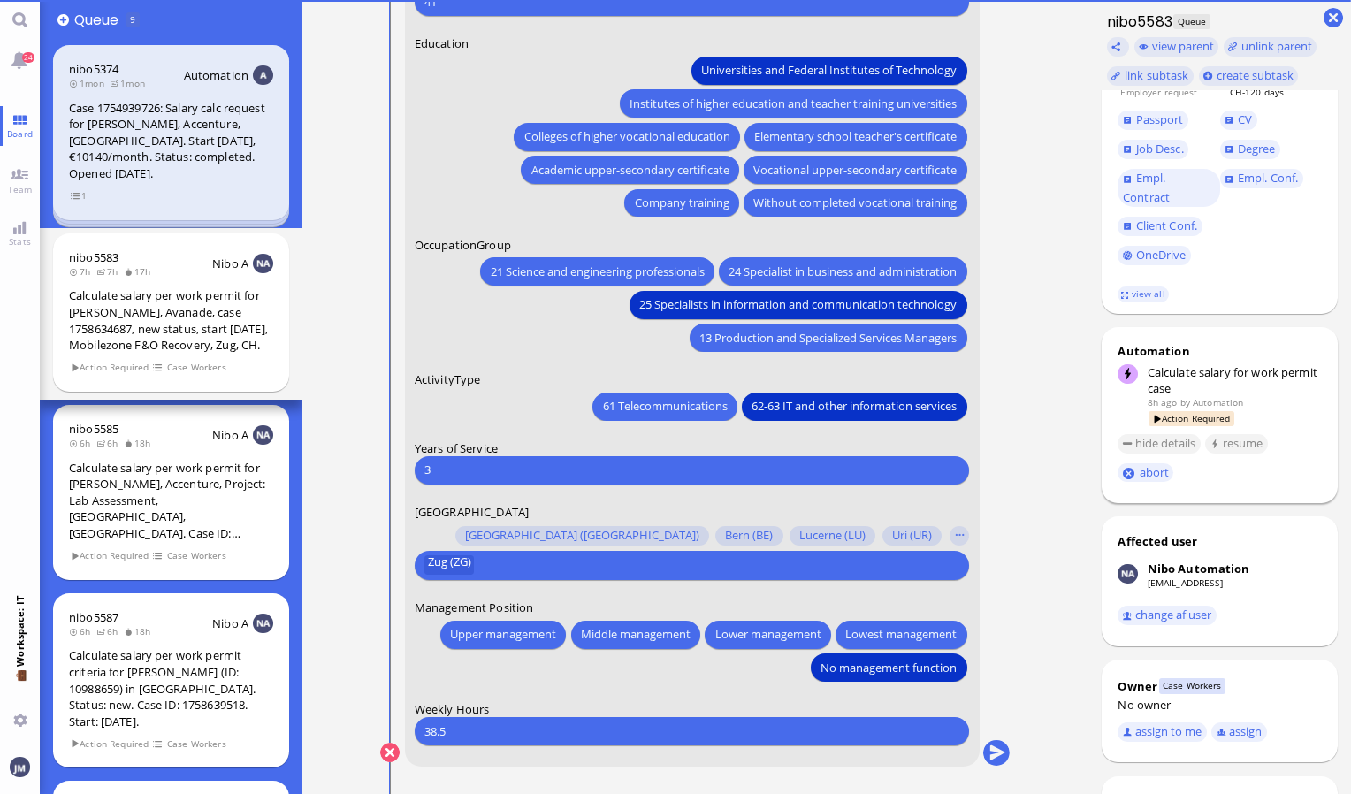
scroll to position [354, 0]
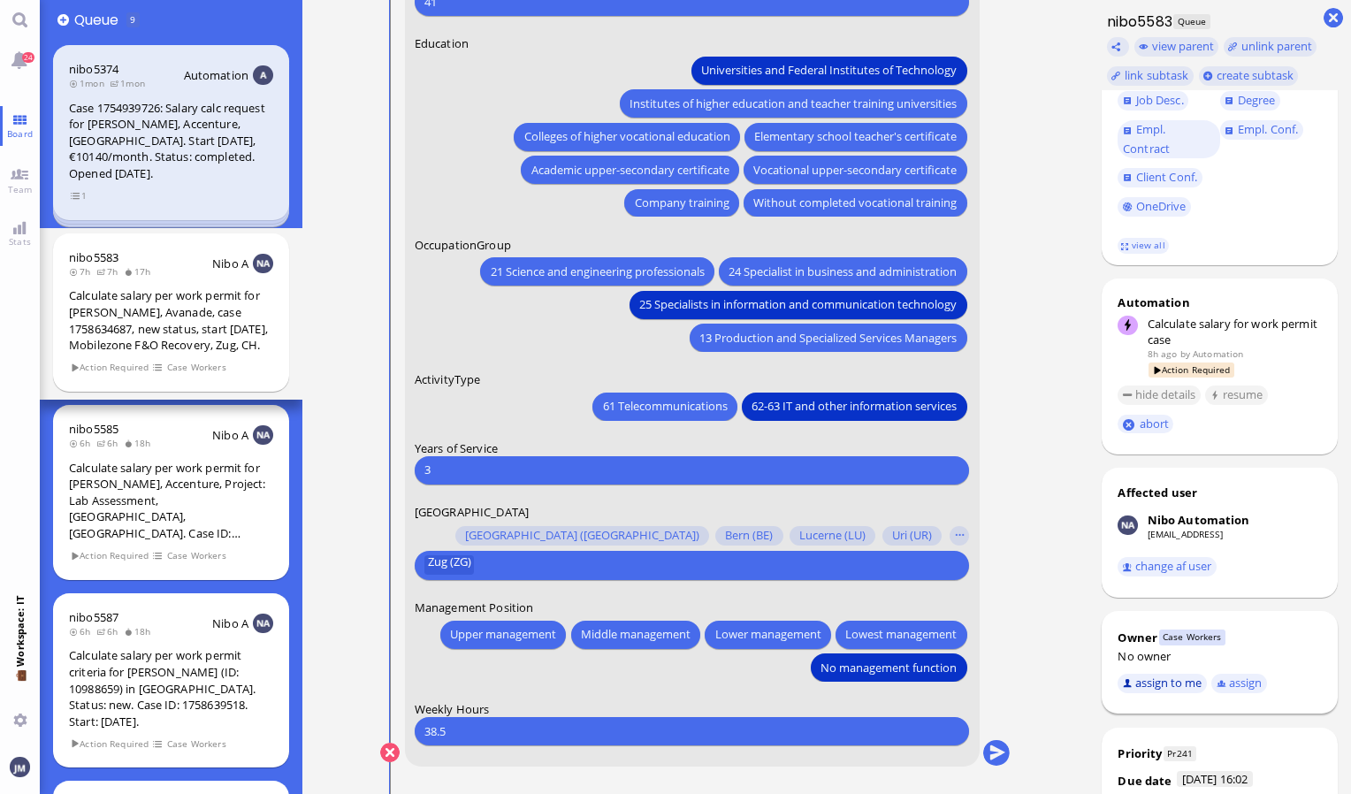
click at [1169, 684] on button "assign to me" at bounding box center [1162, 683] width 89 height 19
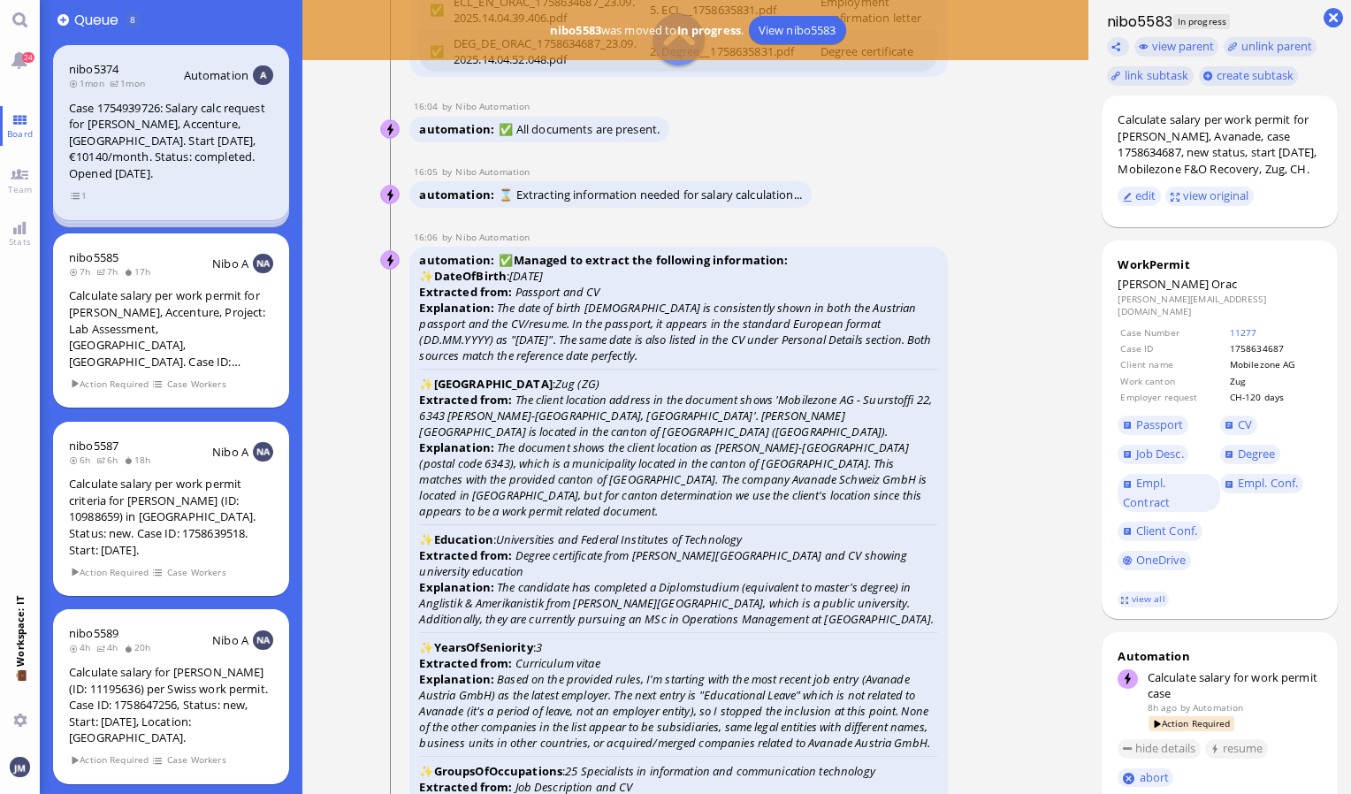
scroll to position [-2918, 0]
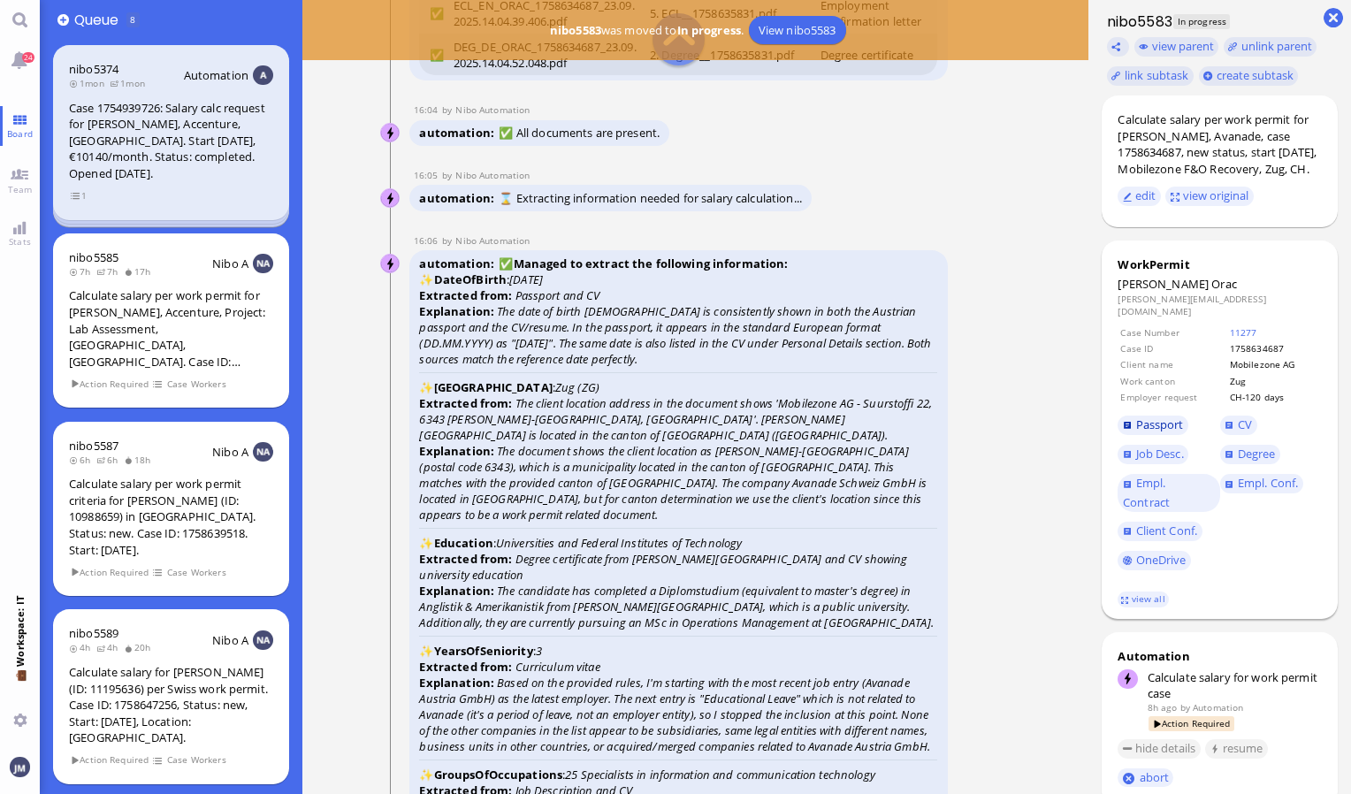
click at [1162, 427] on span "Passport" at bounding box center [1160, 424] width 48 height 16
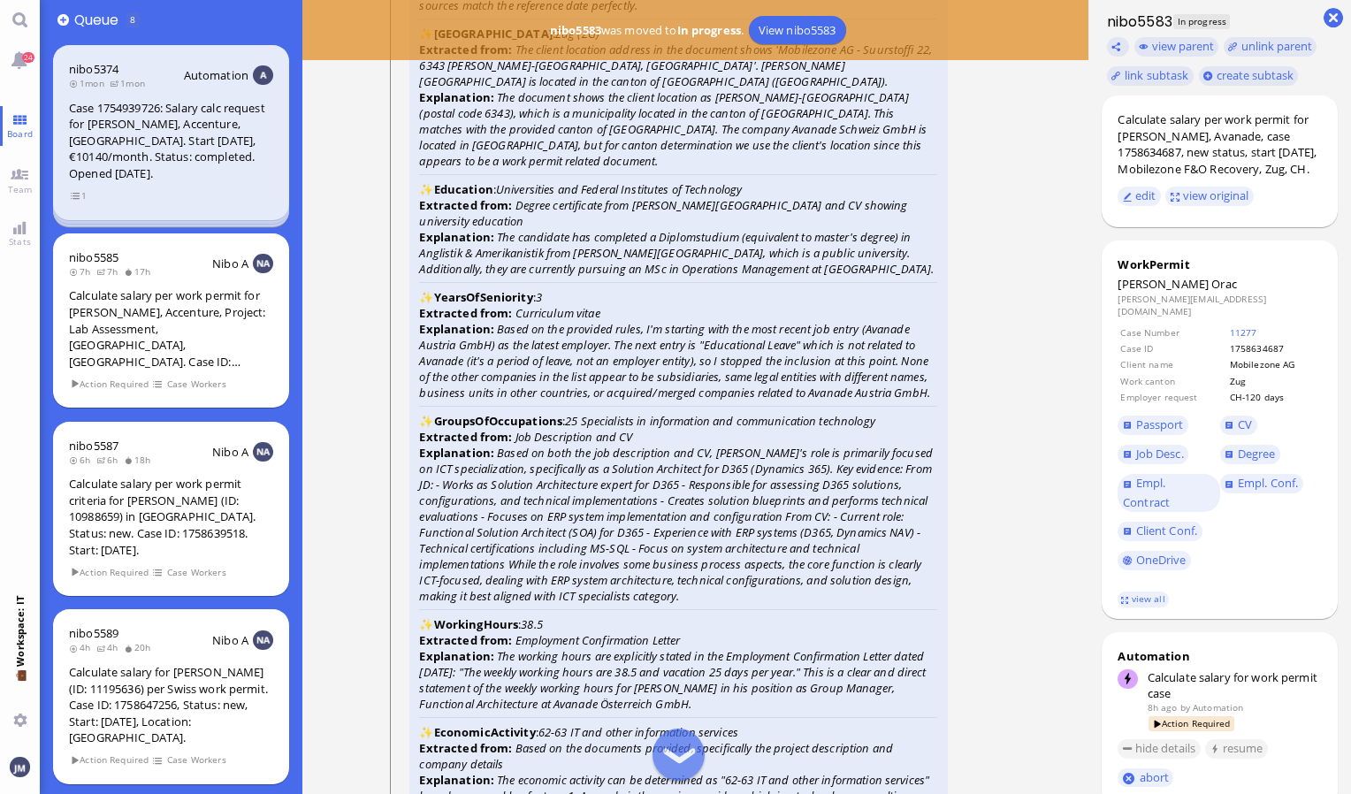
scroll to position [-2564, 0]
click at [1251, 458] on span "Degree" at bounding box center [1257, 454] width 38 height 16
click at [1168, 538] on span "Client Conf." at bounding box center [1167, 531] width 62 height 16
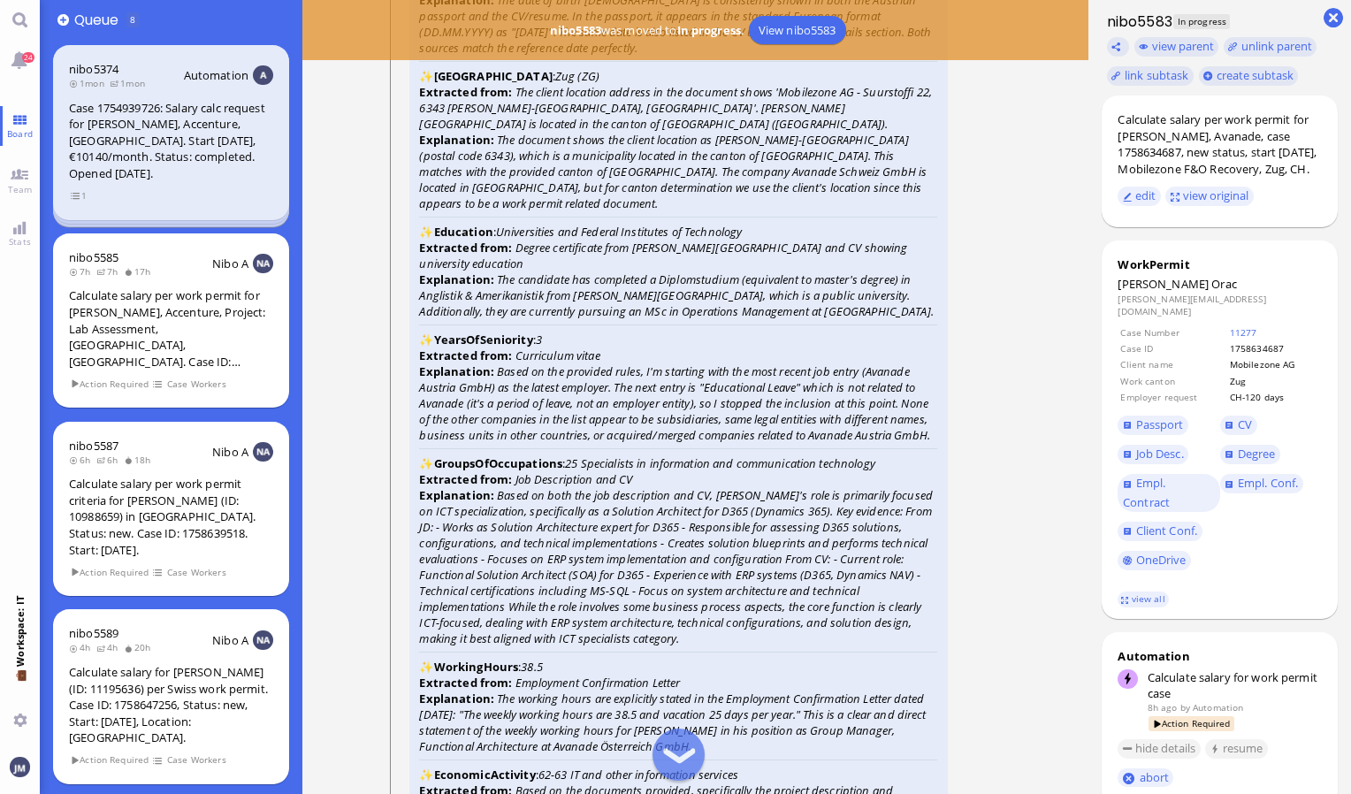
scroll to position [-2476, 0]
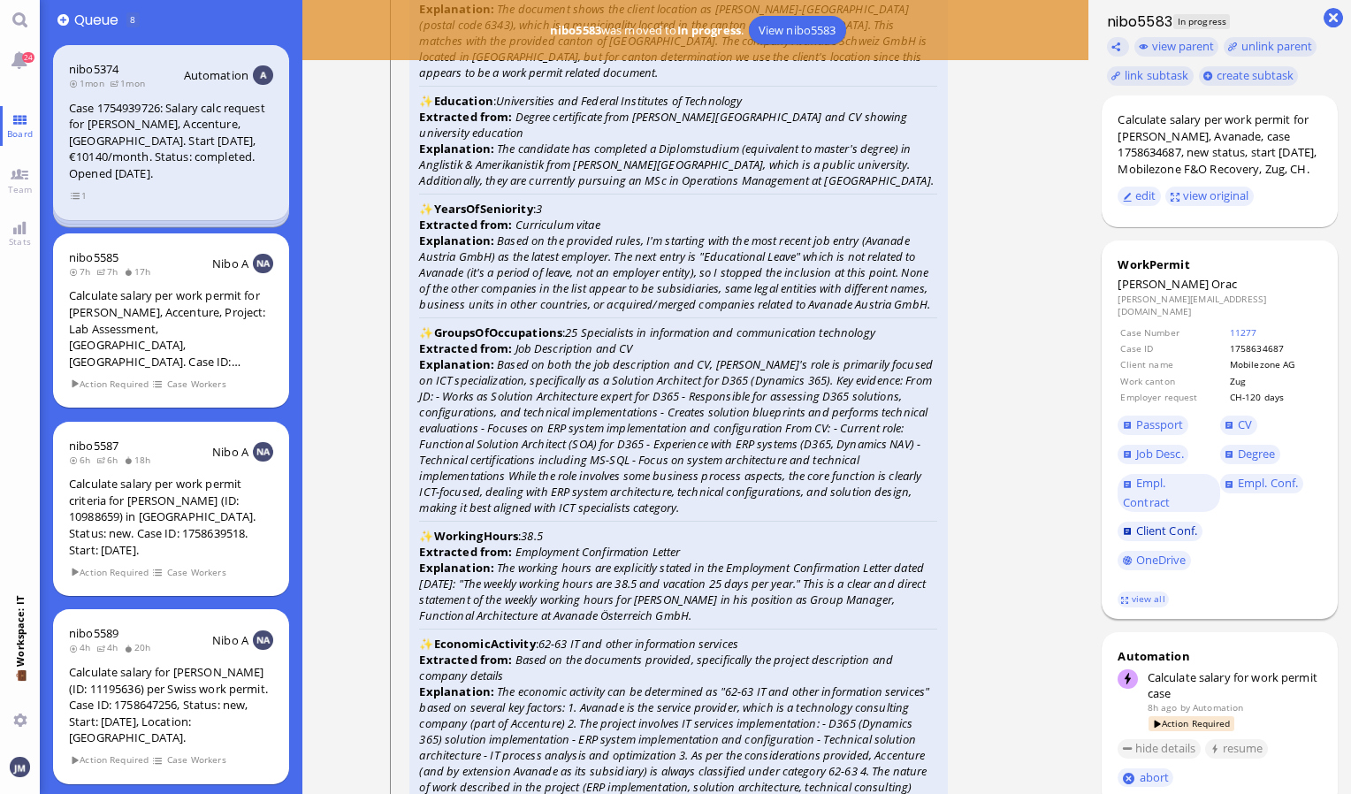
click at [1179, 538] on span "Client Conf." at bounding box center [1167, 531] width 62 height 16
click at [1268, 487] on span "Empl. Conf." at bounding box center [1268, 483] width 60 height 16
click at [1238, 432] on span "CV" at bounding box center [1245, 424] width 14 height 16
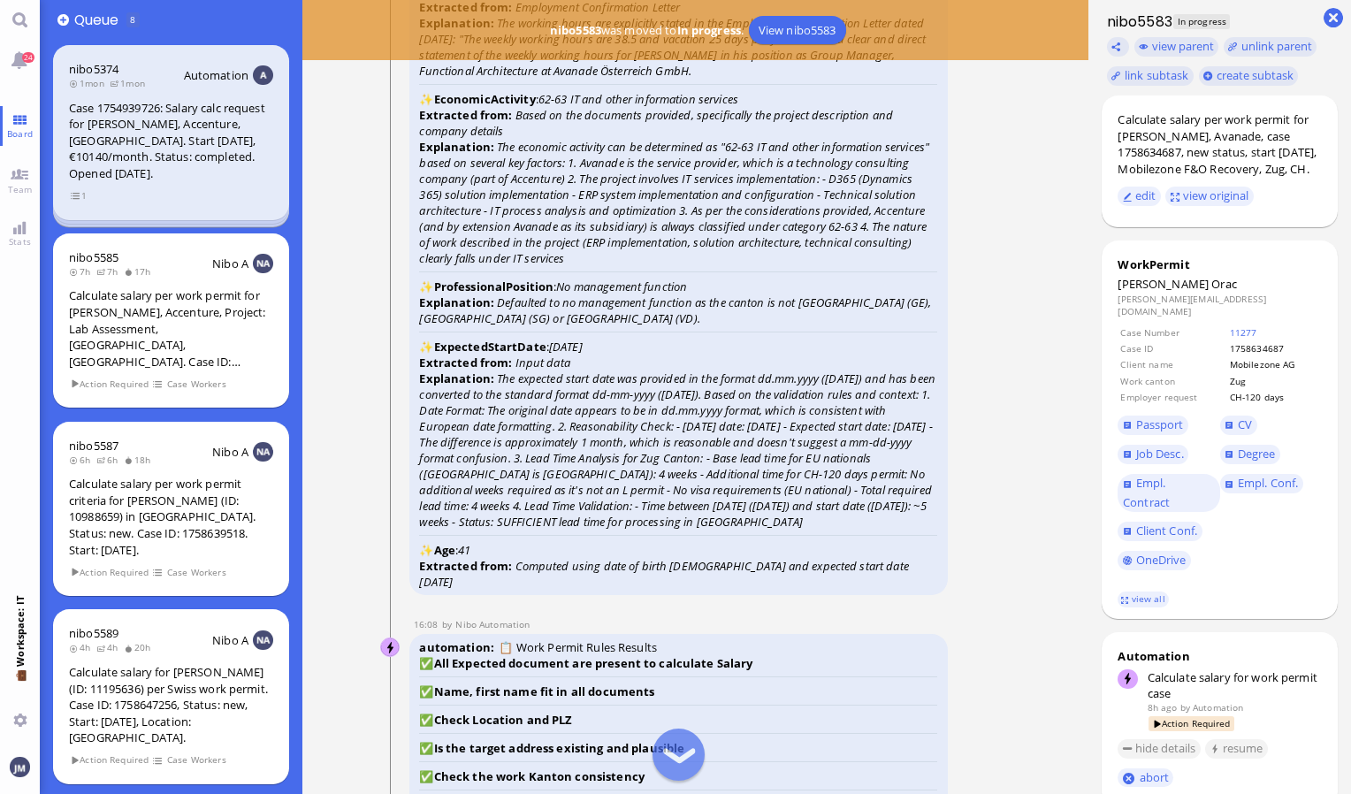
scroll to position [-1857, 0]
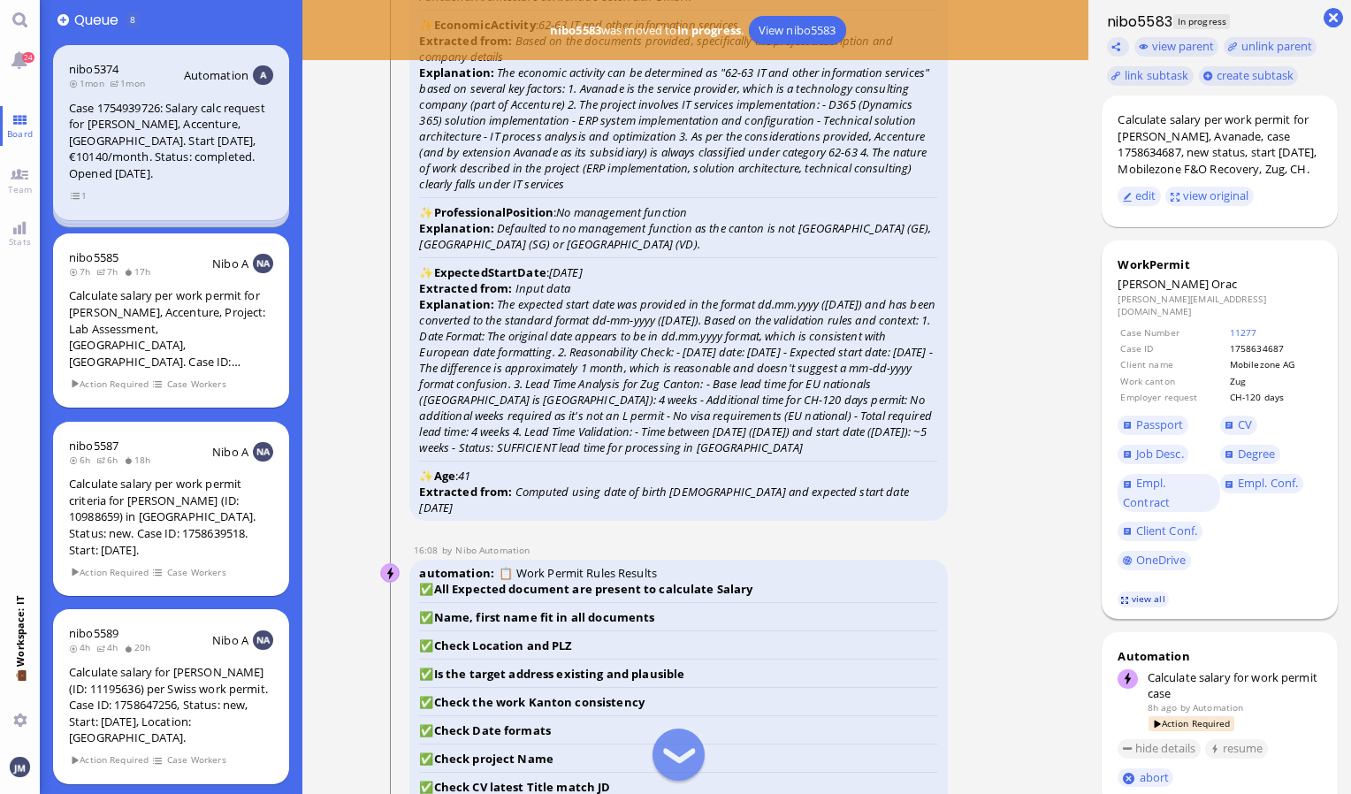
click at [1134, 607] on link "view all" at bounding box center [1143, 599] width 51 height 15
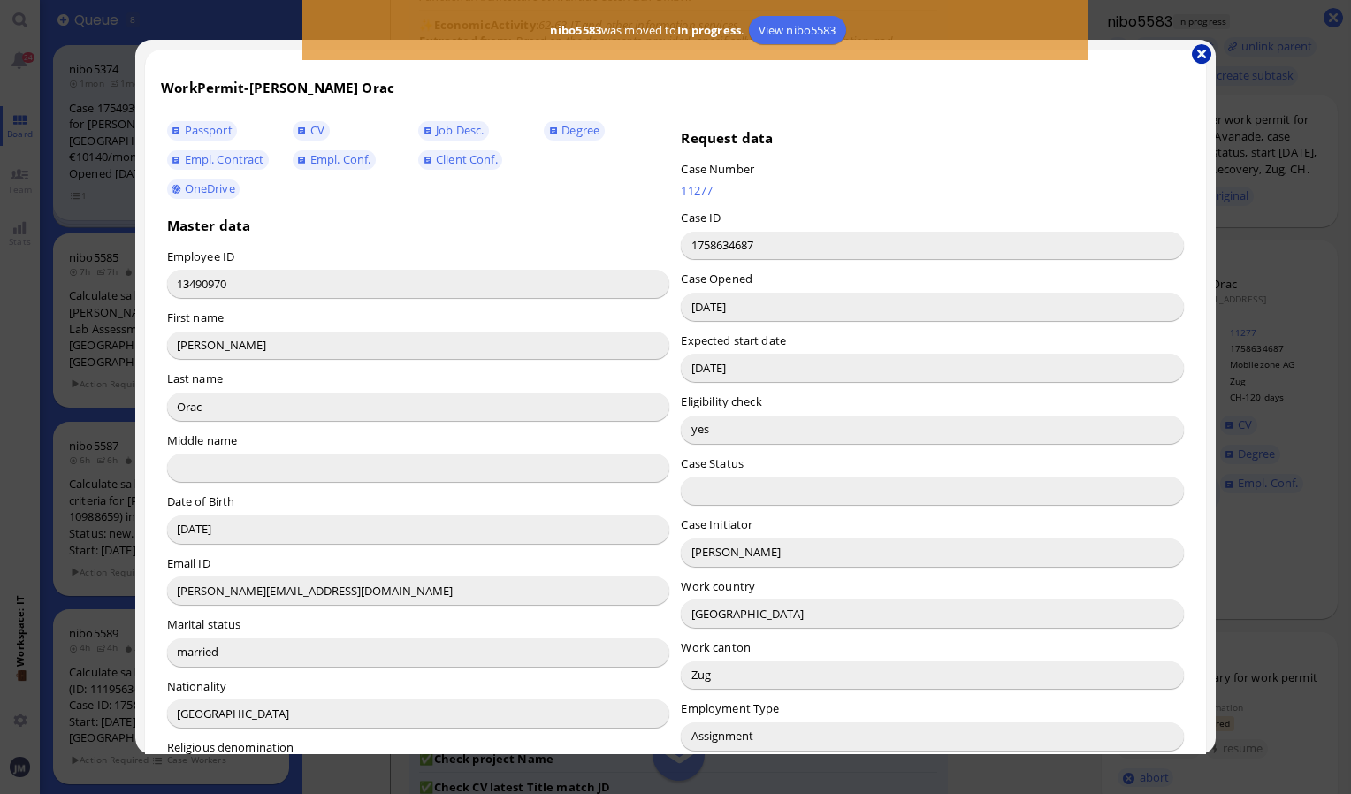
click at [1205, 57] on button "button" at bounding box center [1201, 53] width 19 height 19
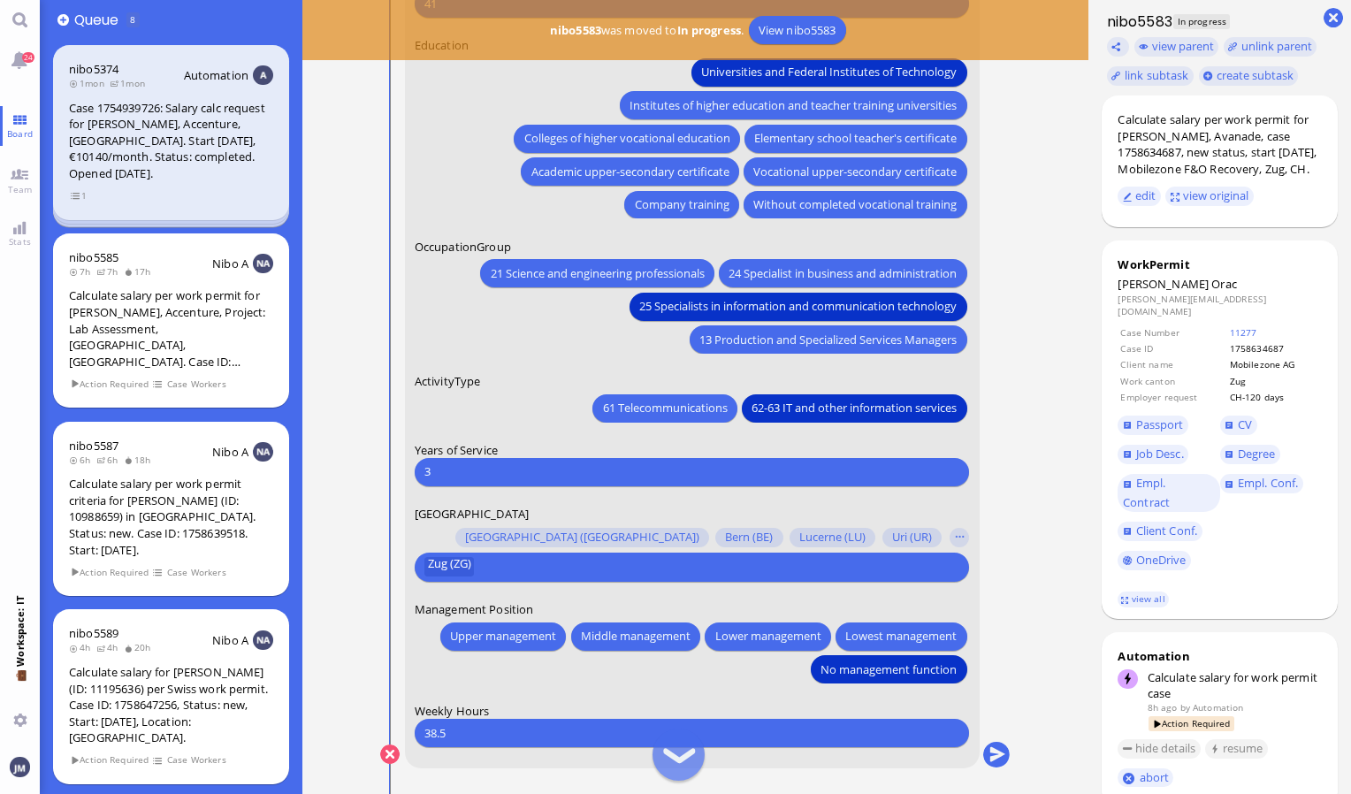
scroll to position [0, 0]
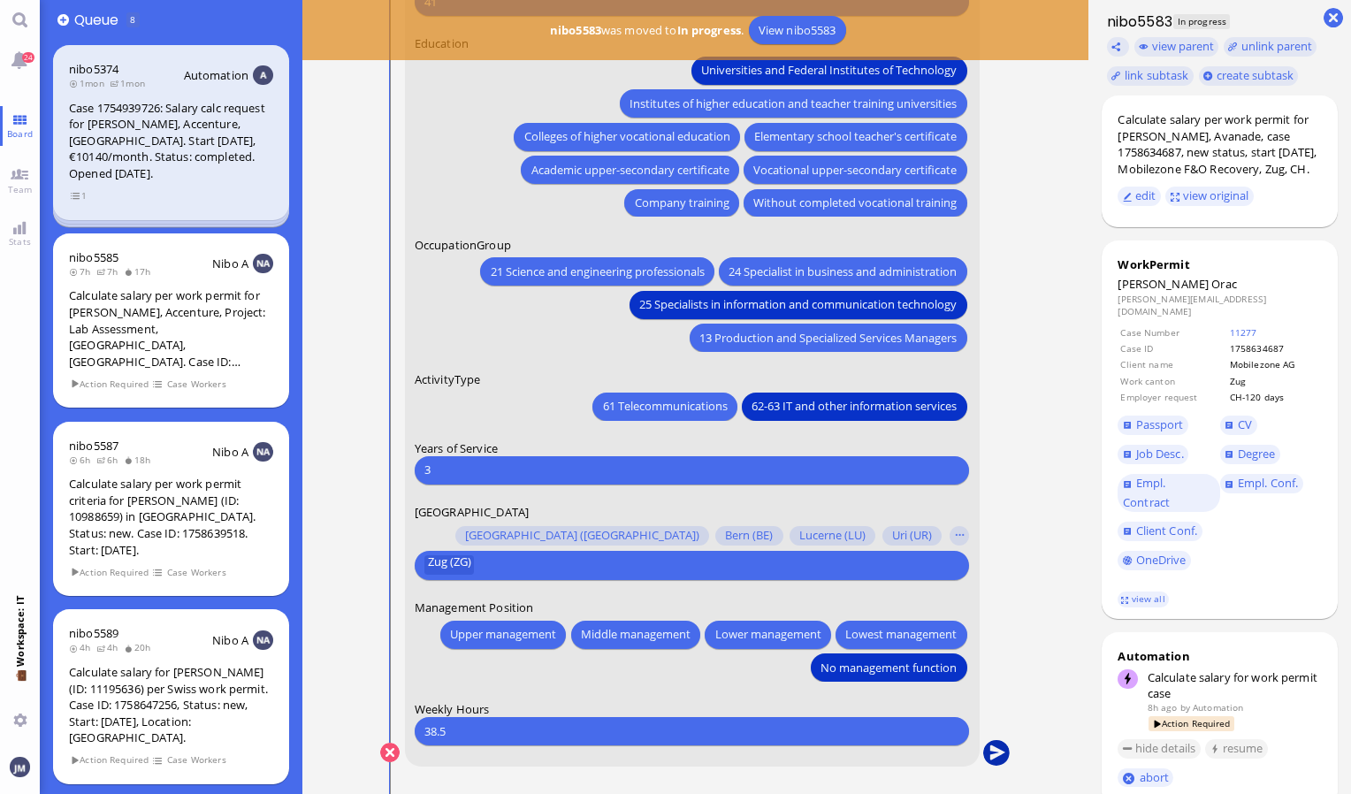
click at [989, 752] on button "submit" at bounding box center [996, 753] width 27 height 27
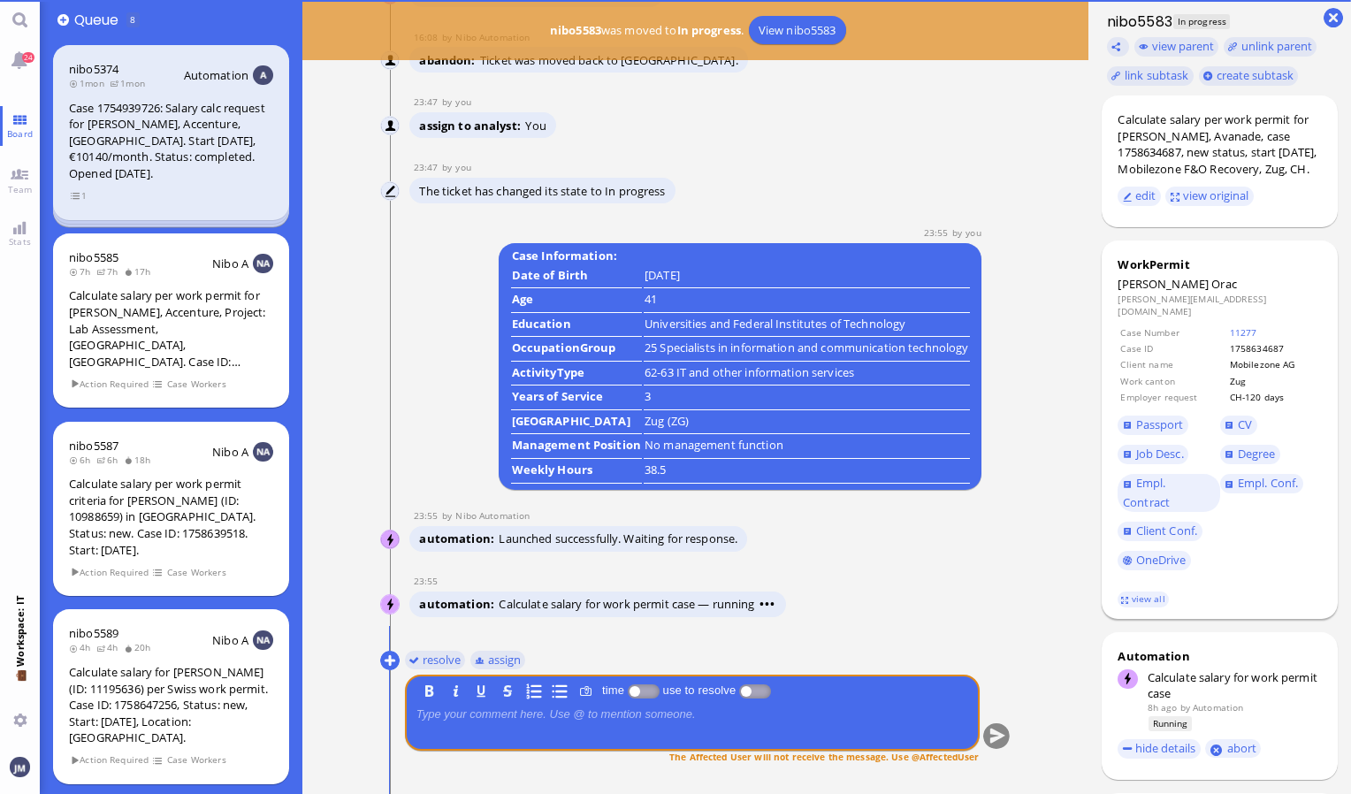
click at [1211, 292] on span "Orac" at bounding box center [1224, 284] width 26 height 16
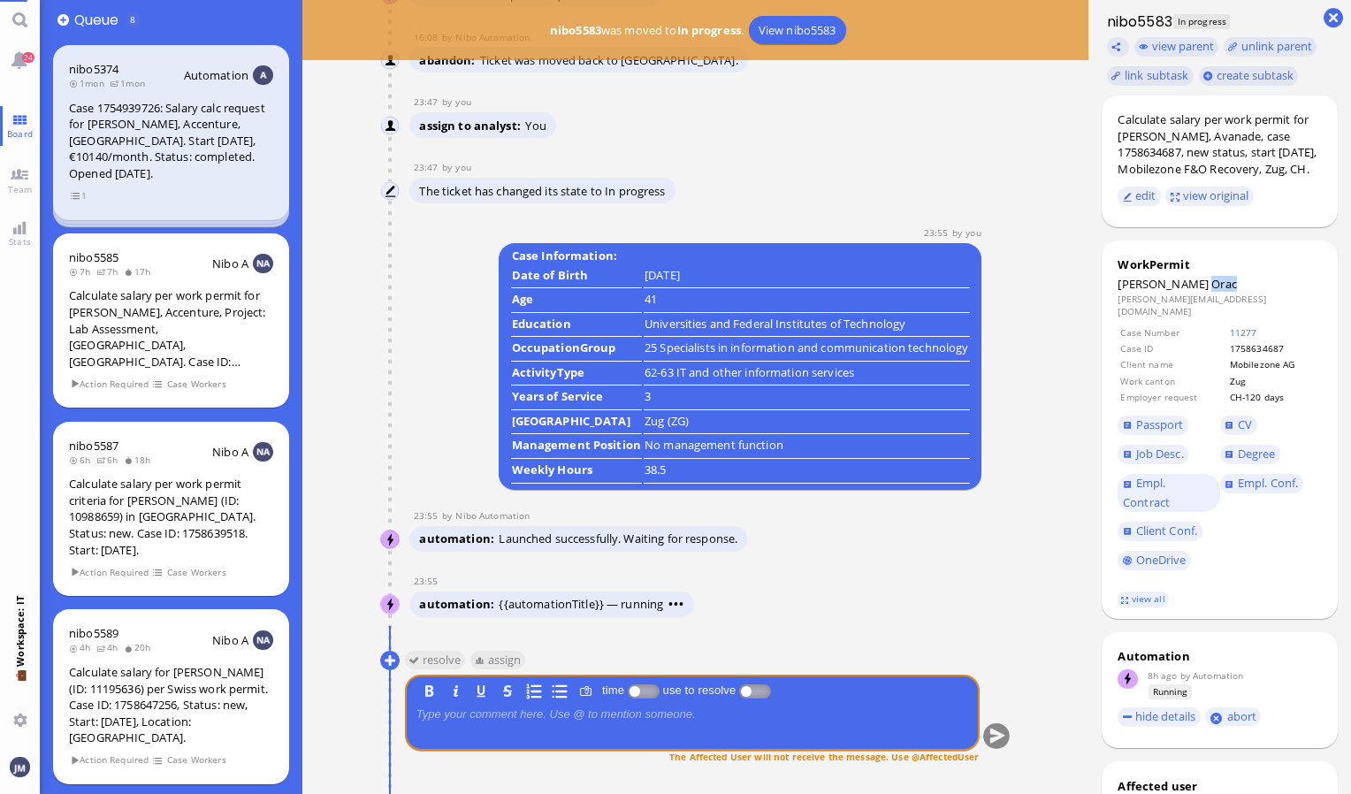
copy span "Orac"
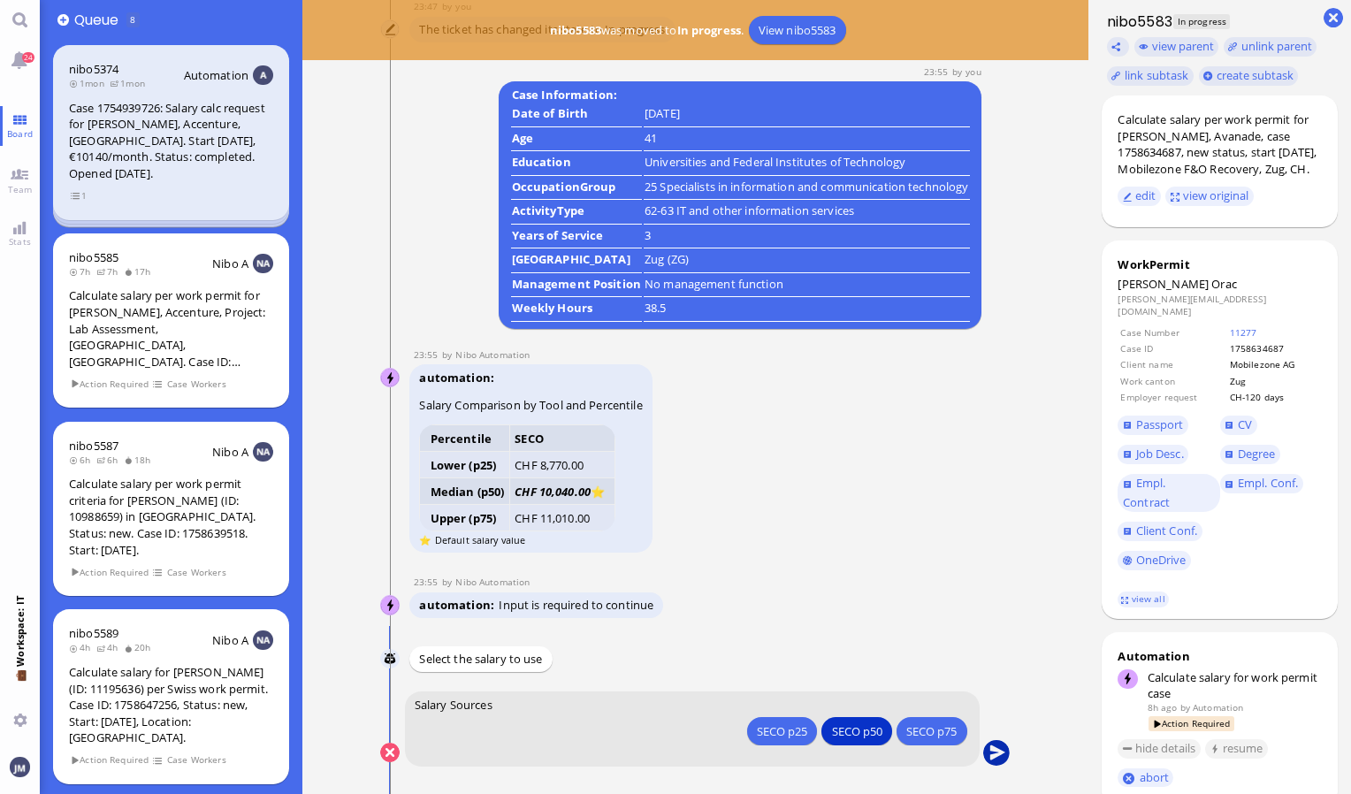
click at [990, 749] on button "submit" at bounding box center [996, 753] width 27 height 27
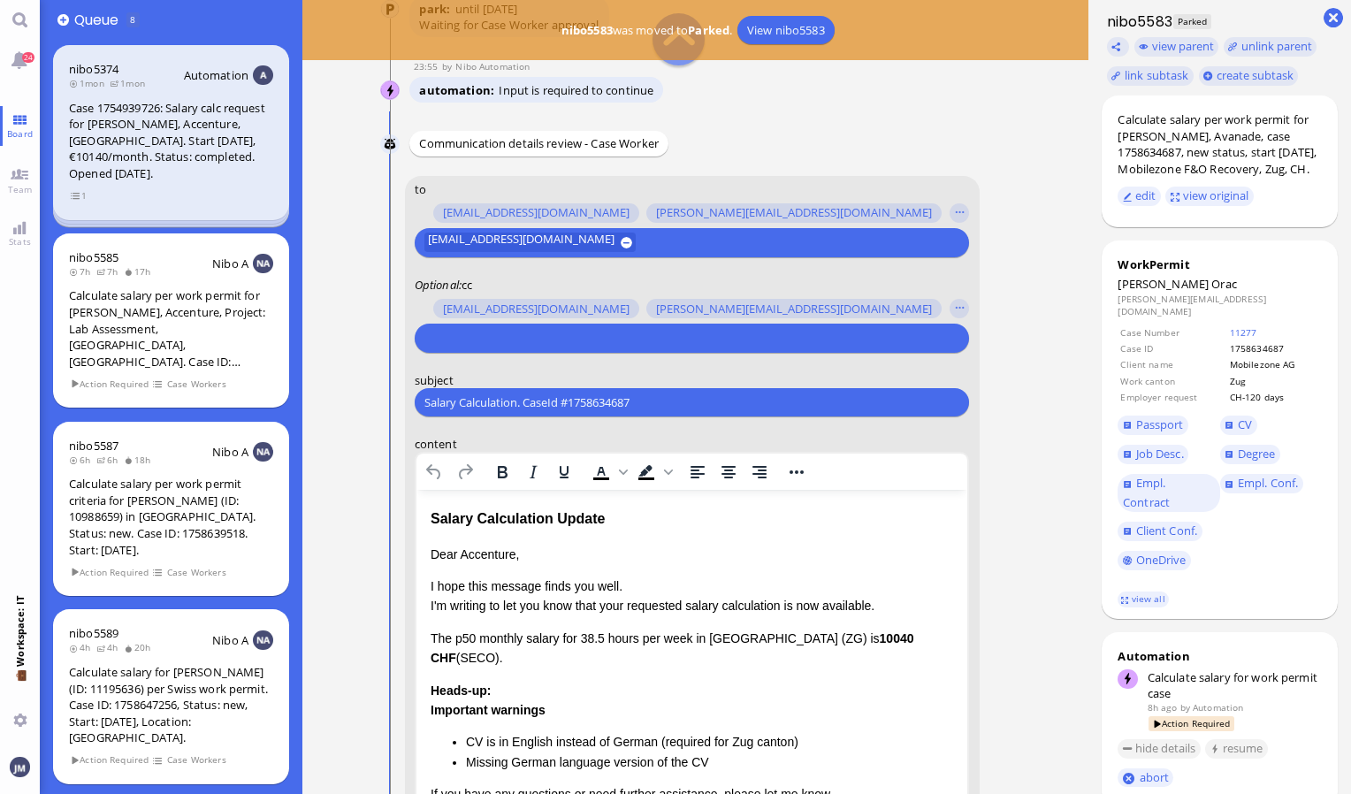
scroll to position [-354, 0]
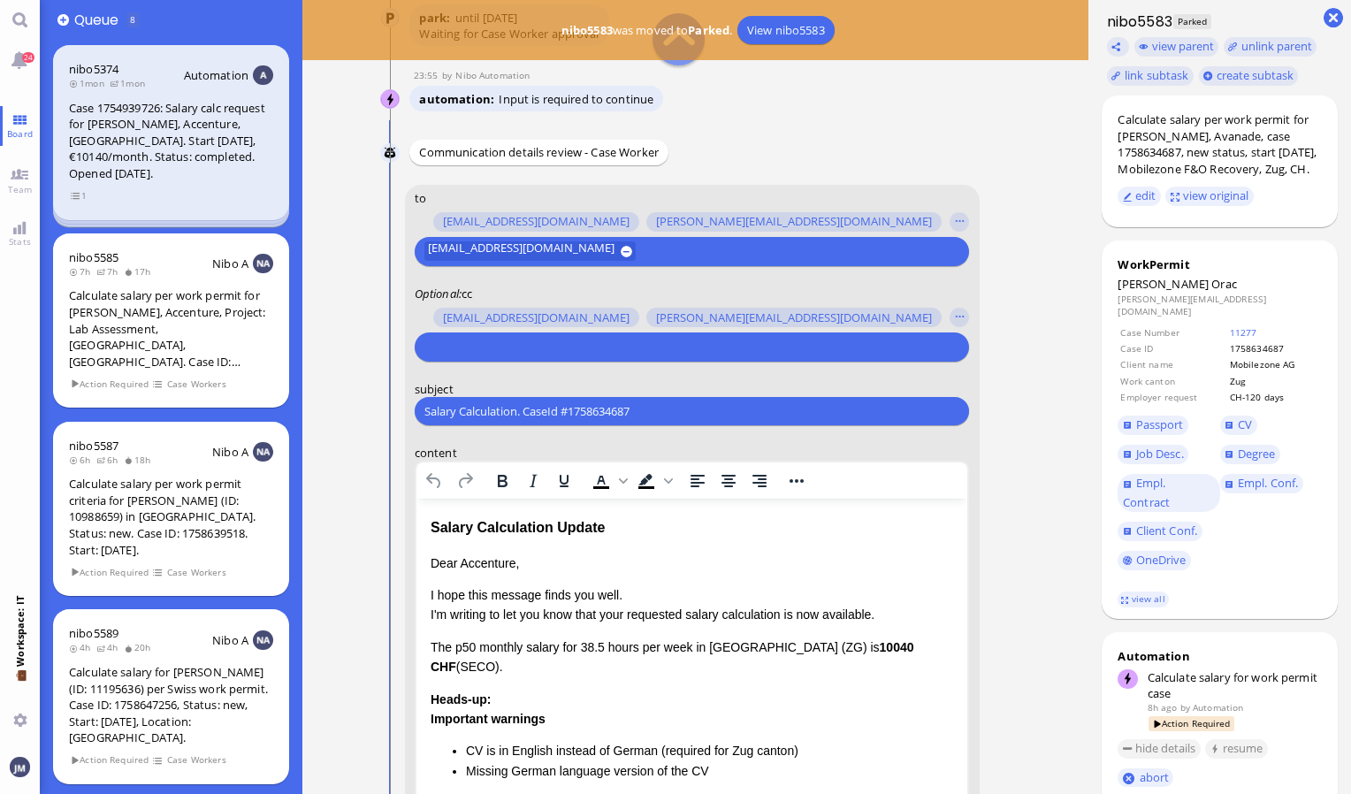
drag, startPoint x: 674, startPoint y: 410, endPoint x: 404, endPoint y: 426, distance: 270.2
click at [405, 426] on form "to [PERSON_NAME][EMAIL_ADDRESS][DOMAIN_NAME] [DOMAIN_NAME][EMAIL_ADDRESS][DOMAI…" at bounding box center [692, 653] width 575 height 936
paste input "PazPerTout new case: [PERSON_NAME] (1758634687 / 13490970), Employer Request: C…"
type input "PazPerTout new case: [PERSON_NAME] (1758634687 / 13490970), Employer Request: C…"
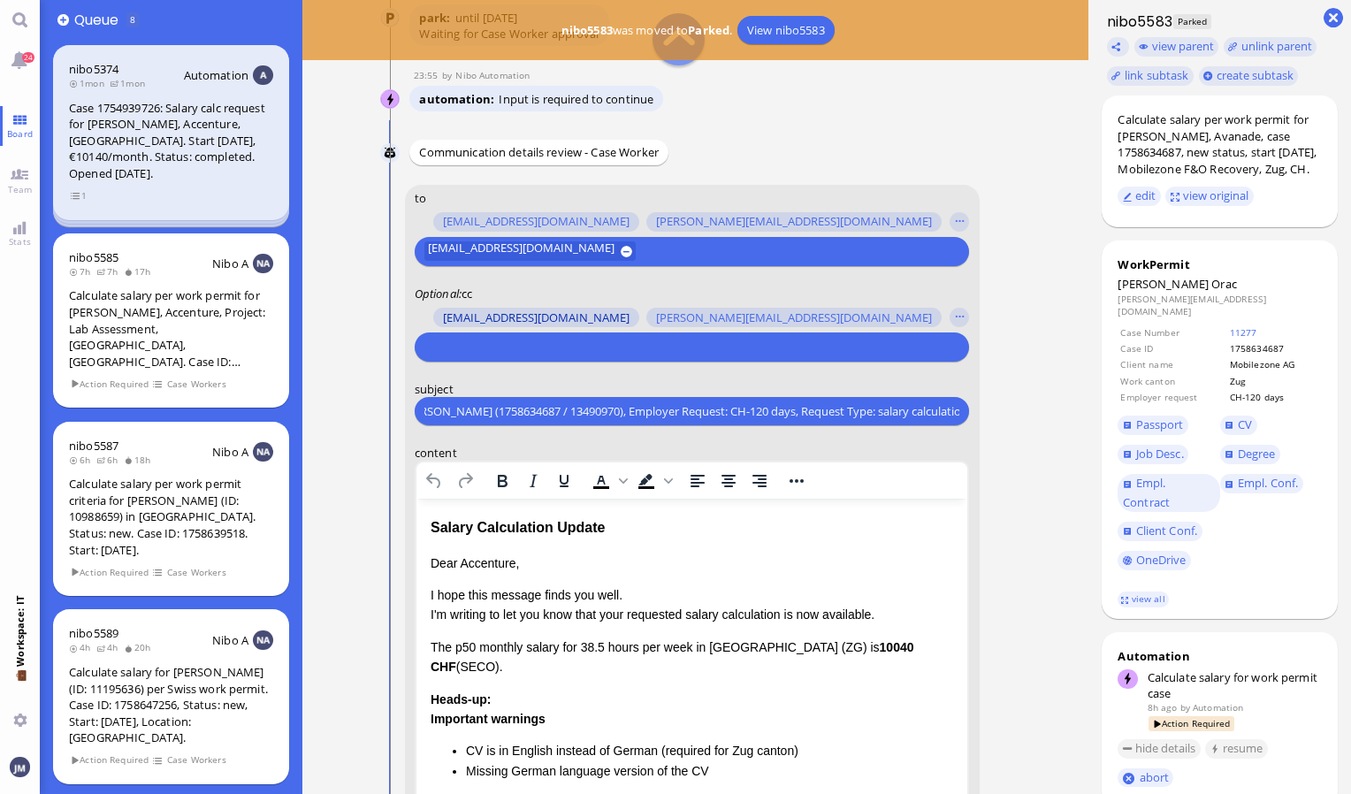
drag, startPoint x: 529, startPoint y: 325, endPoint x: 529, endPoint y: 334, distance: 9.7
click at [529, 325] on button "[EMAIL_ADDRESS][DOMAIN_NAME]" at bounding box center [536, 317] width 206 height 19
click at [616, 349] on button "[EMAIL_ADDRESS][DOMAIN_NAME]" at bounding box center [529, 347] width 211 height 19
click at [621, 351] on button at bounding box center [626, 346] width 11 height 11
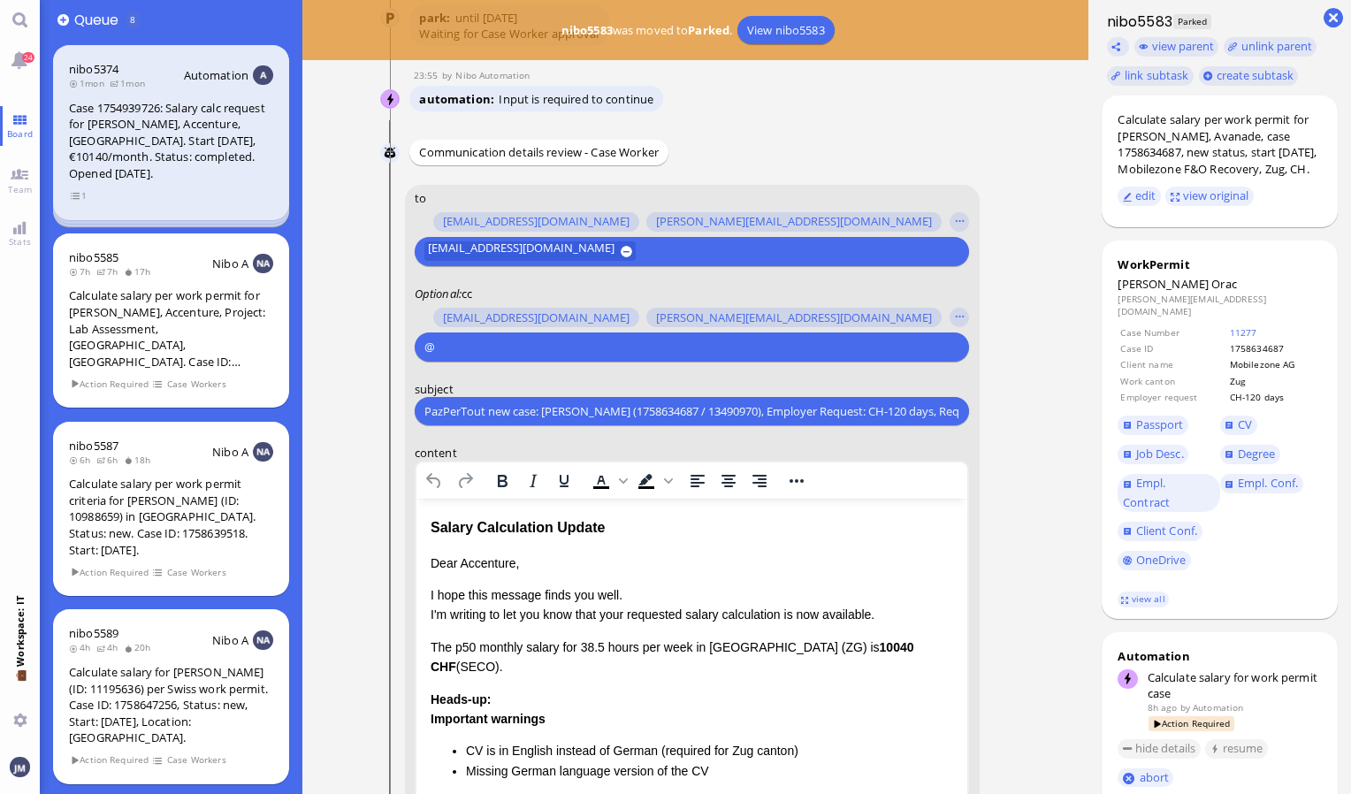
scroll to position [-352, 0]
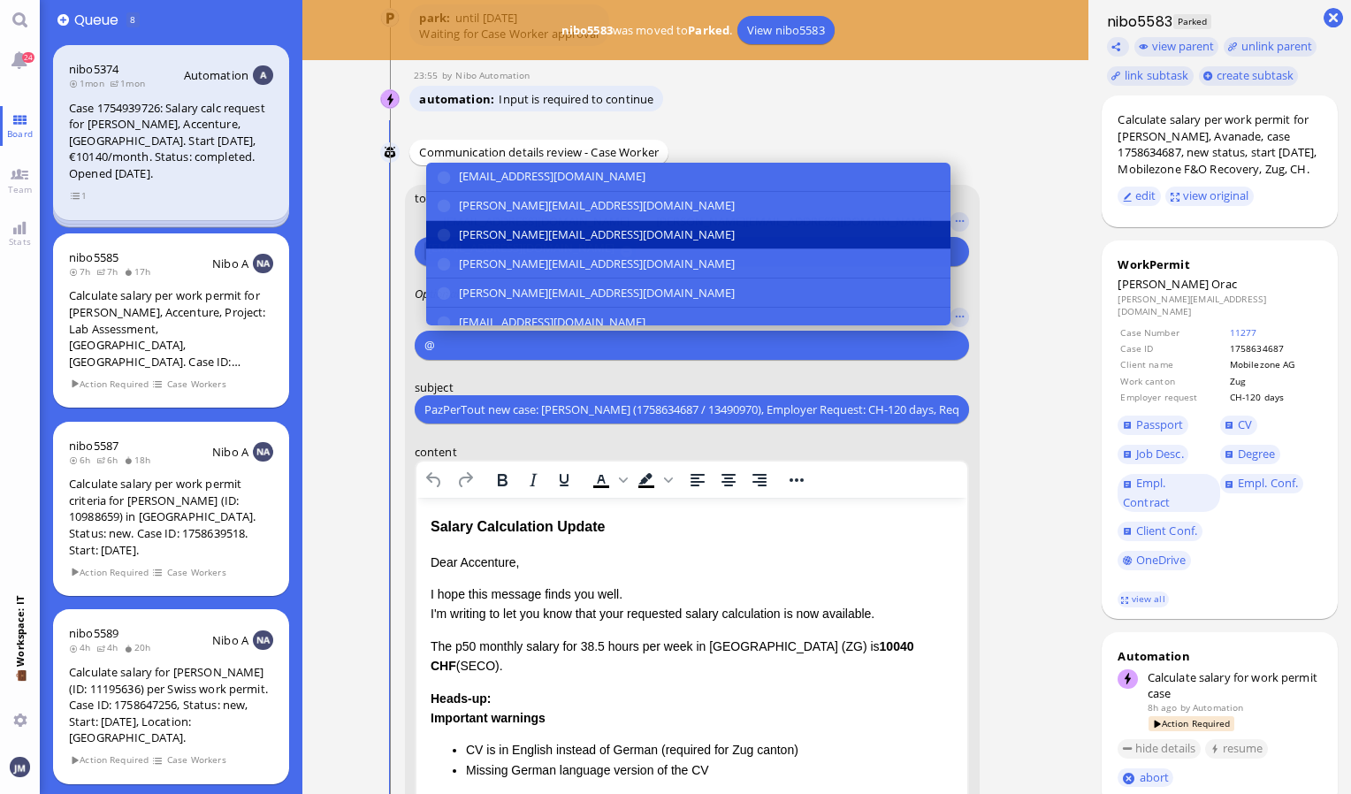
type input "@"
click at [546, 243] on button "[PERSON_NAME][EMAIL_ADDRESS][DOMAIN_NAME]" at bounding box center [688, 234] width 524 height 29
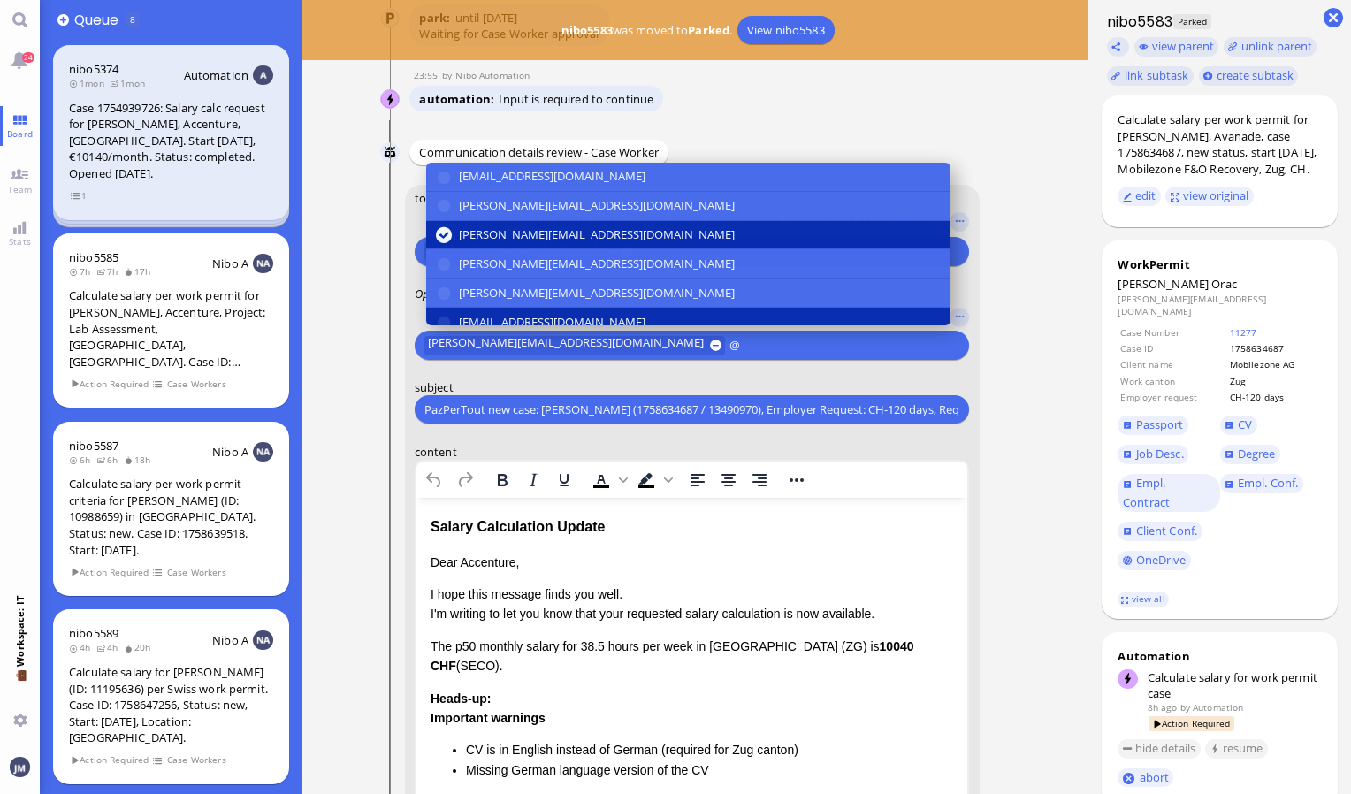
type input "@"
click at [557, 313] on span "[EMAIL_ADDRESS][DOMAIN_NAME]" at bounding box center [552, 322] width 187 height 19
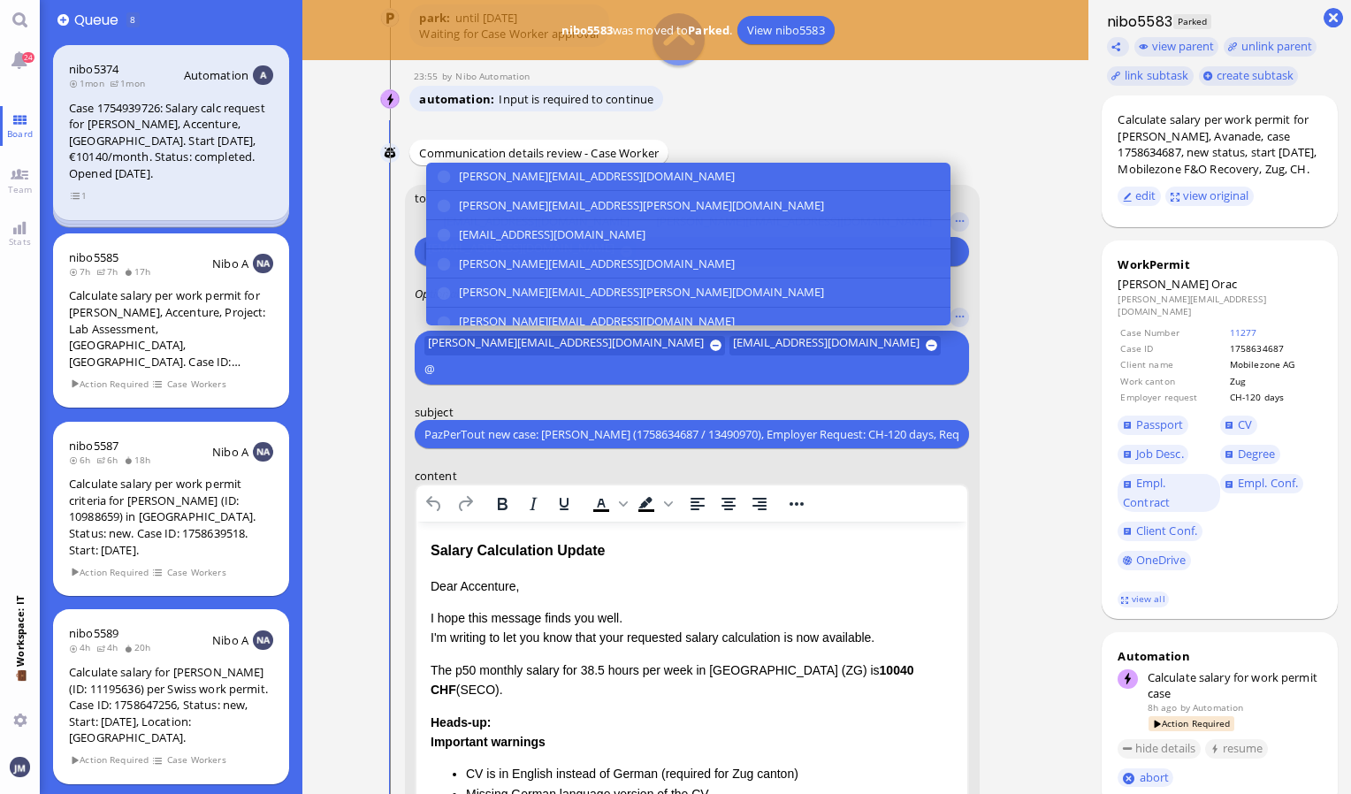
scroll to position [177, 0]
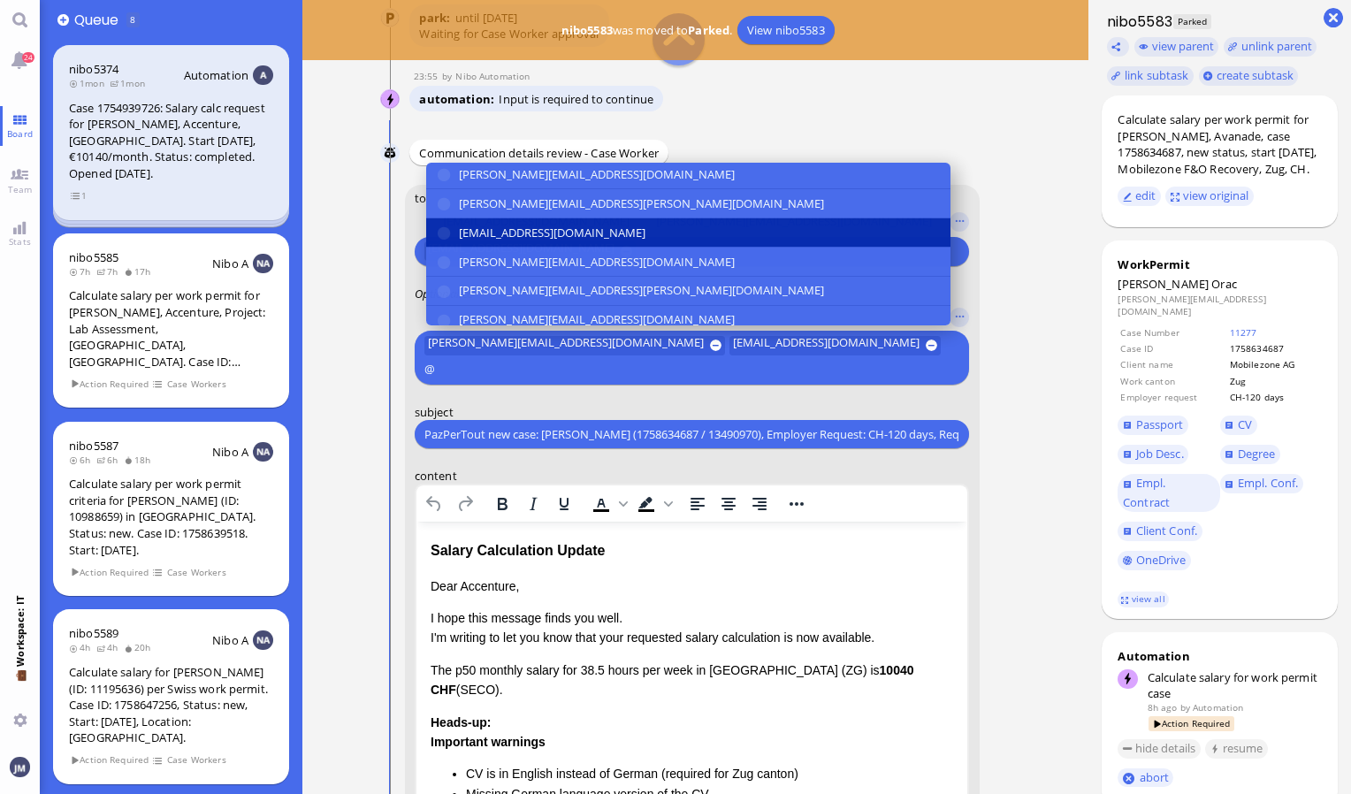
type input "@"
click at [596, 236] on span "[EMAIL_ADDRESS][DOMAIN_NAME]" at bounding box center [552, 233] width 187 height 19
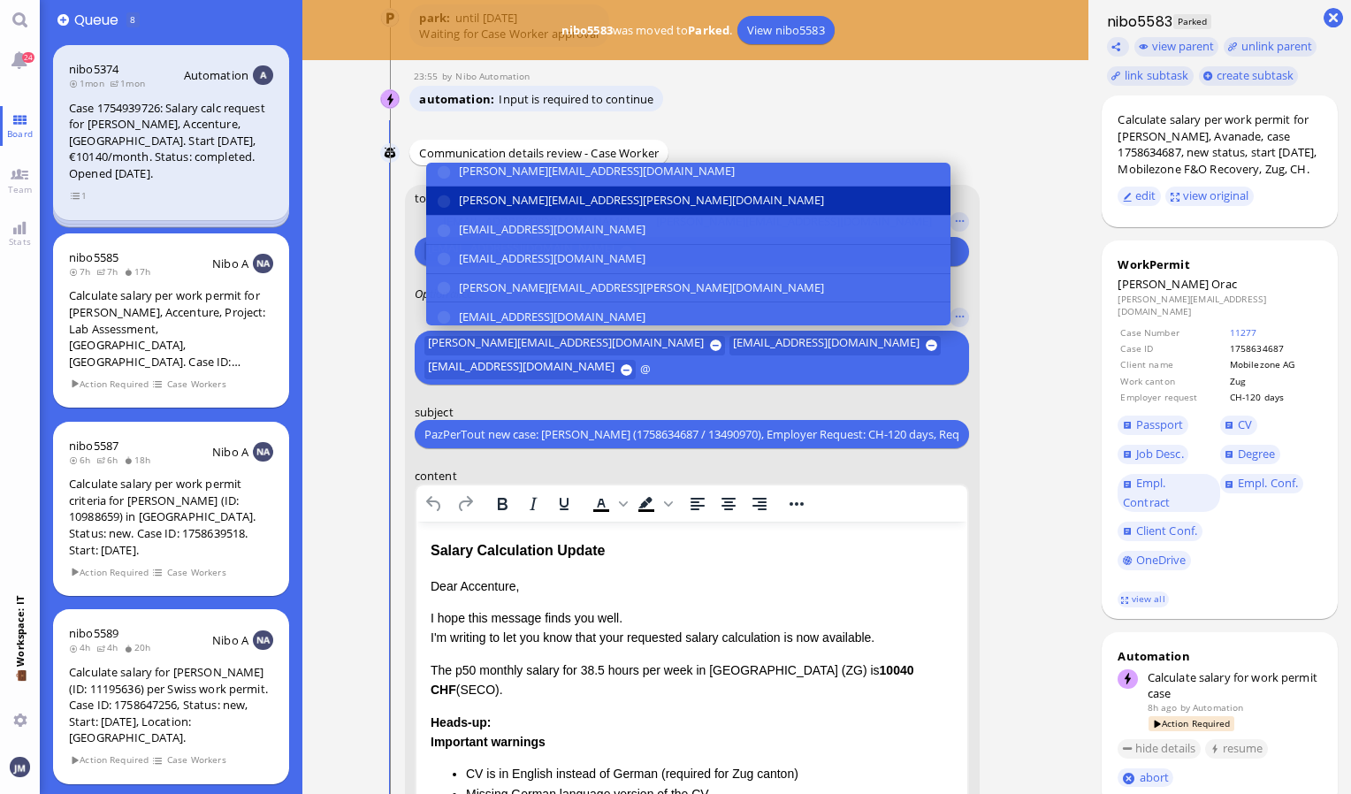
scroll to position [326, 0]
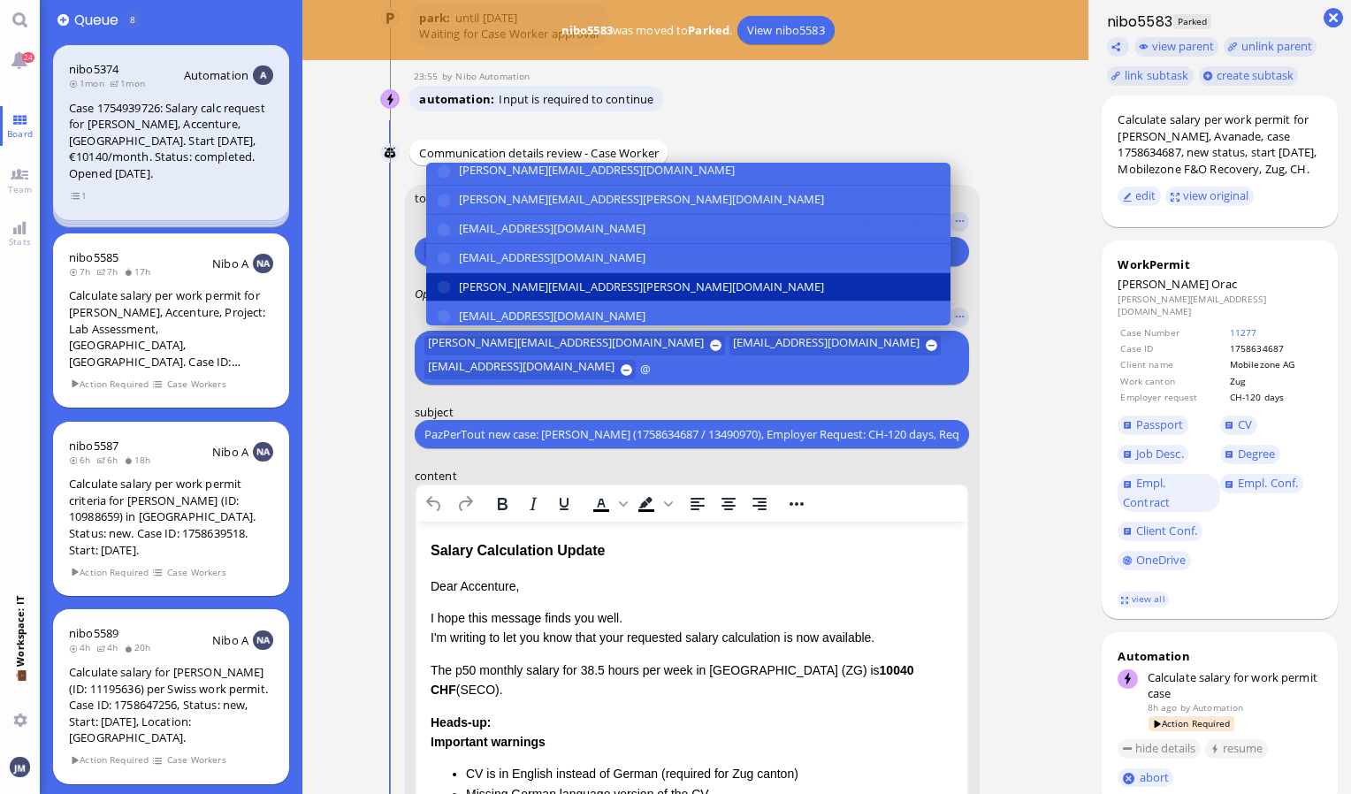
type input "@"
click at [568, 278] on span "[PERSON_NAME][EMAIL_ADDRESS][PERSON_NAME][DOMAIN_NAME]" at bounding box center [641, 287] width 365 height 19
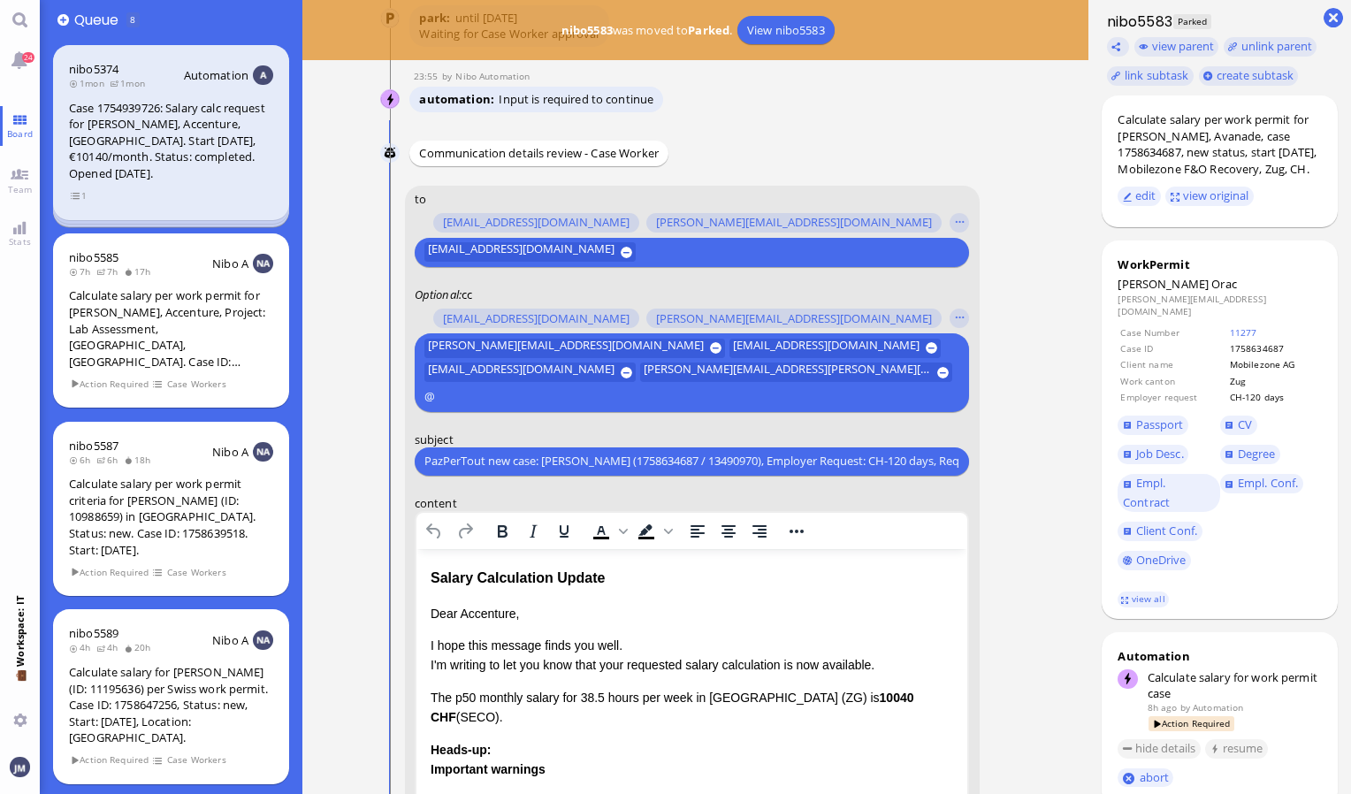
scroll to position [-401, 0]
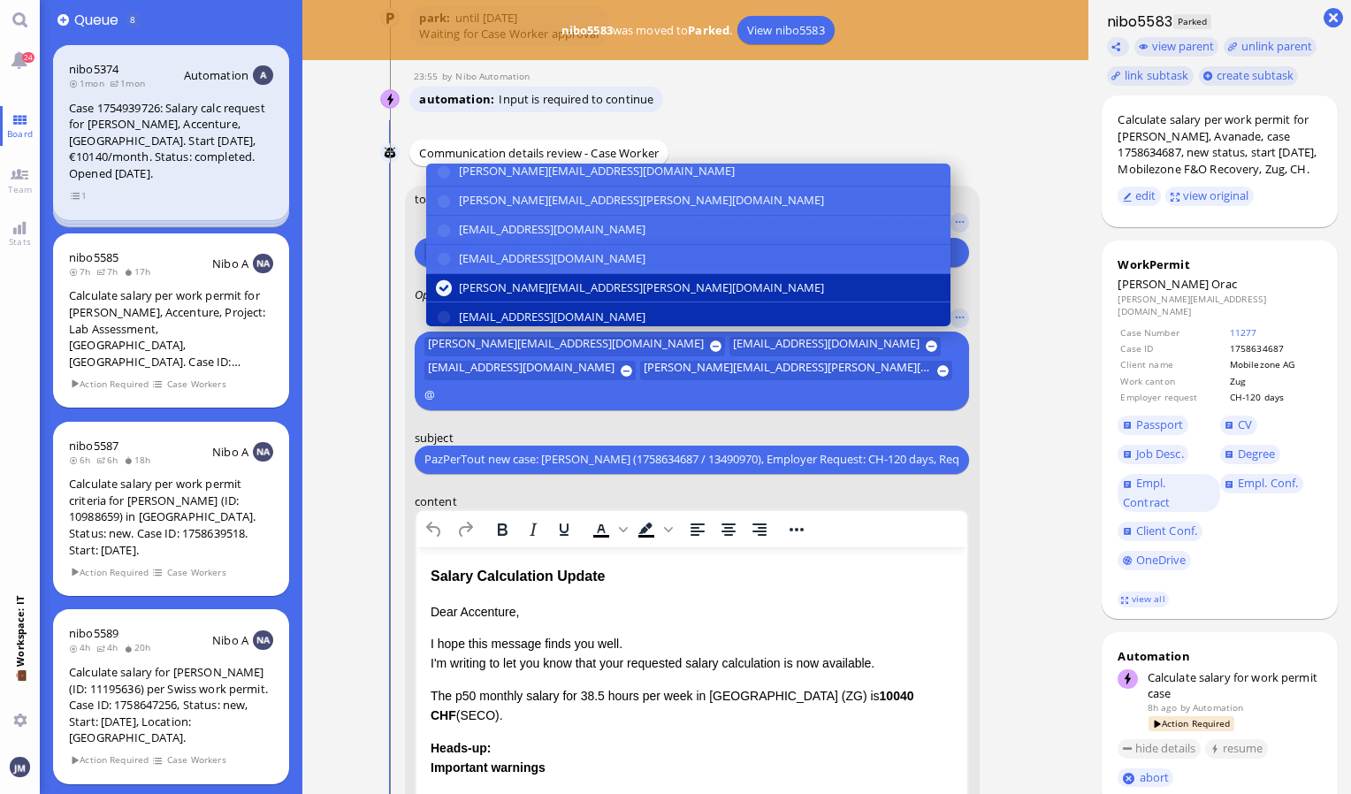
type input "@"
click at [555, 308] on span "[EMAIL_ADDRESS][DOMAIN_NAME]" at bounding box center [552, 317] width 187 height 19
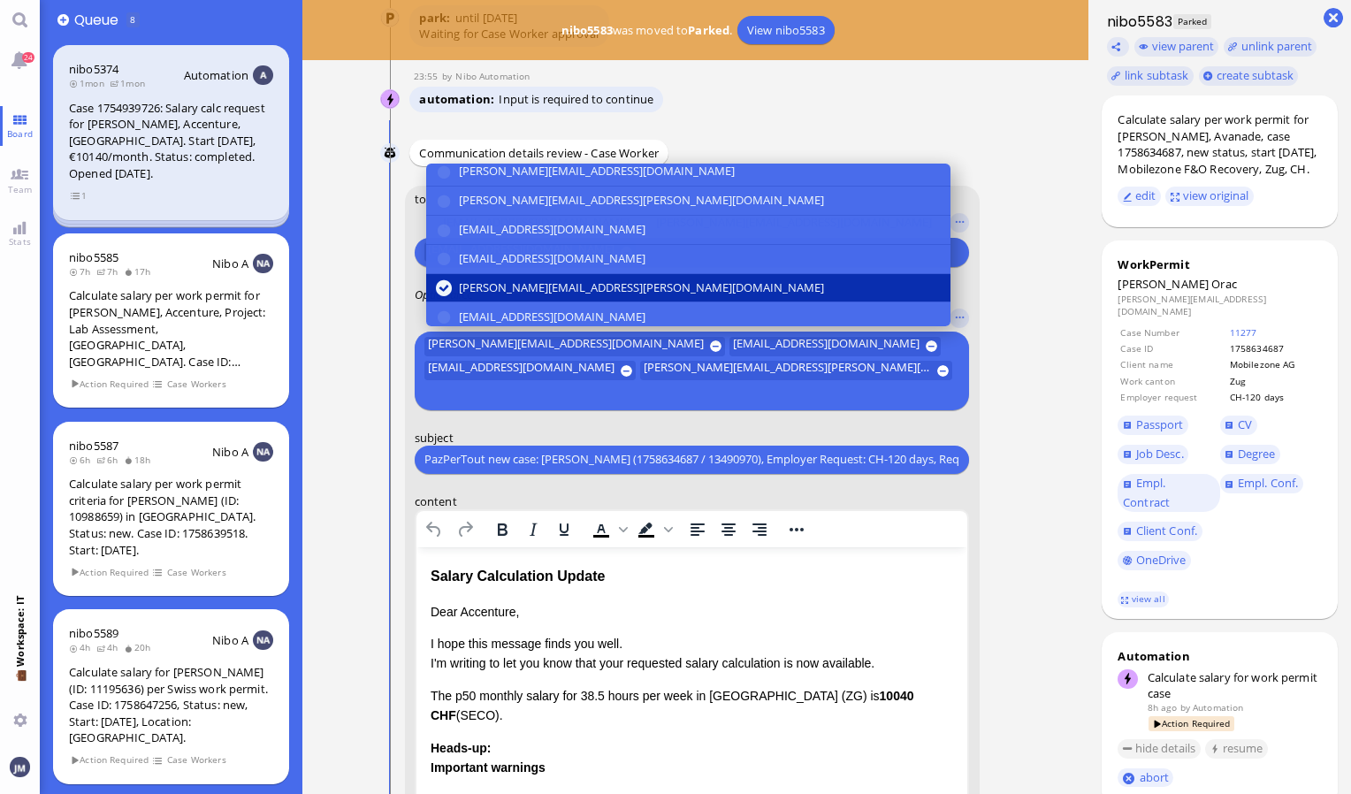
scroll to position [-402, 0]
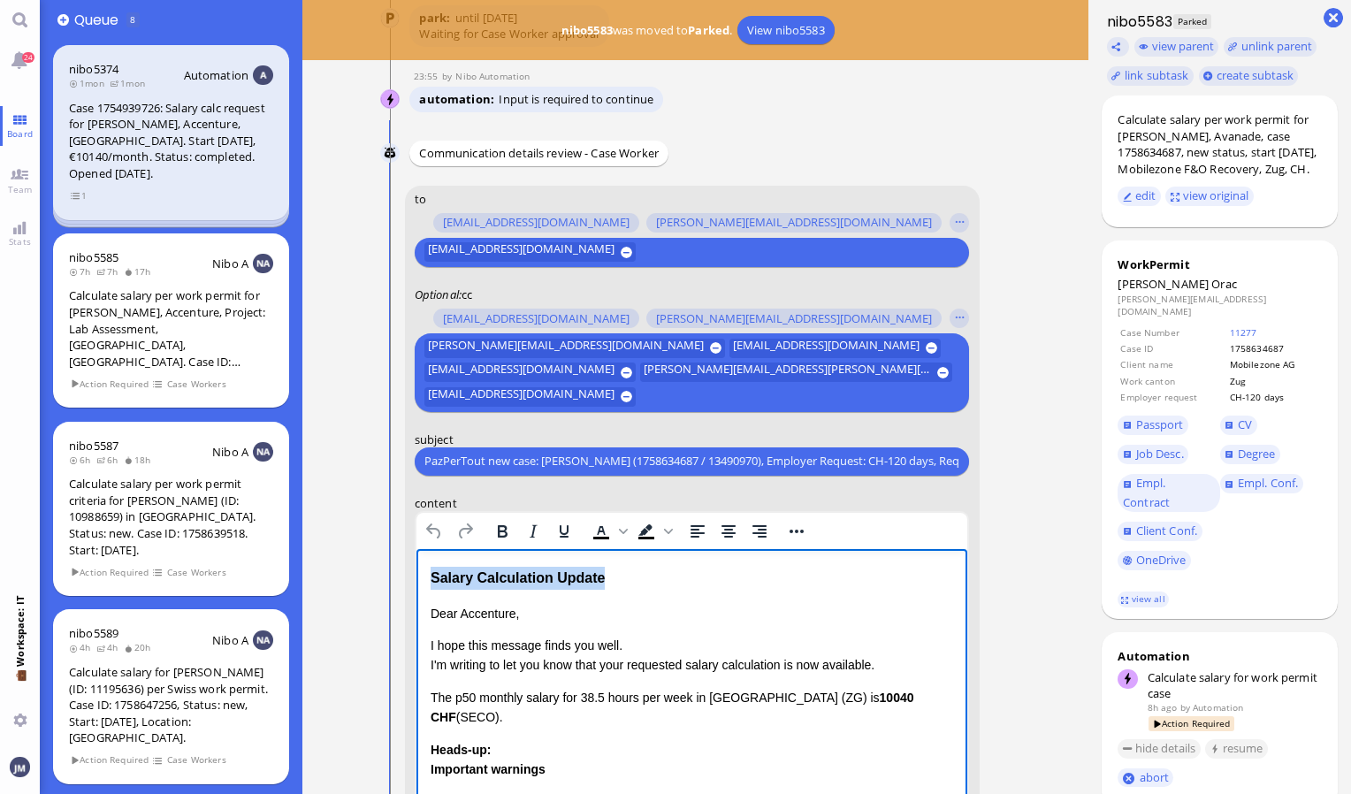
drag, startPoint x: 653, startPoint y: 574, endPoint x: 379, endPoint y: 576, distance: 274.1
click at [416, 576] on html "Salary Calculation Update Dear Accenture, I hope this message finds you well. I…" at bounding box center [692, 768] width 552 height 440
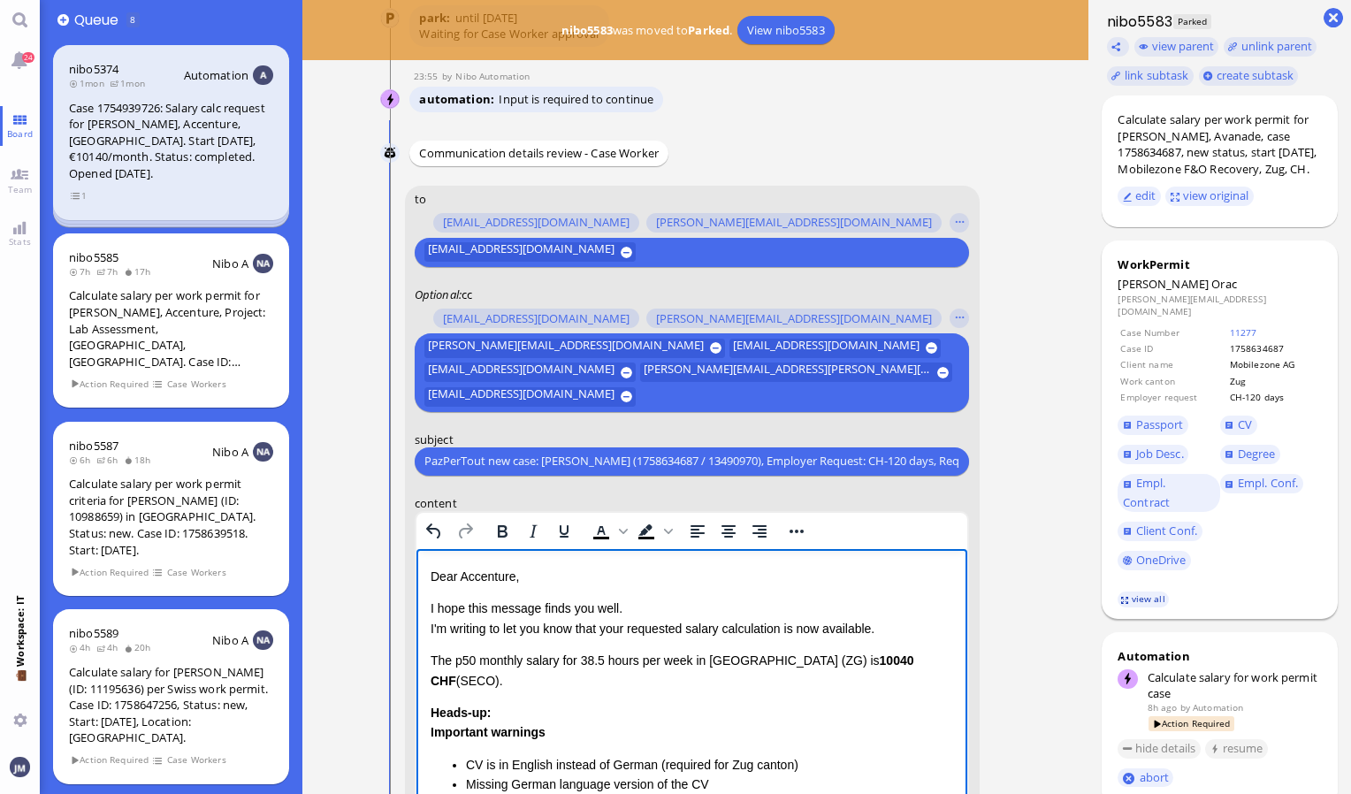
click at [1141, 605] on link "view all" at bounding box center [1143, 599] width 51 height 15
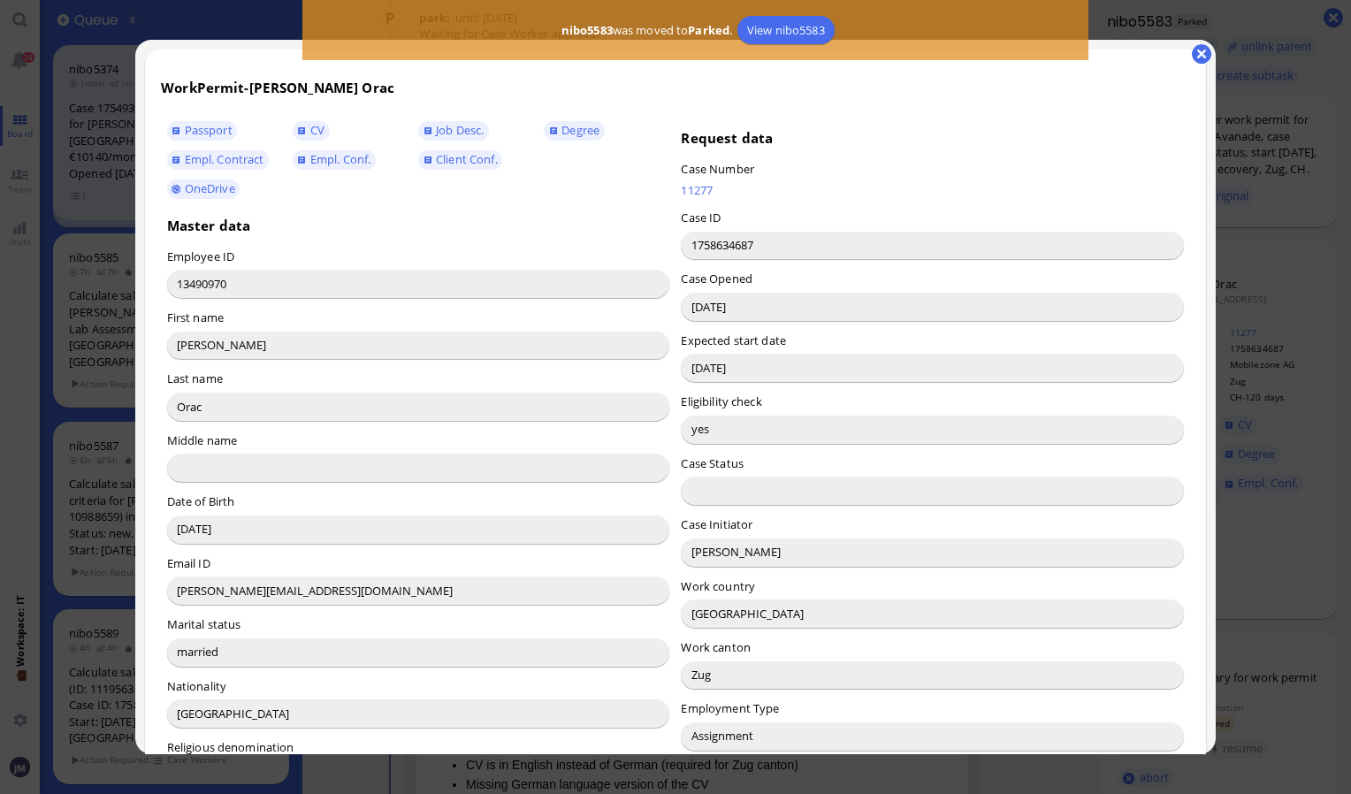
click at [722, 551] on input "[PERSON_NAME]" at bounding box center [932, 552] width 503 height 28
click at [1189, 57] on div "WorkPermit - [PERSON_NAME] Passport CV Job Desc. Degree Empl. [DEMOGRAPHIC_DATA…" at bounding box center [675, 783] width 1061 height 1466
click at [1198, 52] on button "button" at bounding box center [1201, 53] width 19 height 19
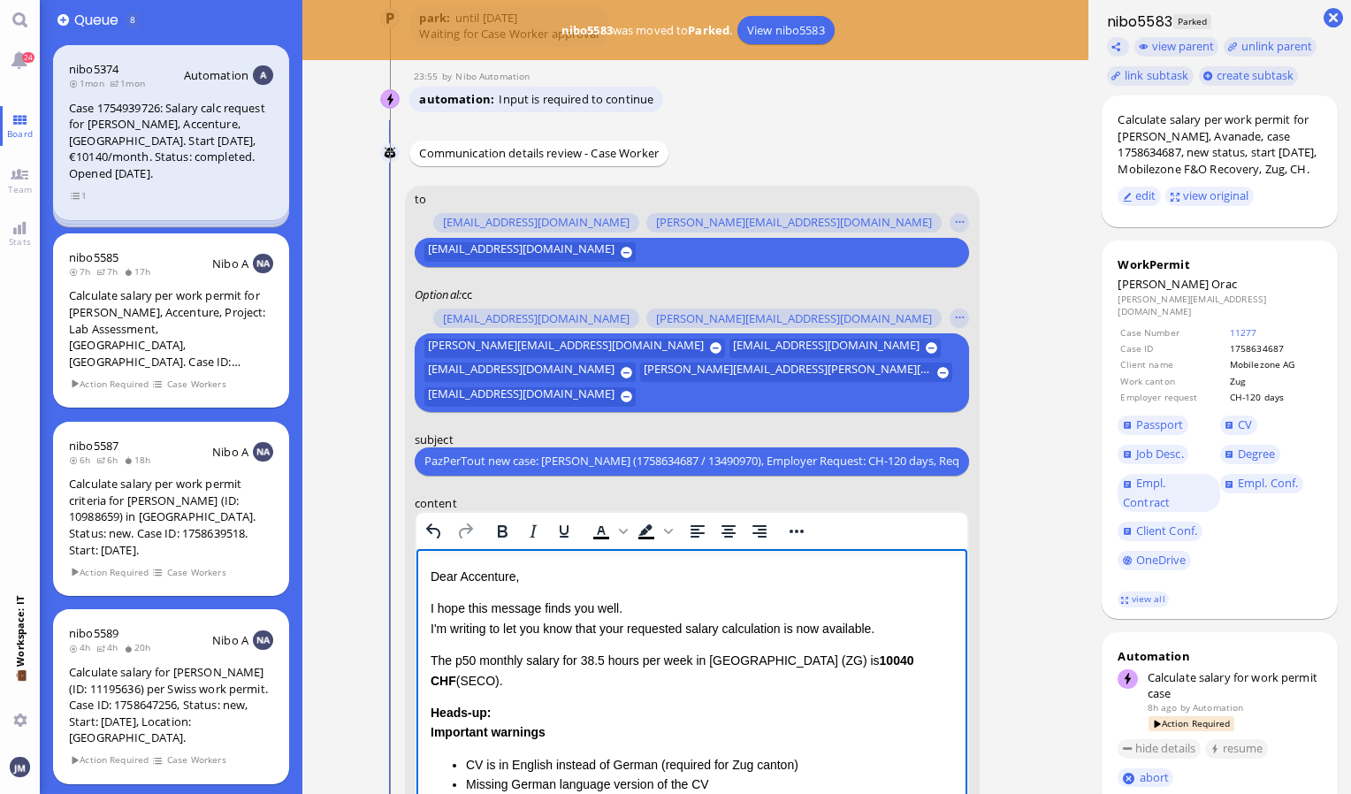
click at [478, 583] on p "Dear Accenture," at bounding box center [691, 575] width 523 height 19
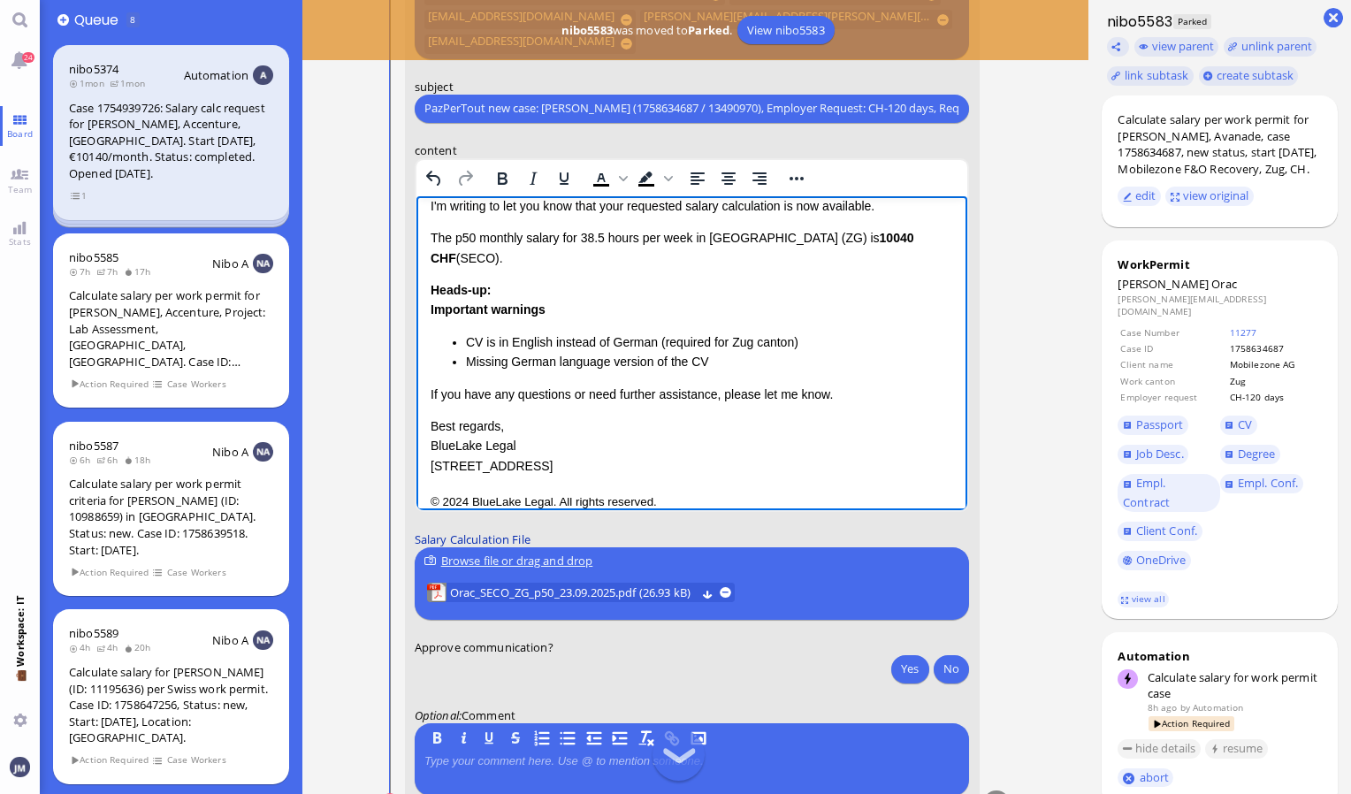
scroll to position [0, 0]
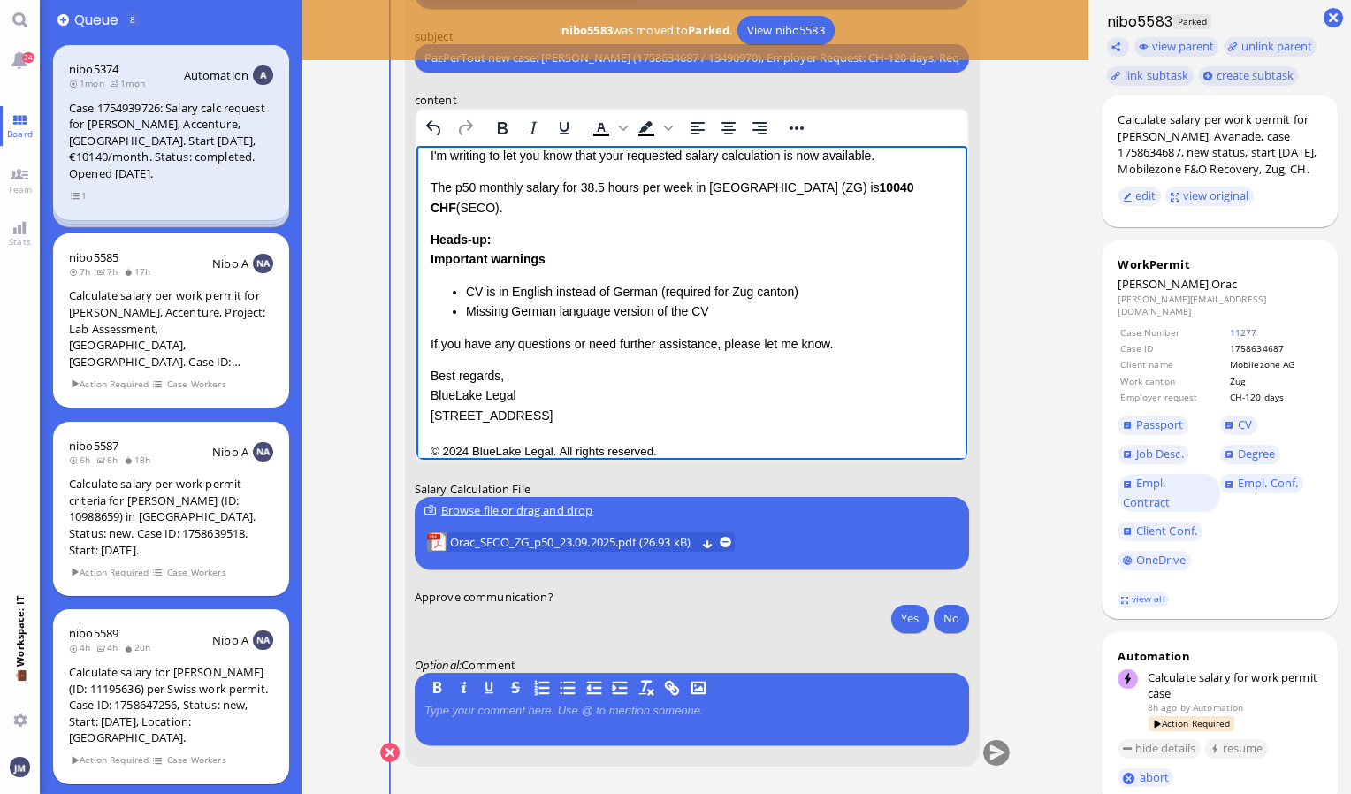
drag, startPoint x: 429, startPoint y: 192, endPoint x: 710, endPoint y: 279, distance: 294.2
click at [710, 279] on html "Dear [PERSON_NAME], I hope this message finds you well. I'm writing to let you …" at bounding box center [692, 277] width 552 height 404
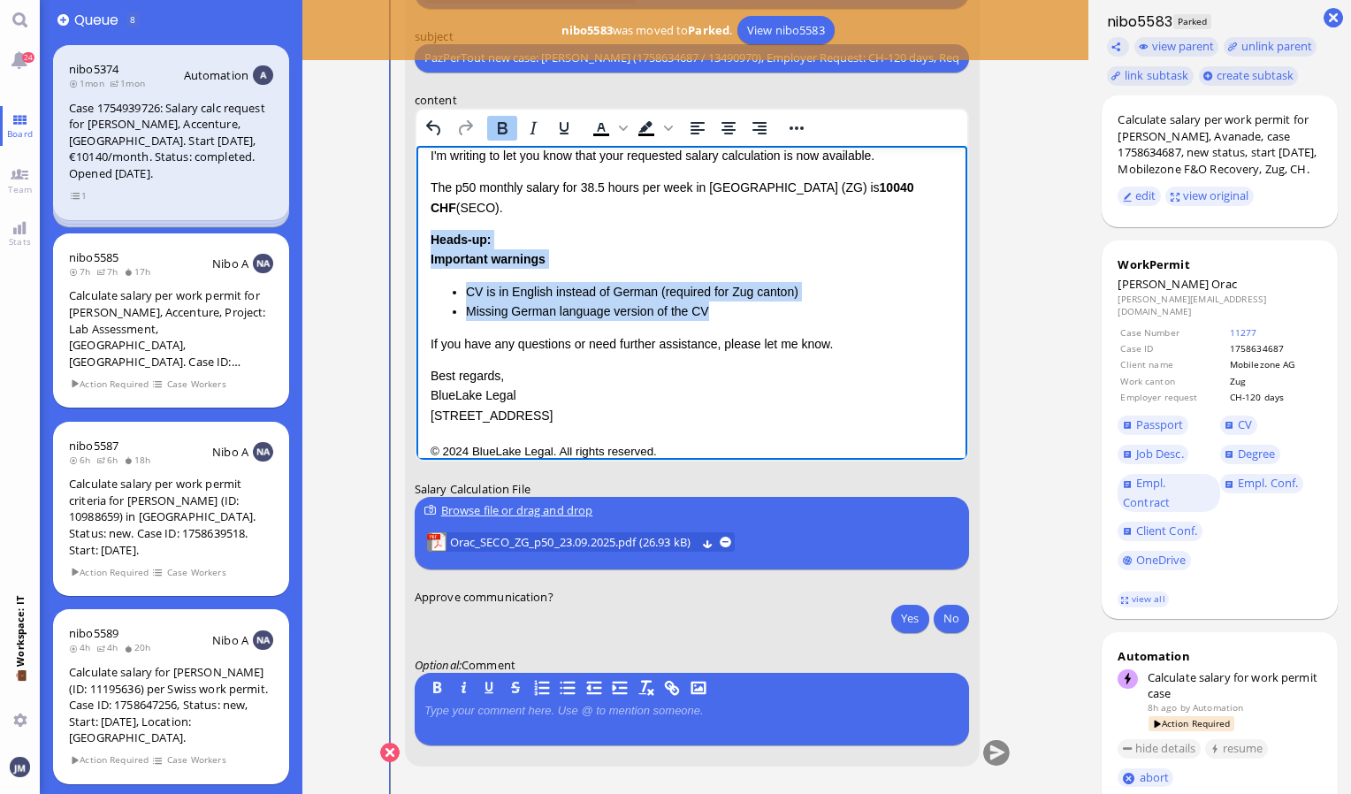
drag, startPoint x: 722, startPoint y: 294, endPoint x: 432, endPoint y: 220, distance: 300.2
click at [432, 229] on div "Heads-up: Important warnings CV is in English instead of German (required for Z…" at bounding box center [691, 275] width 523 height 92
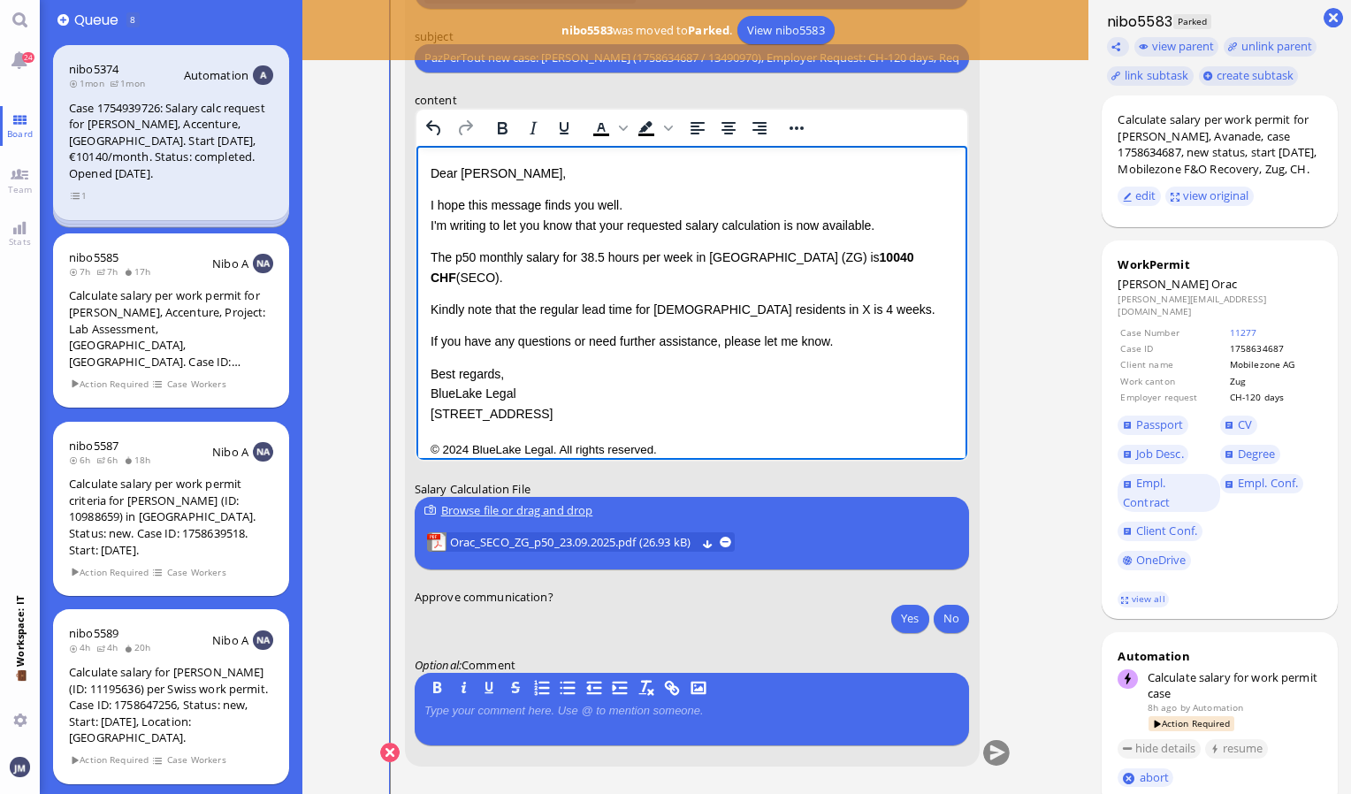
click at [742, 302] on span "Kindly note that the regular lead time for [DEMOGRAPHIC_DATA] residents in X is…" at bounding box center [682, 309] width 505 height 14
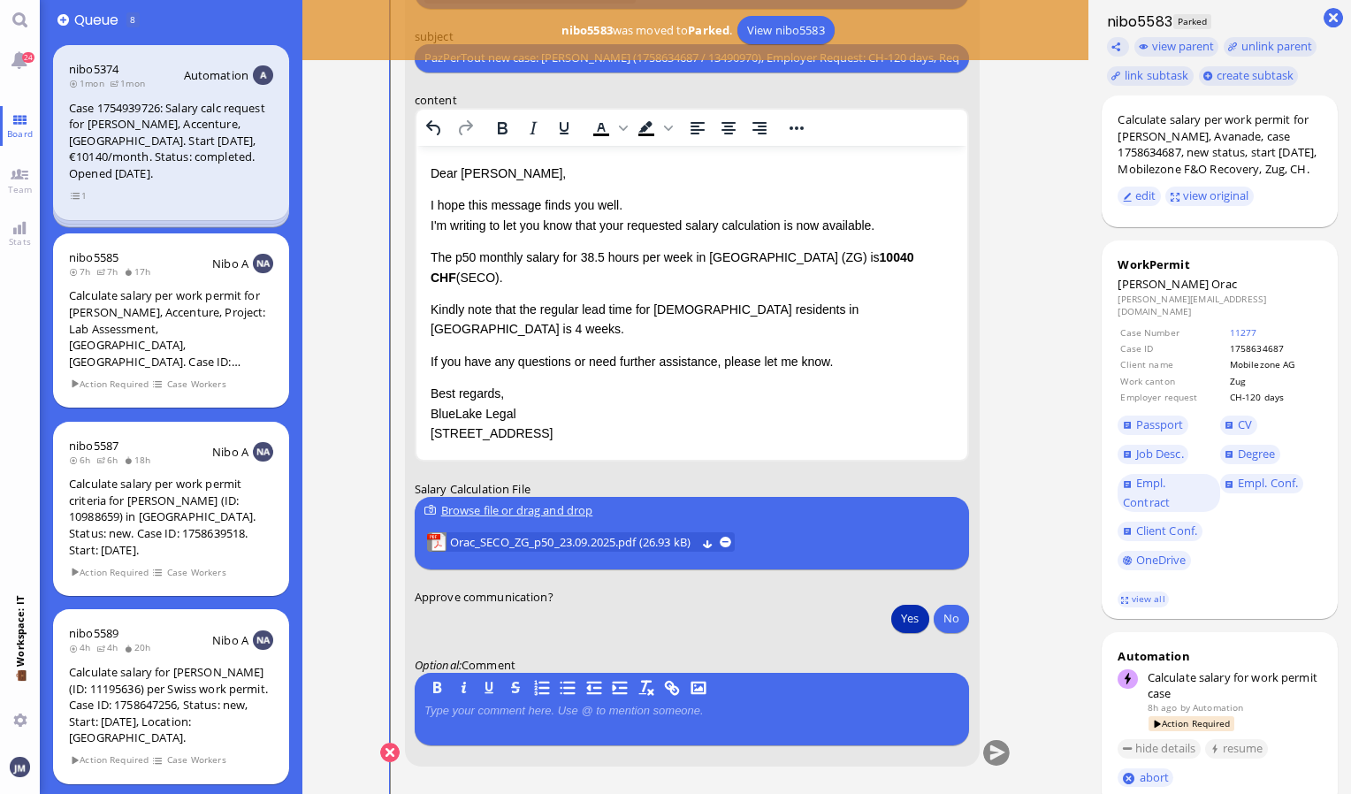
click at [915, 614] on button "Yes" at bounding box center [909, 618] width 37 height 28
click at [993, 755] on button "submit" at bounding box center [996, 753] width 27 height 27
click at [19, 67] on link "24" at bounding box center [20, 60] width 40 height 40
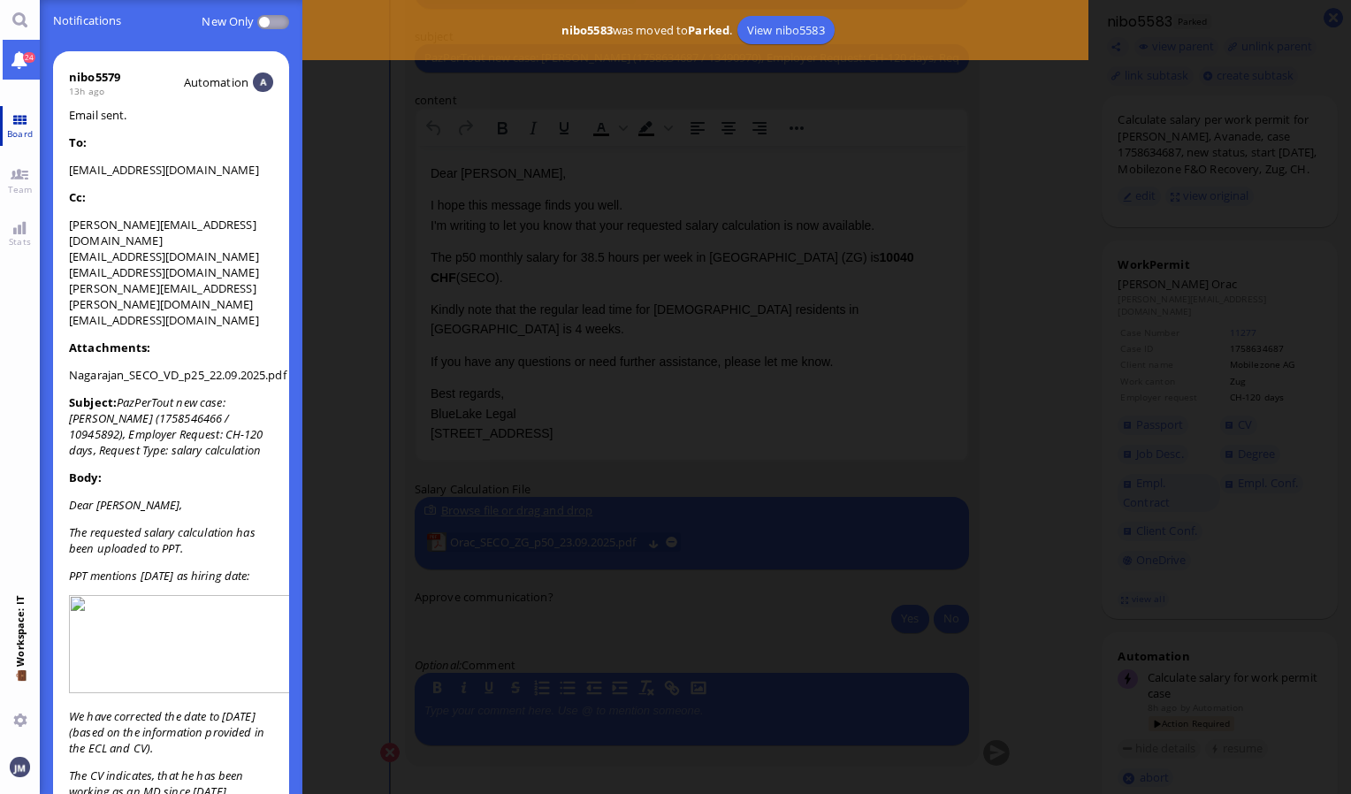
click at [14, 137] on span "Board" at bounding box center [20, 133] width 34 height 12
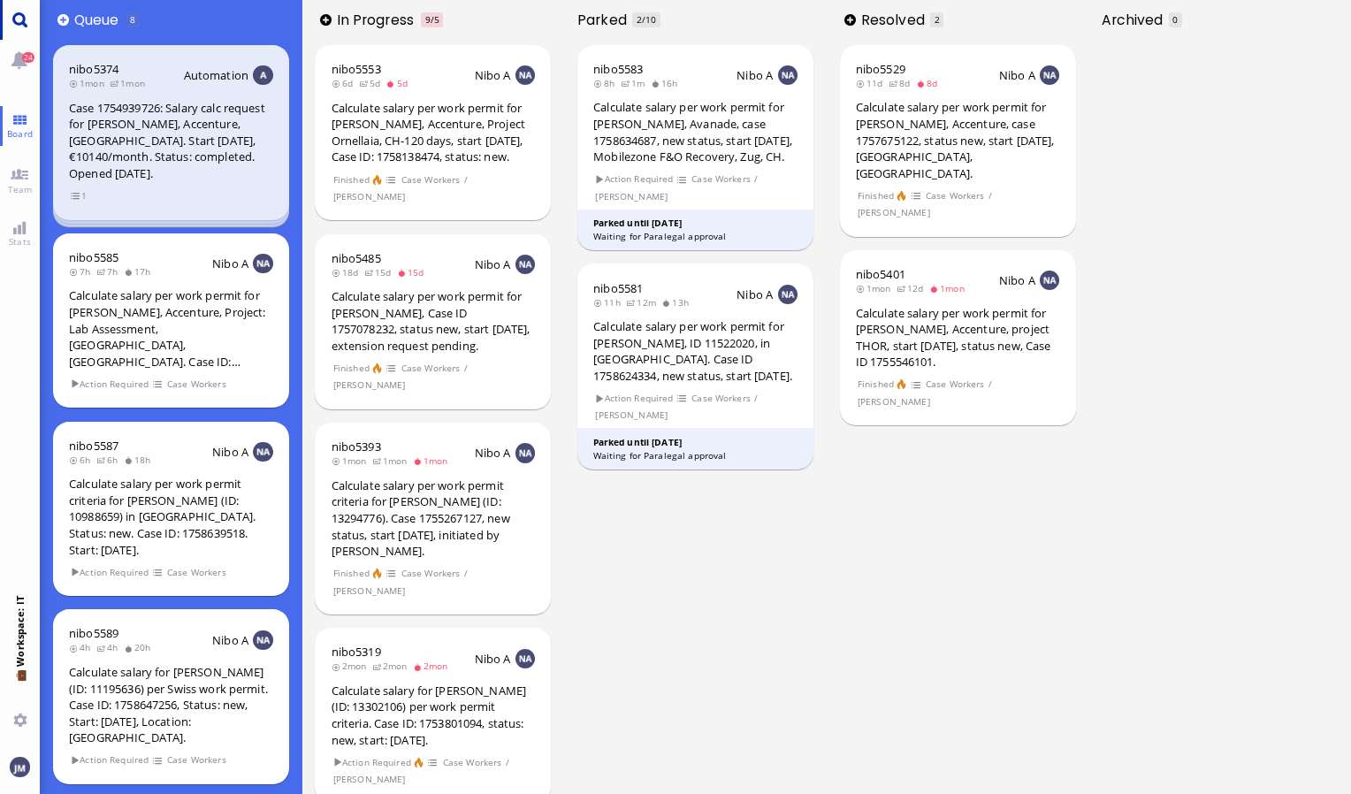
click at [22, 28] on link "Main menu" at bounding box center [20, 20] width 40 height 40
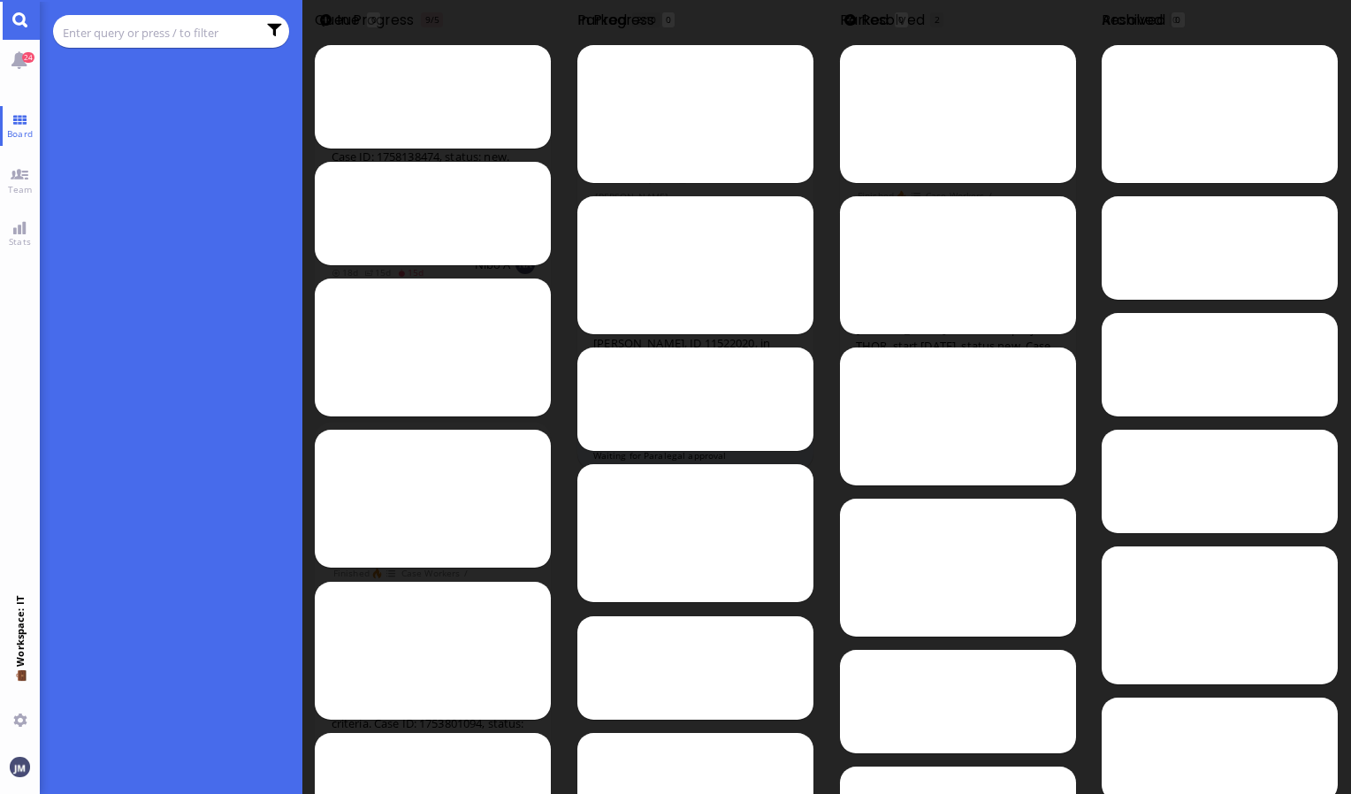
paste input "Joó"
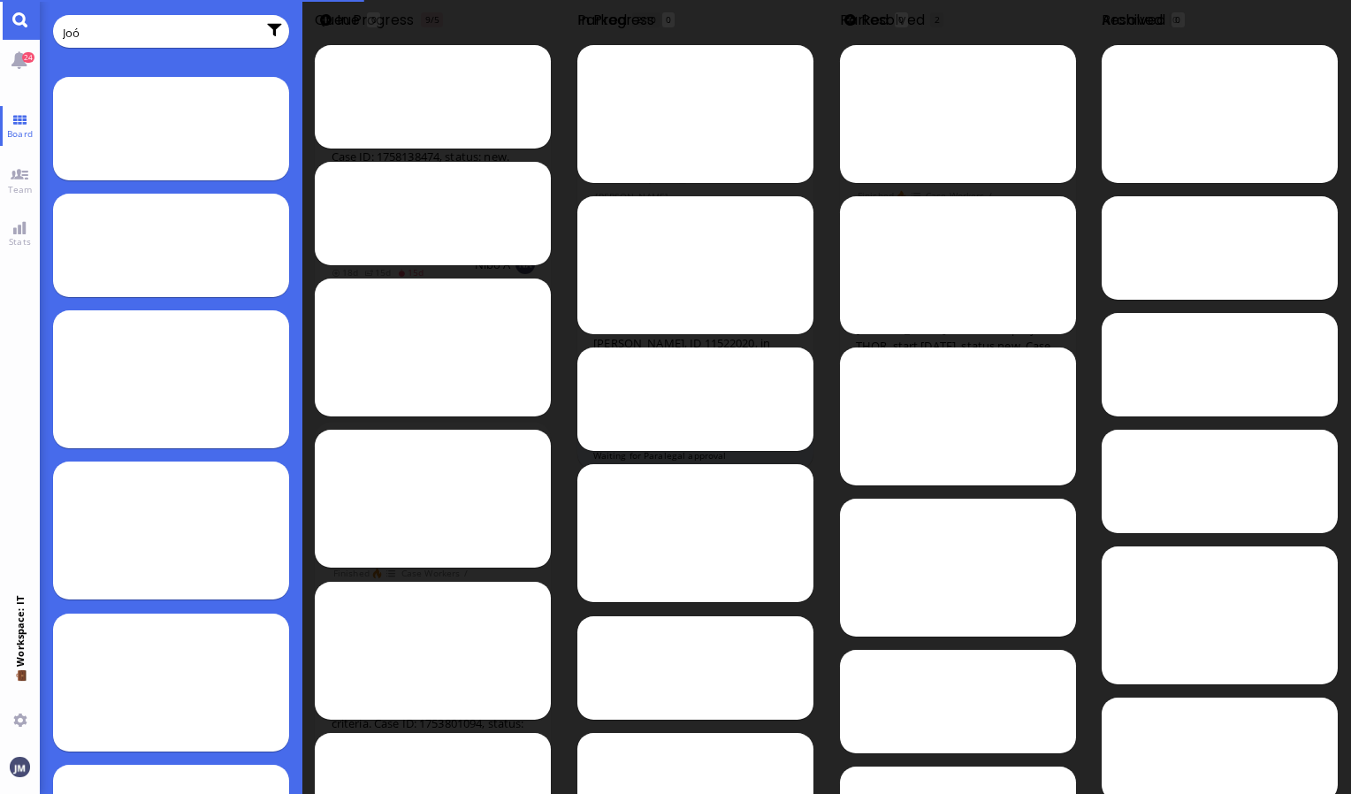
type input "Joó"
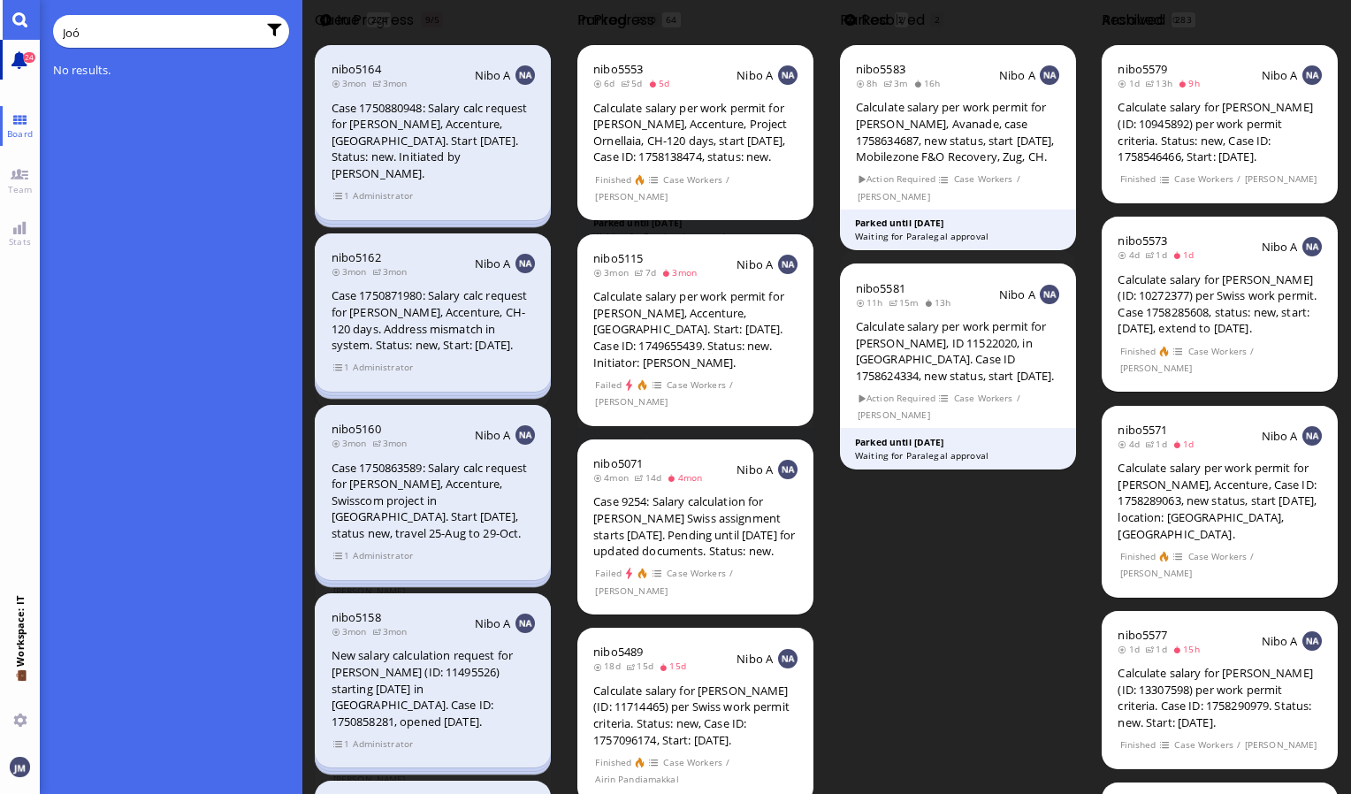
click at [11, 52] on link "24" at bounding box center [20, 60] width 40 height 40
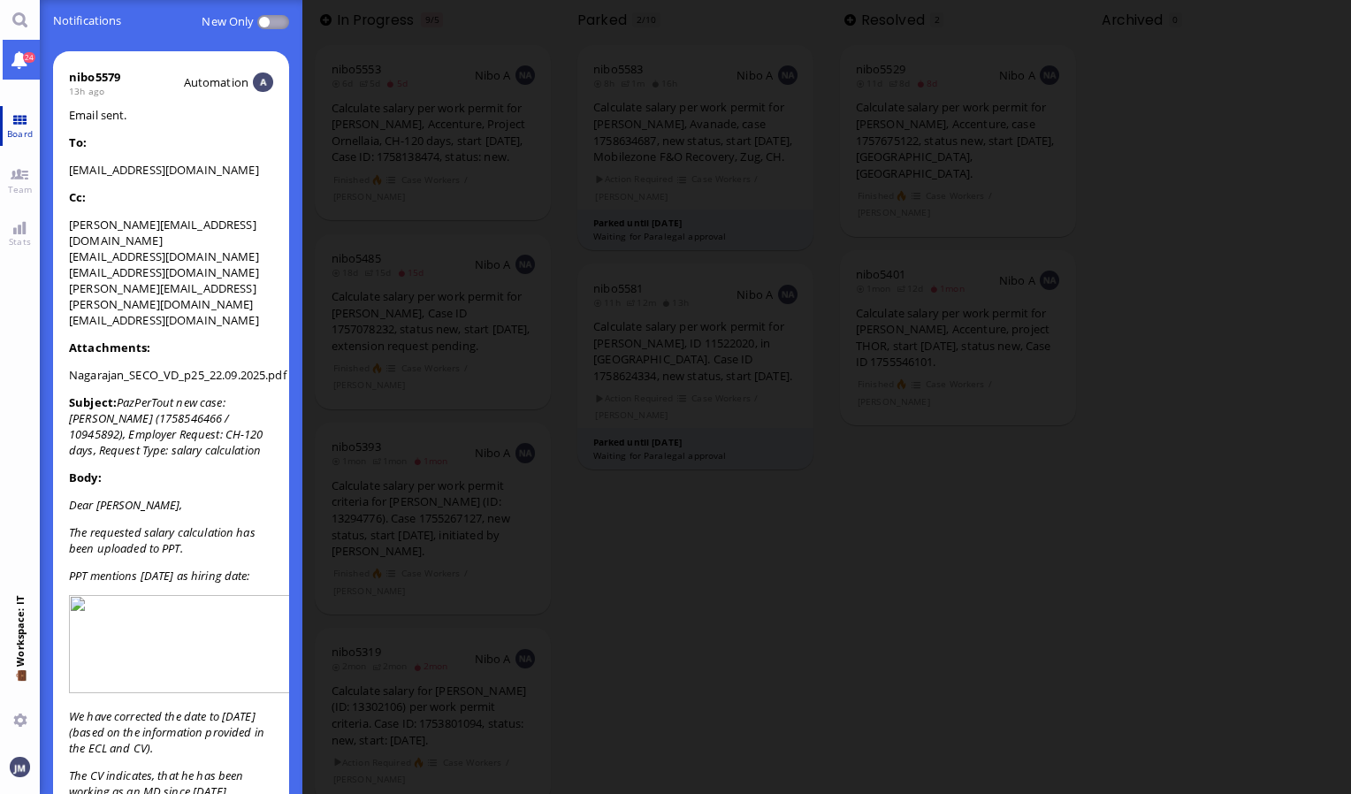
click at [16, 118] on link "Board" at bounding box center [20, 126] width 40 height 40
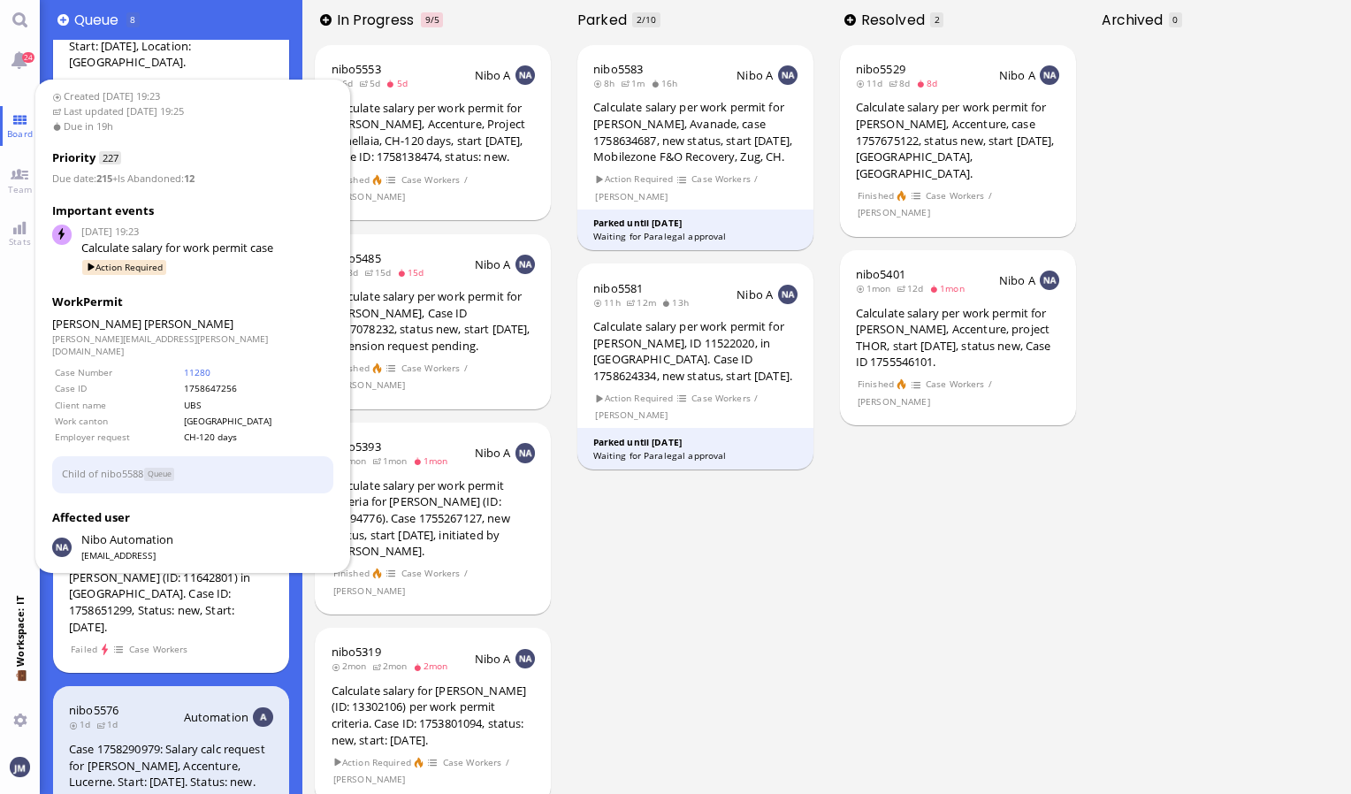
scroll to position [707, 0]
